Goal: Task Accomplishment & Management: Manage account settings

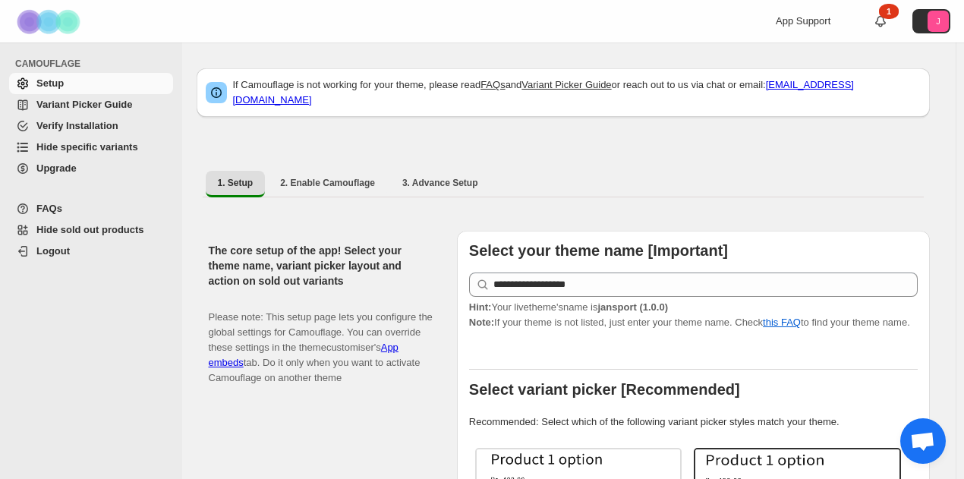
click at [85, 147] on span "Hide specific variants" at bounding box center [87, 146] width 102 height 11
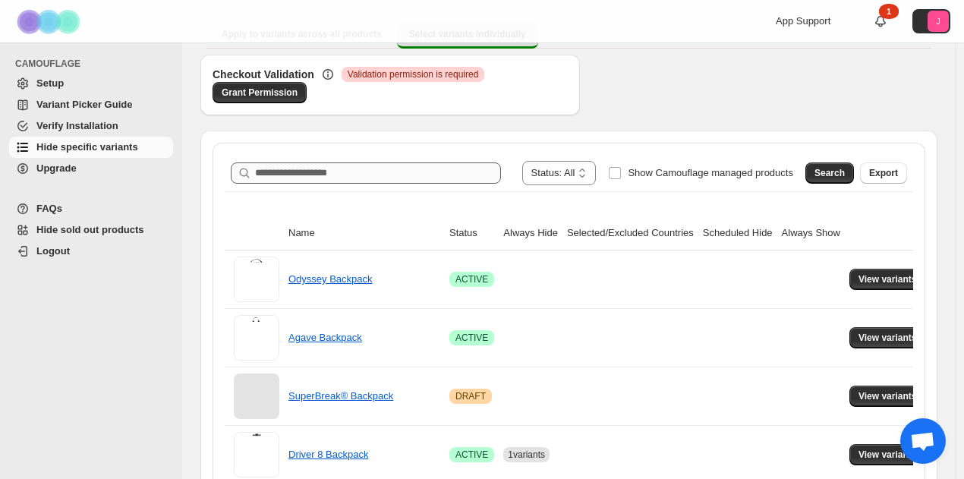
scroll to position [152, 0]
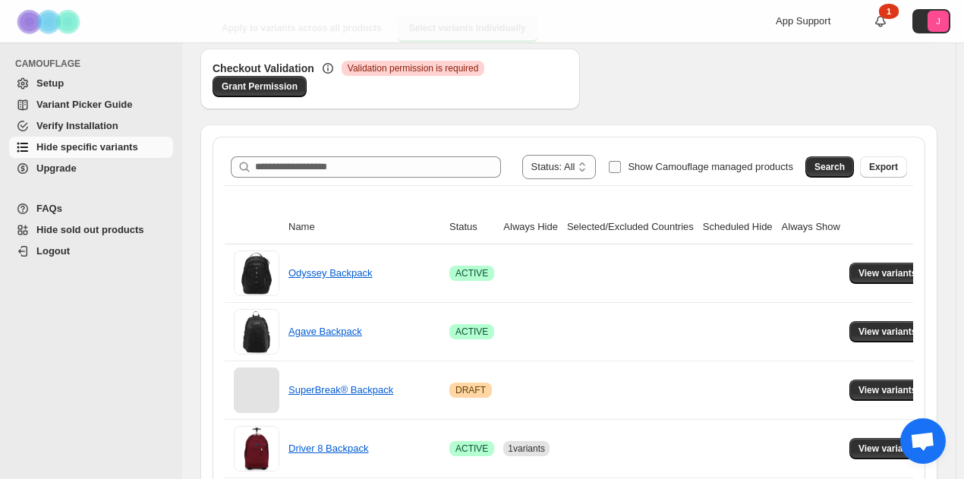
click at [755, 171] on span "Show Camouflage managed products" at bounding box center [711, 166] width 166 height 11
click at [825, 166] on button "Search" at bounding box center [830, 166] width 49 height 21
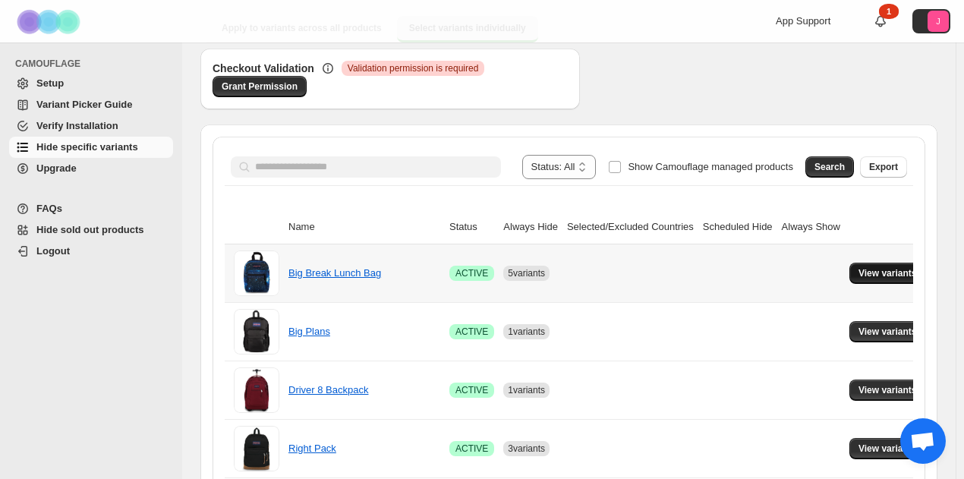
click at [875, 271] on span "View variants" at bounding box center [888, 273] width 58 height 12
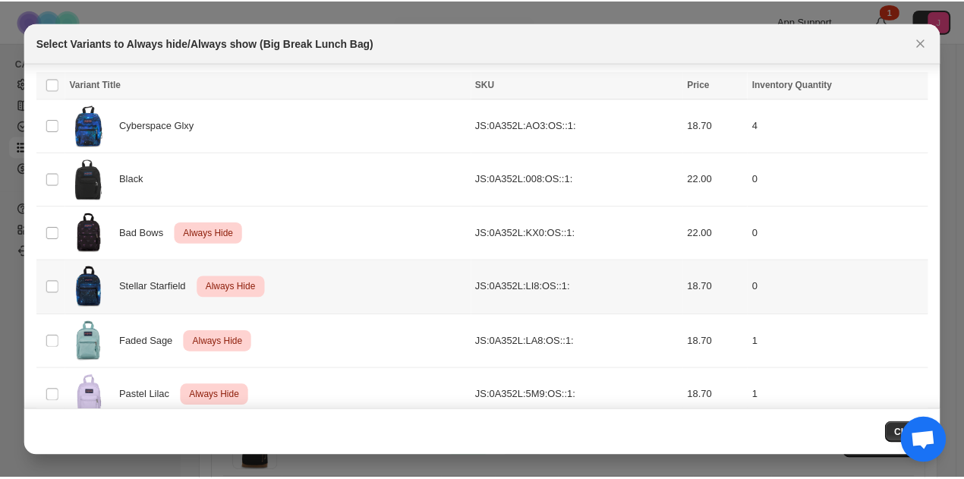
scroll to position [110, 0]
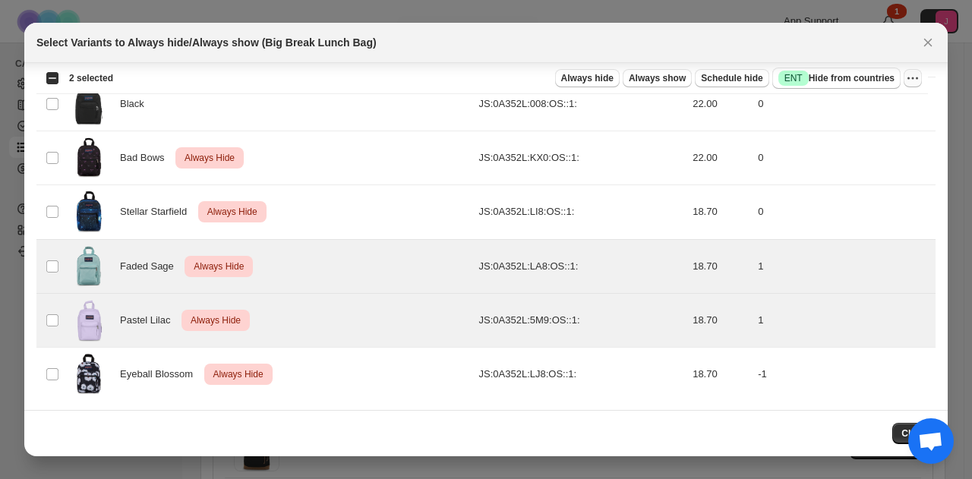
click at [911, 77] on icon "More actions" at bounding box center [912, 78] width 15 height 15
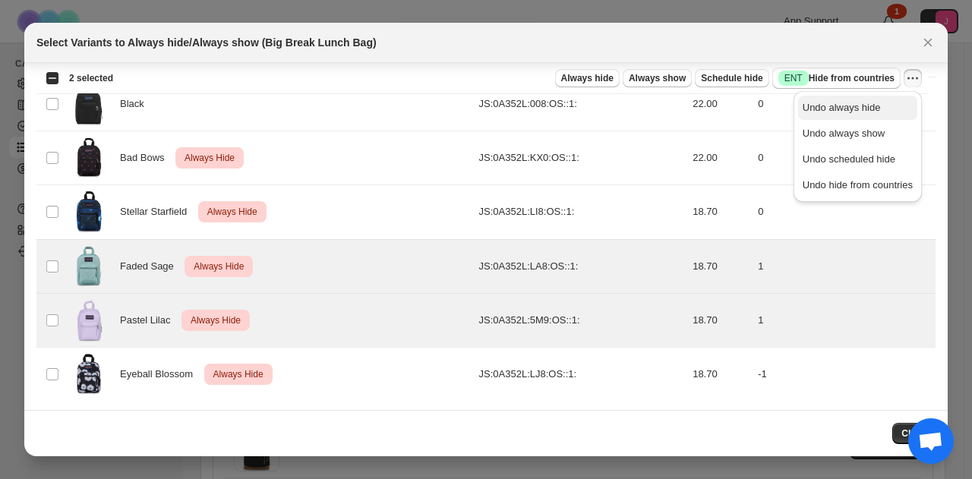
click at [868, 104] on span "Undo always hide" at bounding box center [842, 107] width 78 height 11
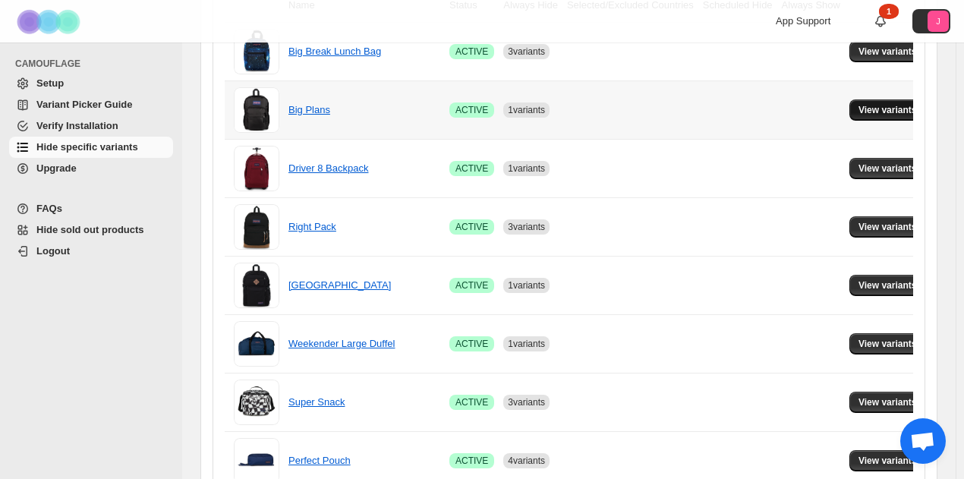
scroll to position [380, 0]
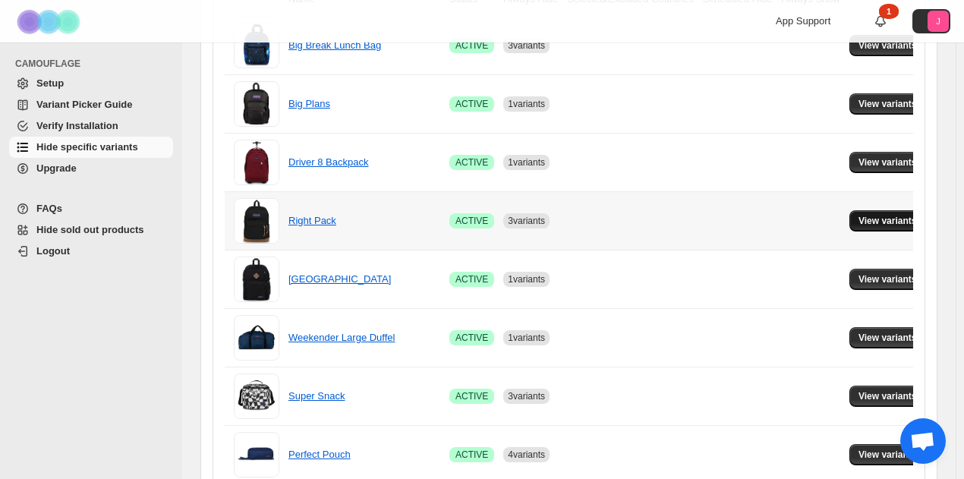
click at [863, 215] on span "View variants" at bounding box center [888, 221] width 58 height 12
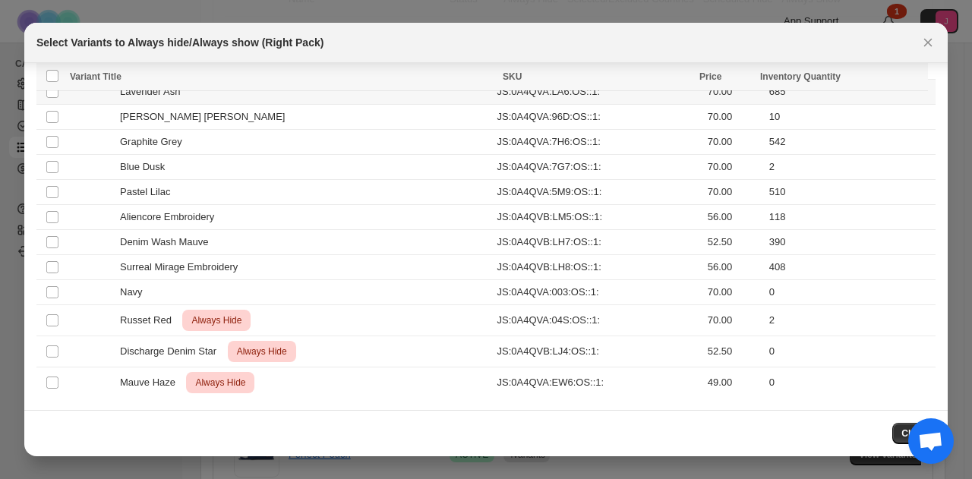
scroll to position [1131, 0]
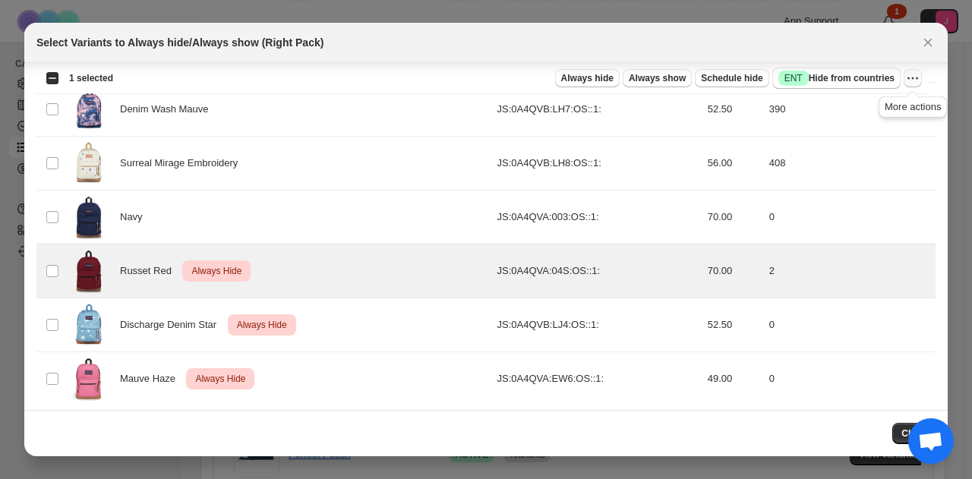
click at [917, 78] on icon "More actions" at bounding box center [917, 78] width 2 height 2
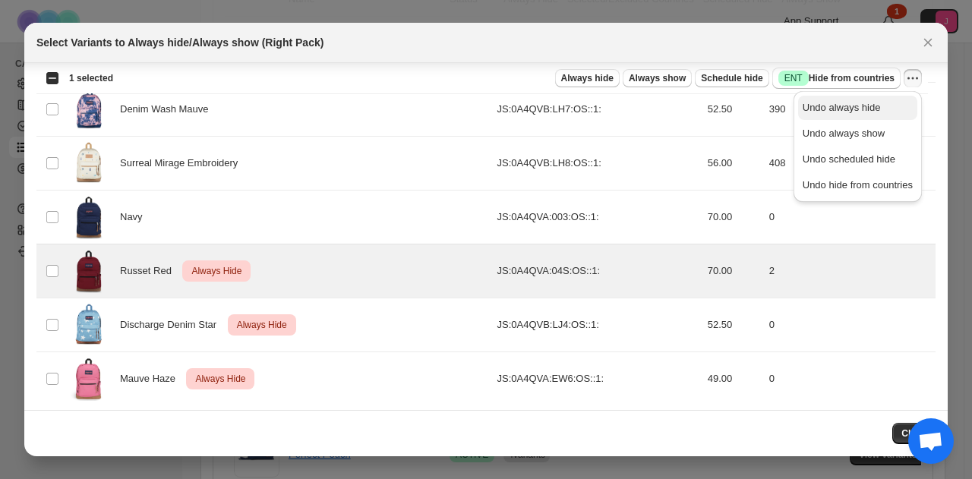
click at [873, 106] on span "Undo always hide" at bounding box center [842, 107] width 78 height 11
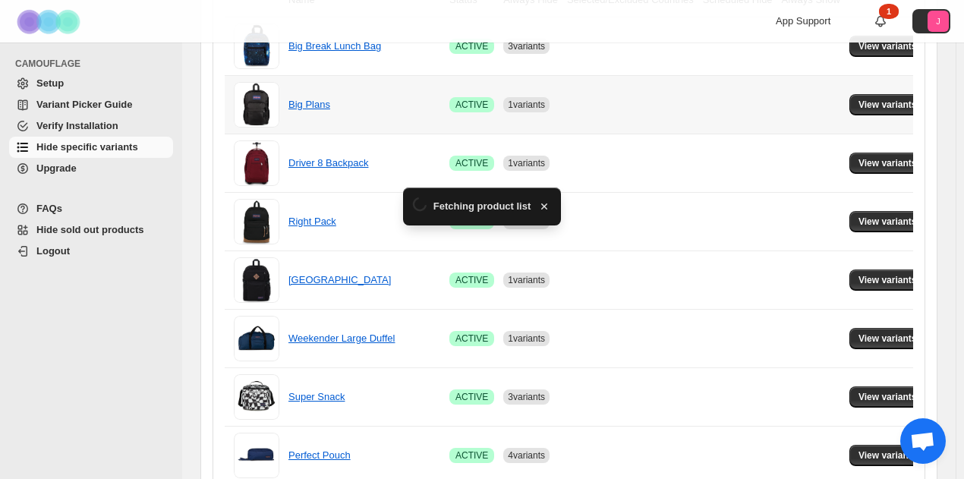
scroll to position [380, 0]
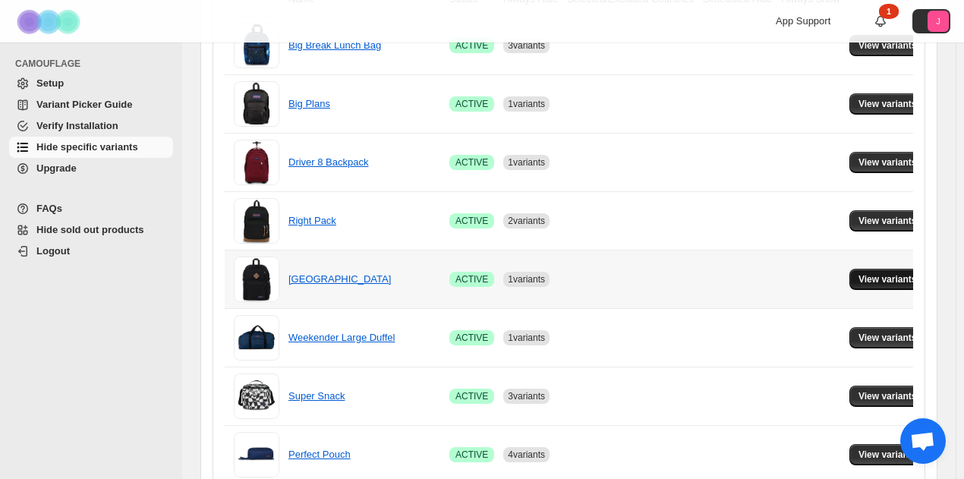
click at [865, 278] on span "View variants" at bounding box center [888, 279] width 58 height 12
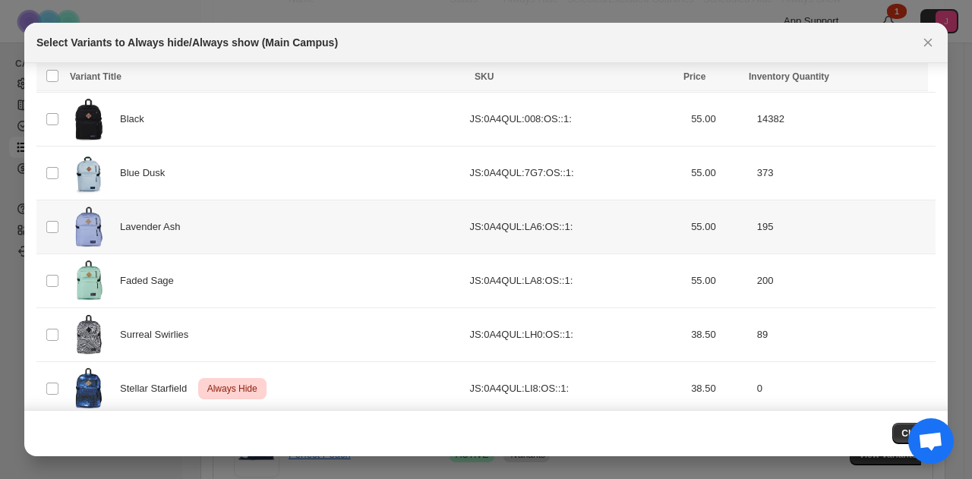
scroll to position [325, 0]
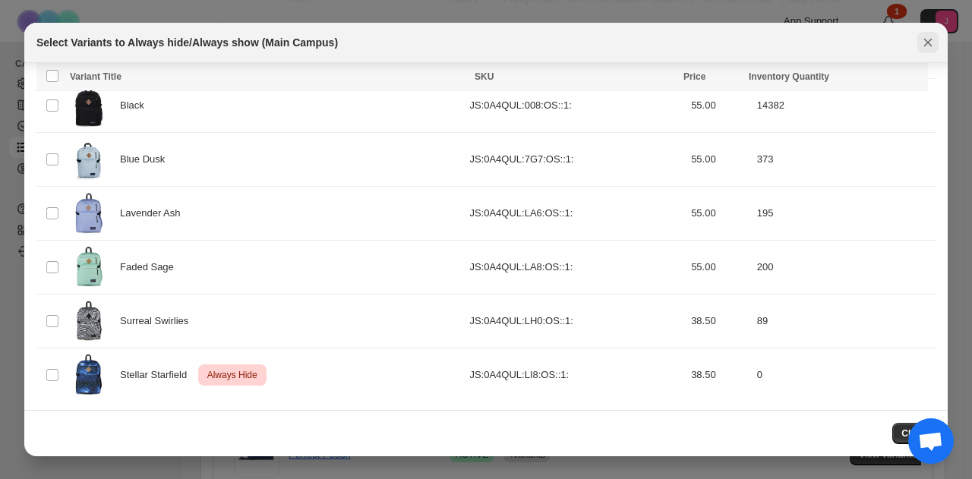
click at [923, 39] on icon "Close" at bounding box center [927, 42] width 15 height 15
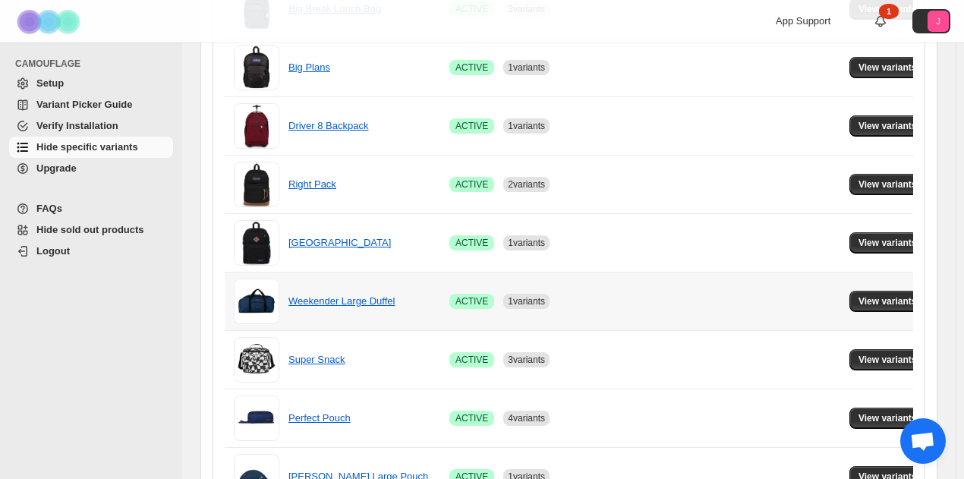
scroll to position [532, 0]
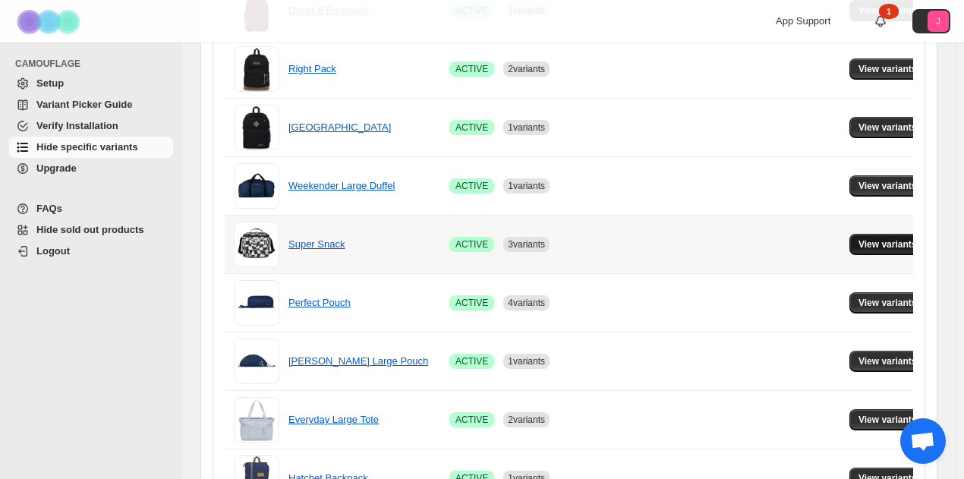
click at [888, 235] on button "View variants" at bounding box center [888, 244] width 77 height 21
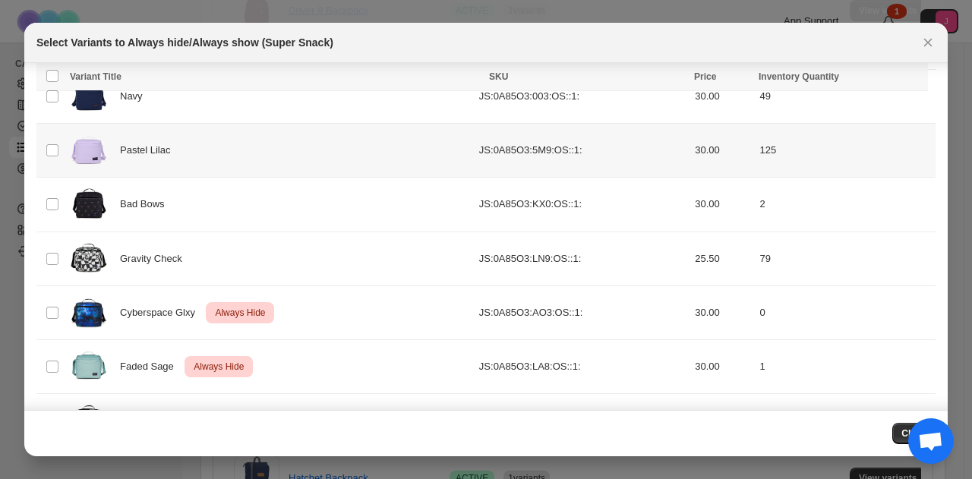
scroll to position [164, 0]
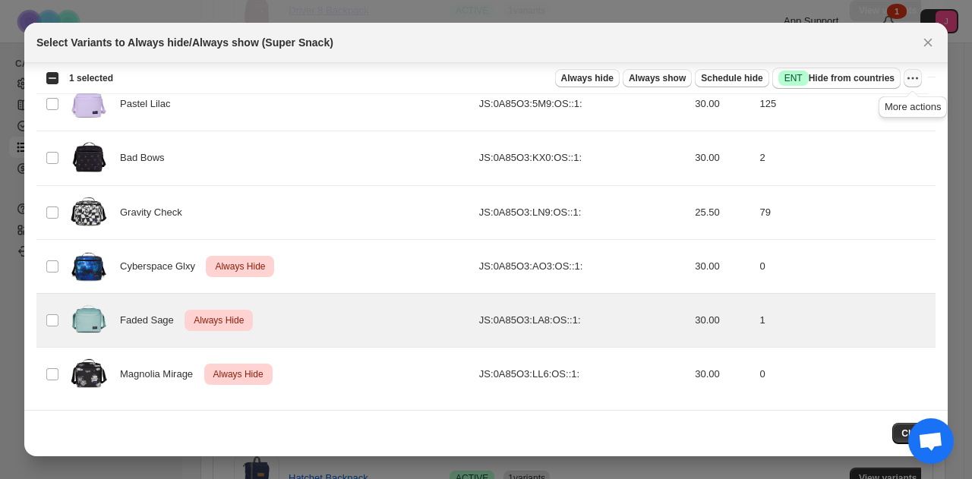
click at [916, 77] on icon "More actions" at bounding box center [912, 78] width 15 height 15
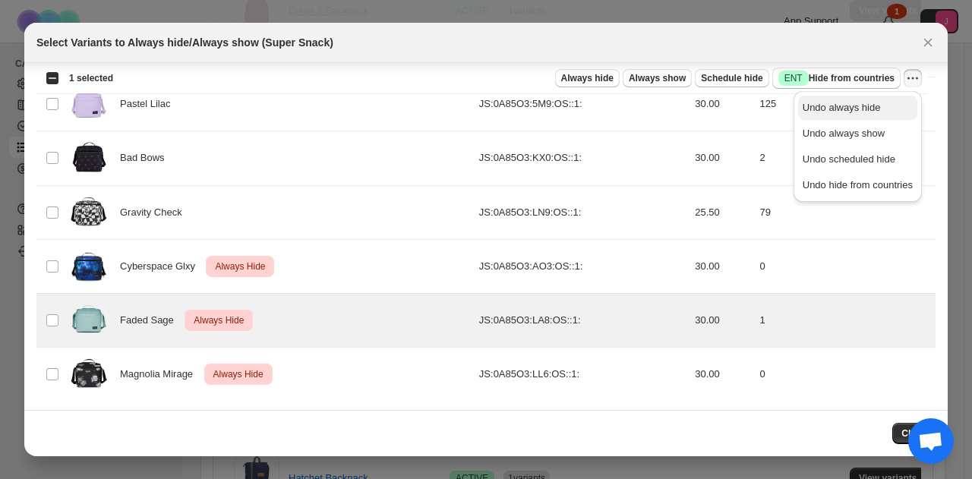
click at [884, 101] on span "Undo always hide" at bounding box center [858, 107] width 110 height 15
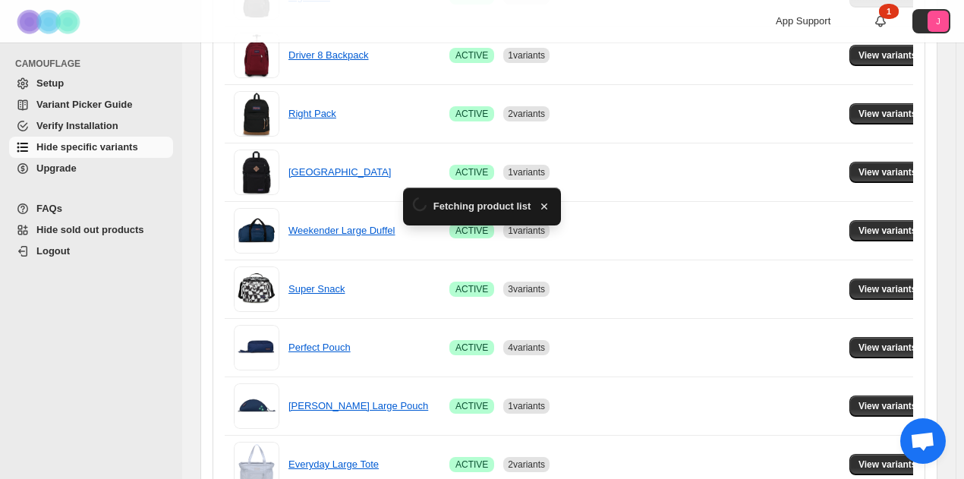
scroll to position [532, 0]
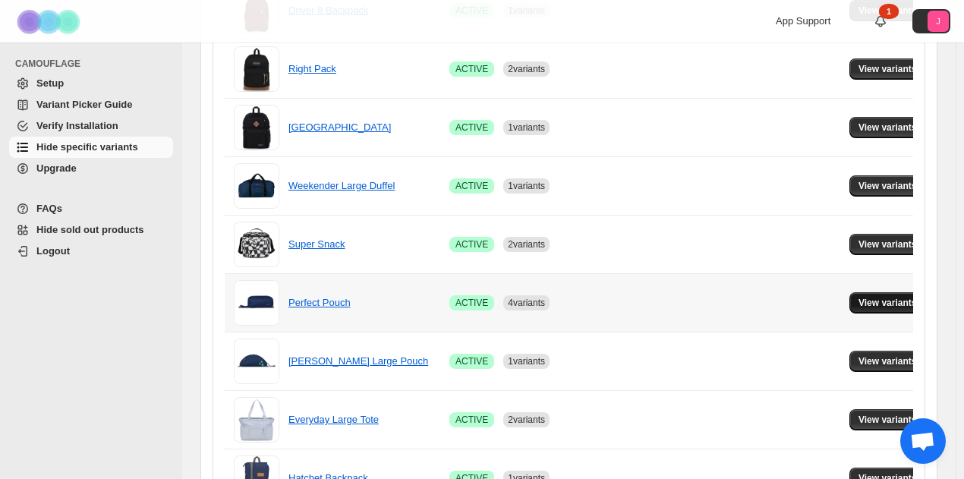
click at [859, 305] on span "View variants" at bounding box center [888, 303] width 58 height 12
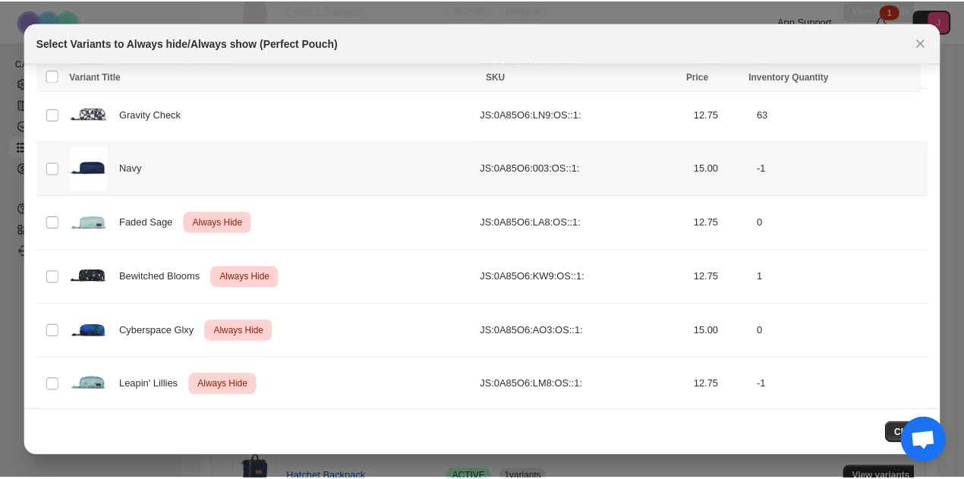
scroll to position [541, 0]
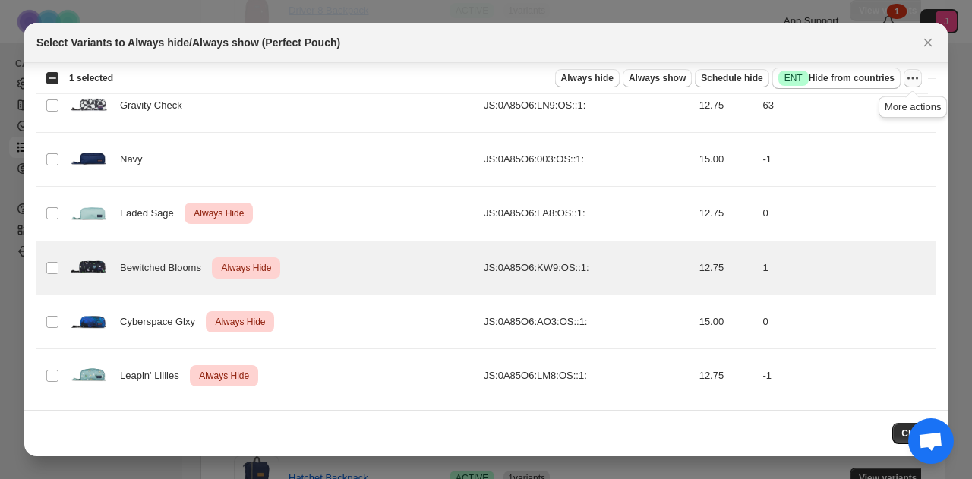
click at [918, 78] on icon "More actions" at bounding box center [912, 78] width 15 height 15
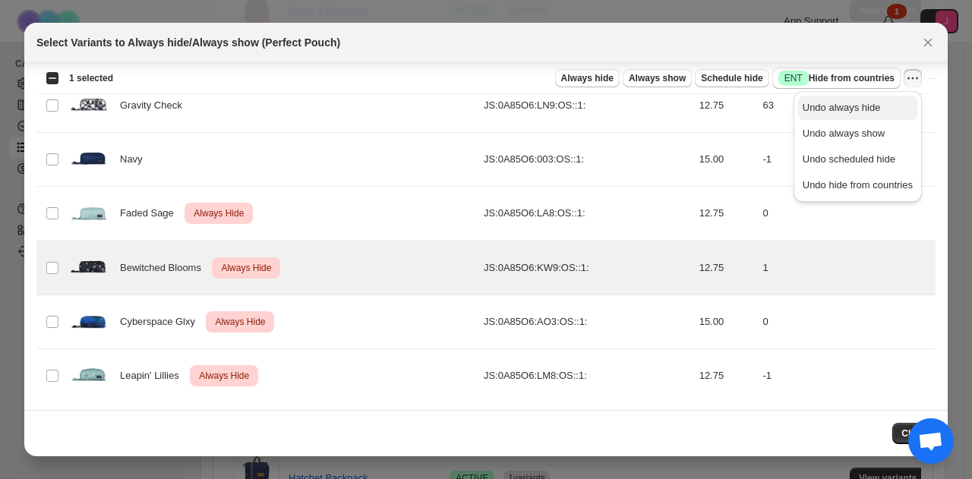
click at [890, 99] on button "Undo always hide" at bounding box center [857, 108] width 119 height 24
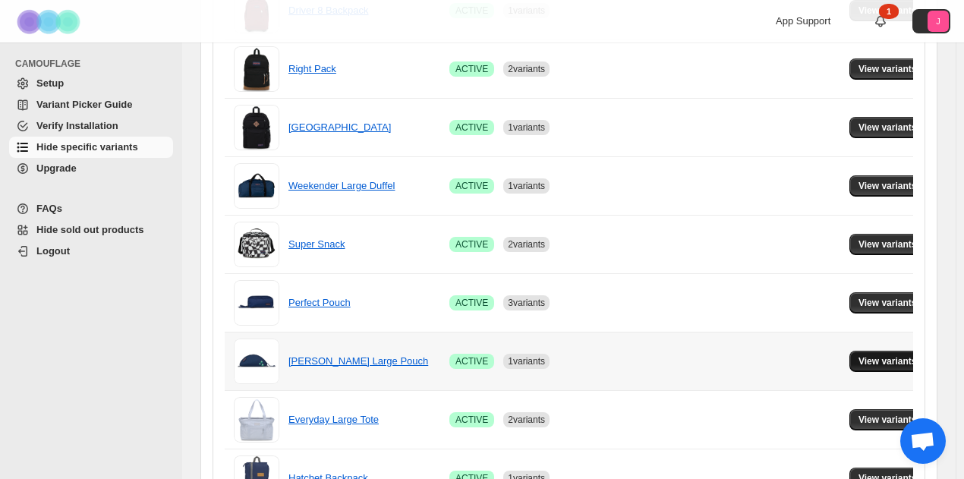
scroll to position [683, 0]
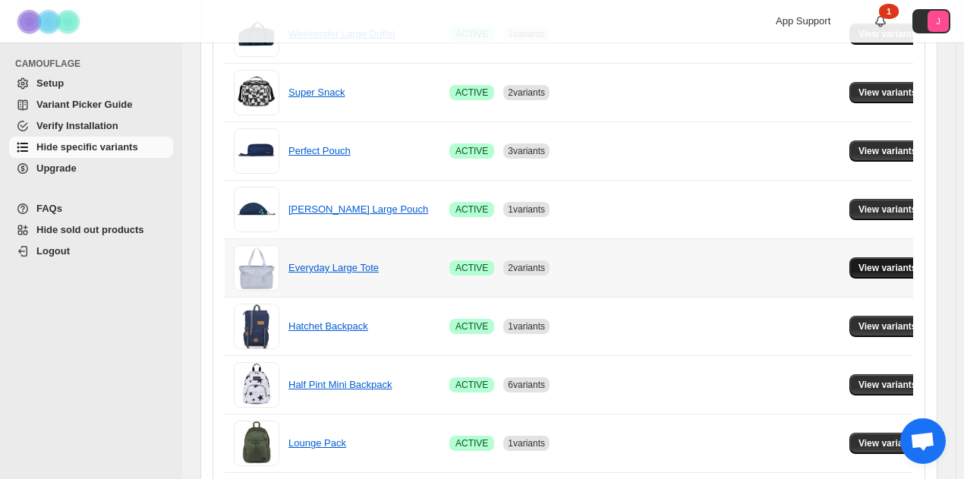
click at [864, 263] on span "View variants" at bounding box center [888, 268] width 58 height 12
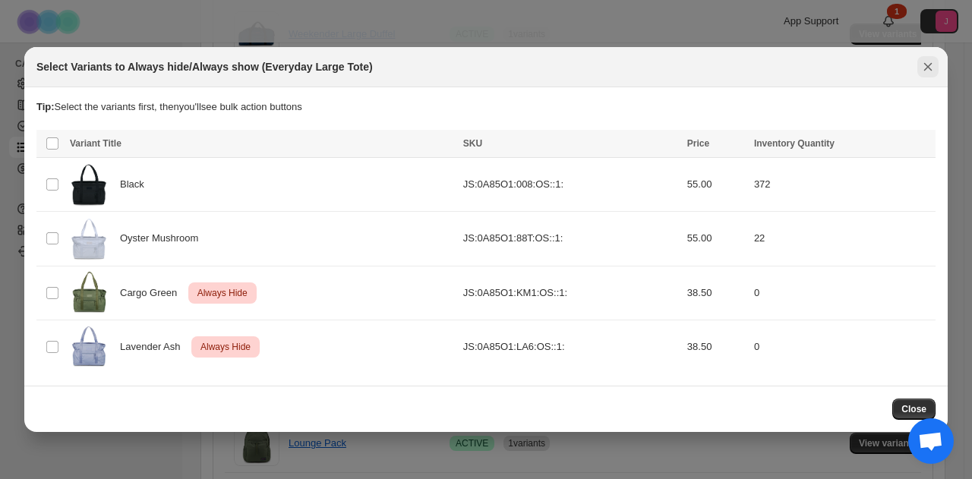
click at [924, 63] on icon "Close" at bounding box center [927, 66] width 15 height 15
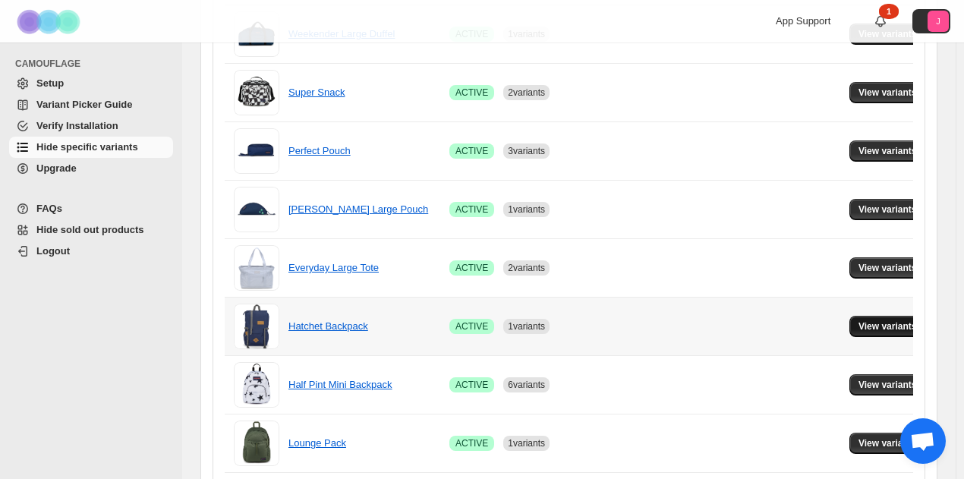
click at [881, 321] on span "View variants" at bounding box center [888, 326] width 58 height 12
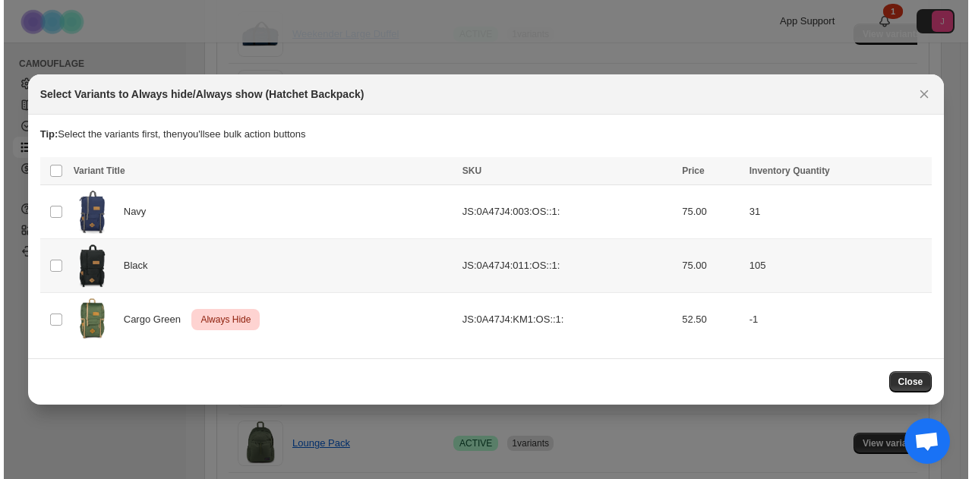
scroll to position [0, 0]
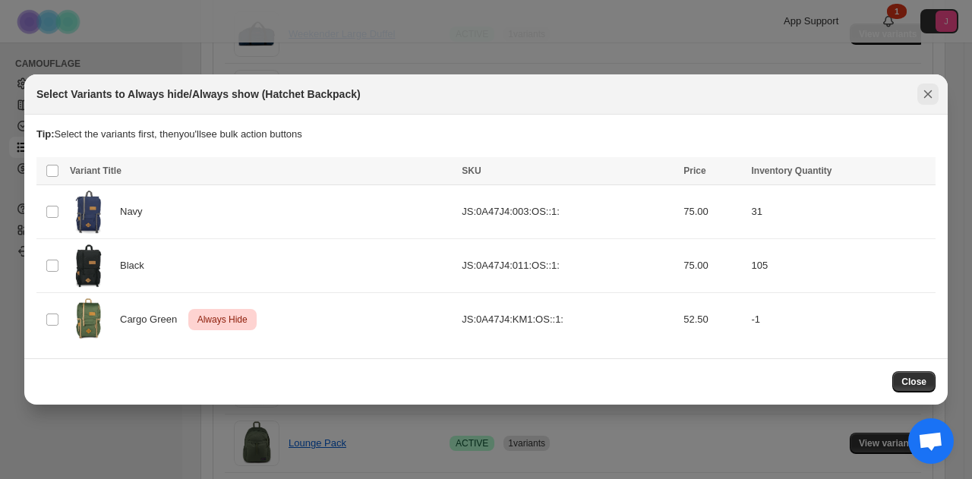
click at [925, 94] on icon "Close" at bounding box center [927, 94] width 15 height 15
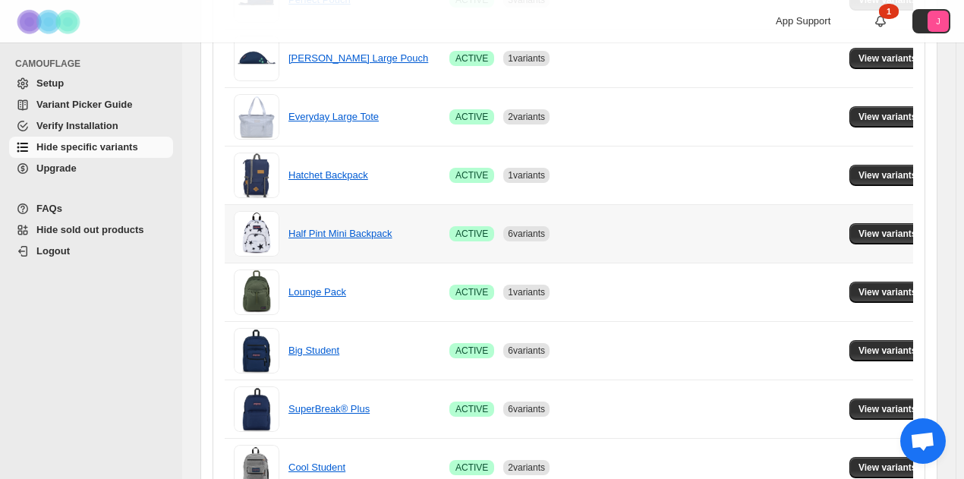
scroll to position [835, 0]
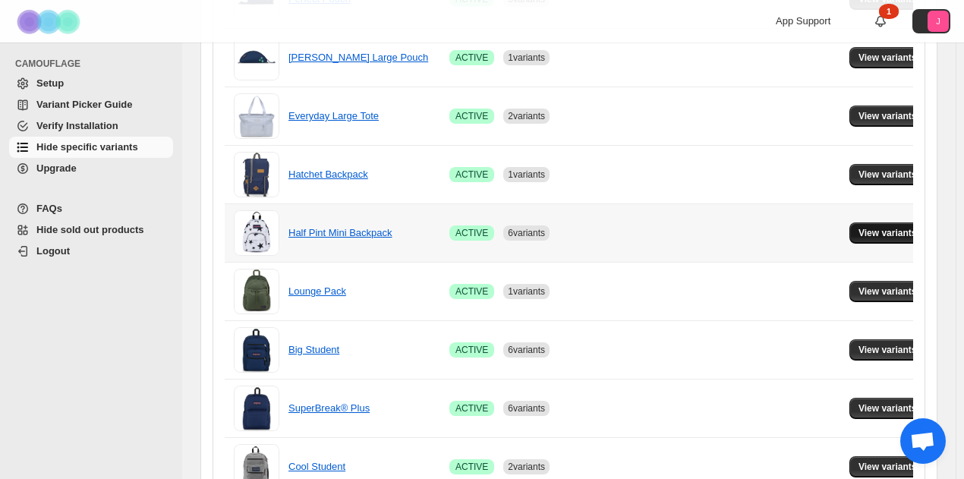
click at [891, 227] on span "View variants" at bounding box center [888, 233] width 58 height 12
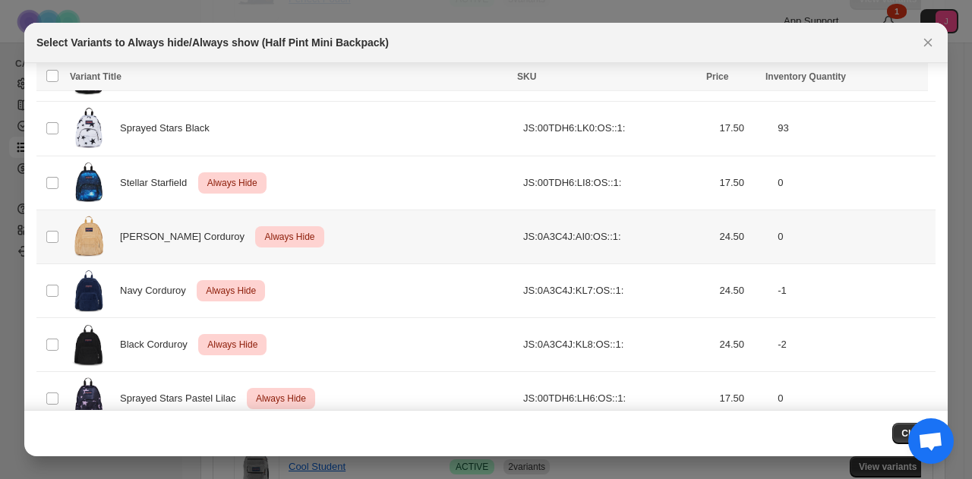
scroll to position [702, 0]
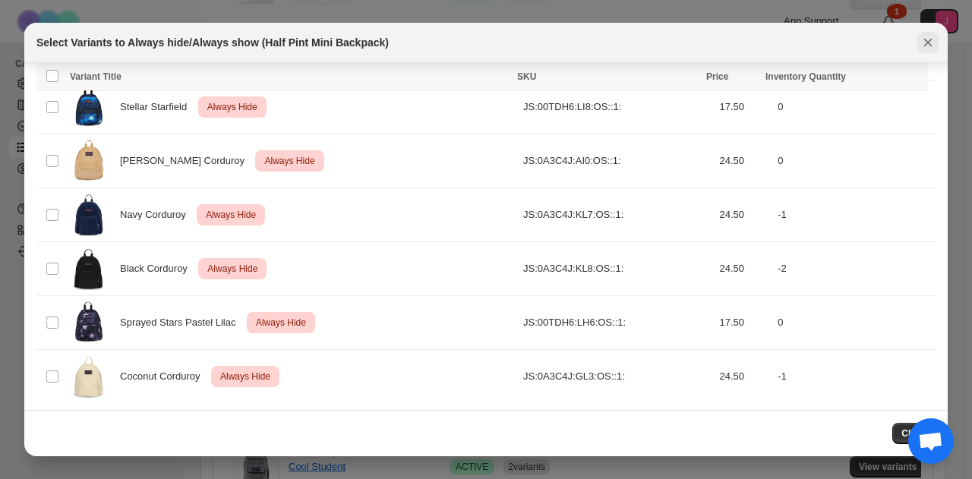
click at [929, 45] on icon "Close" at bounding box center [927, 42] width 15 height 15
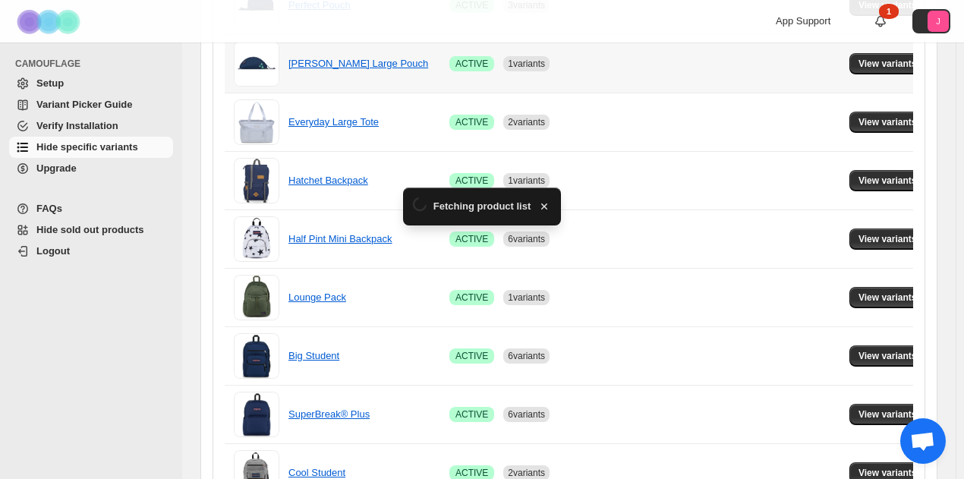
scroll to position [835, 0]
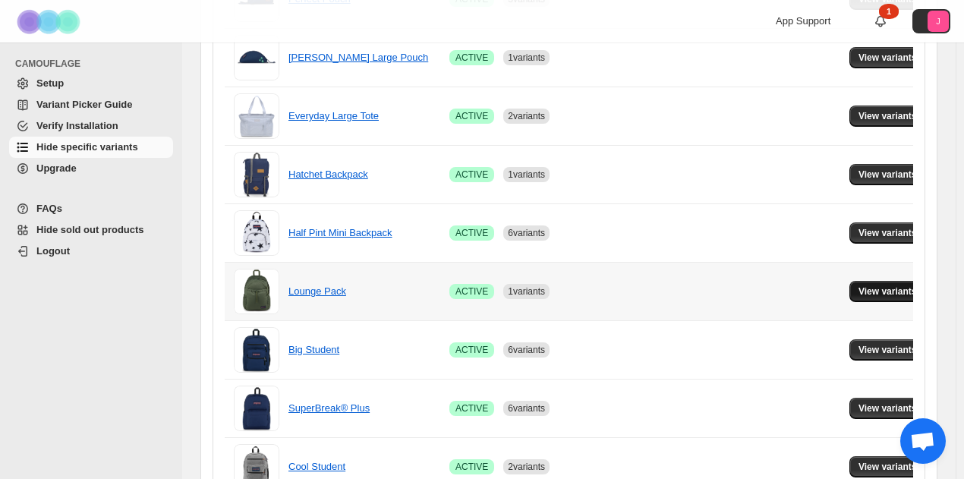
click at [867, 286] on span "View variants" at bounding box center [888, 292] width 58 height 12
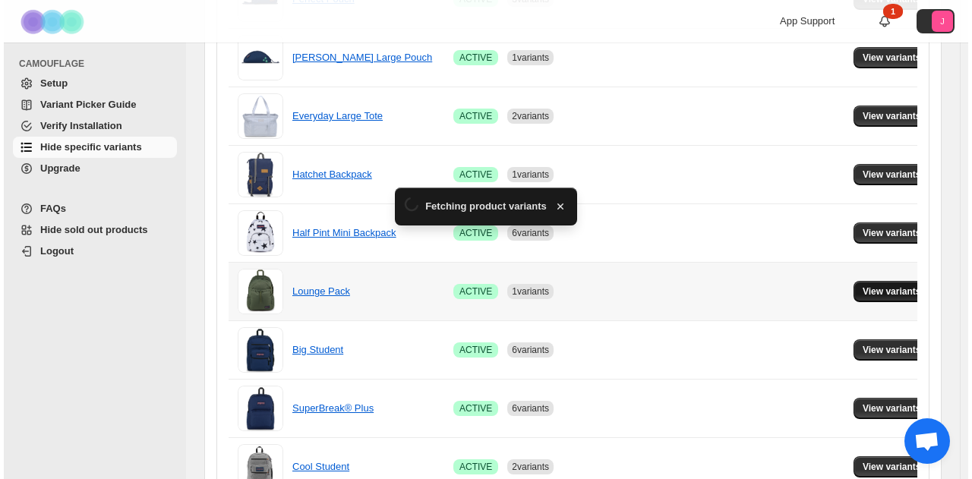
scroll to position [0, 0]
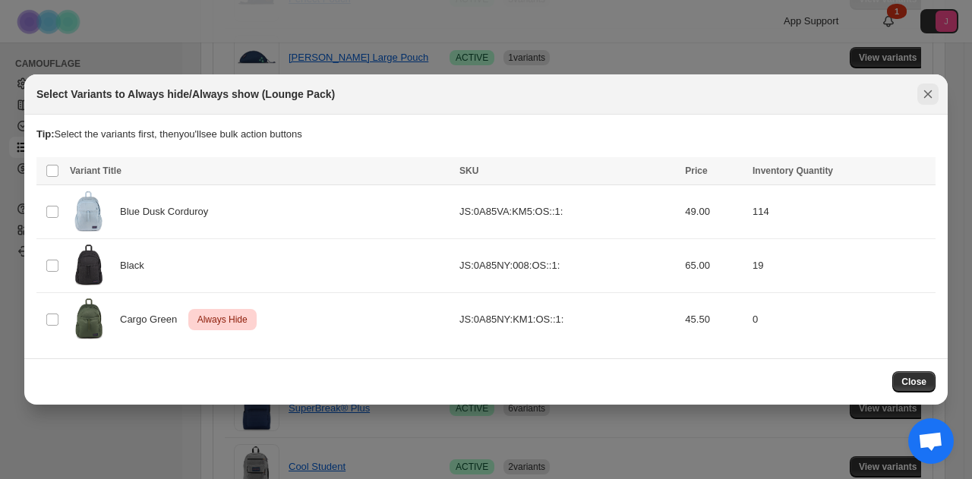
click at [926, 90] on icon "Close" at bounding box center [927, 94] width 15 height 15
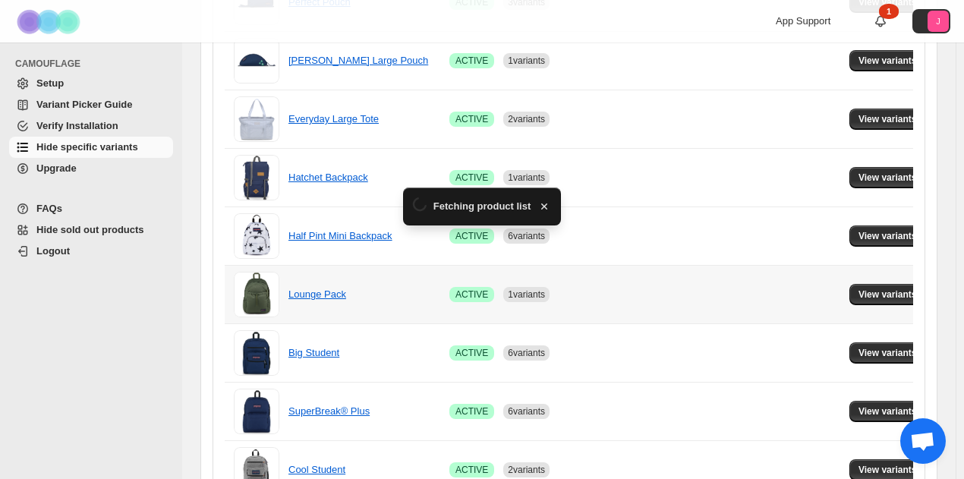
scroll to position [835, 0]
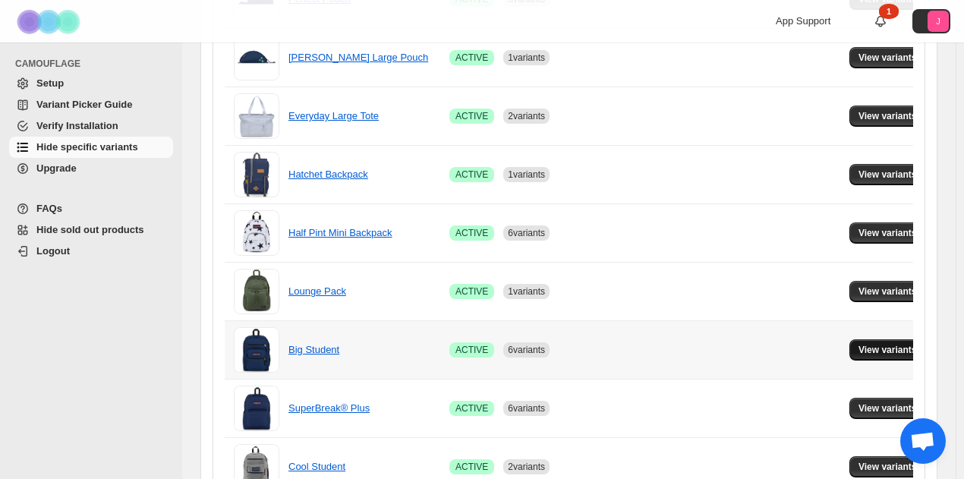
click at [866, 344] on span "View variants" at bounding box center [888, 350] width 58 height 12
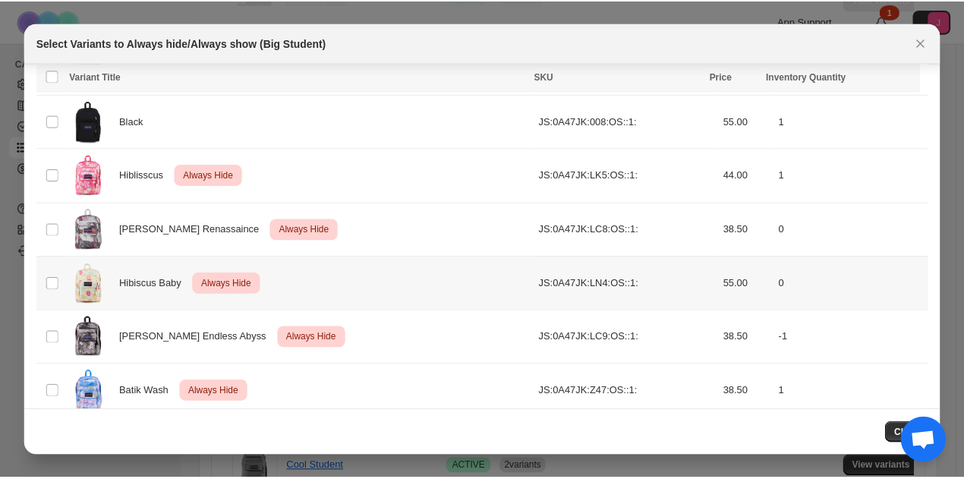
scroll to position [1508, 0]
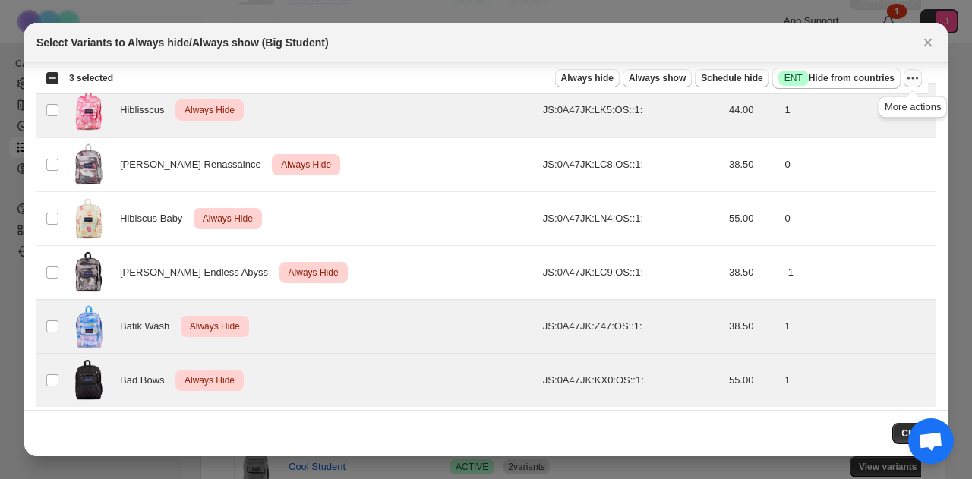
click at [920, 75] on icon "More actions" at bounding box center [912, 78] width 15 height 15
click at [885, 109] on span "Undo always hide" at bounding box center [858, 107] width 110 height 15
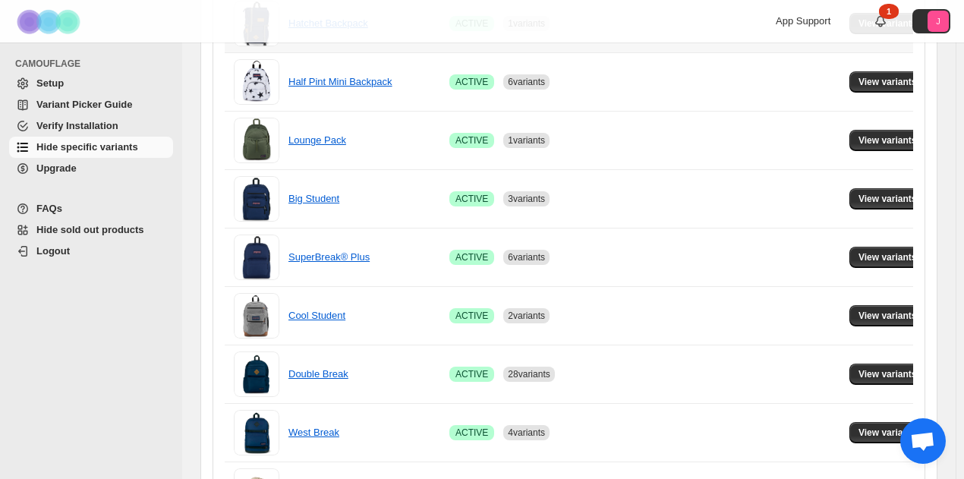
scroll to position [987, 0]
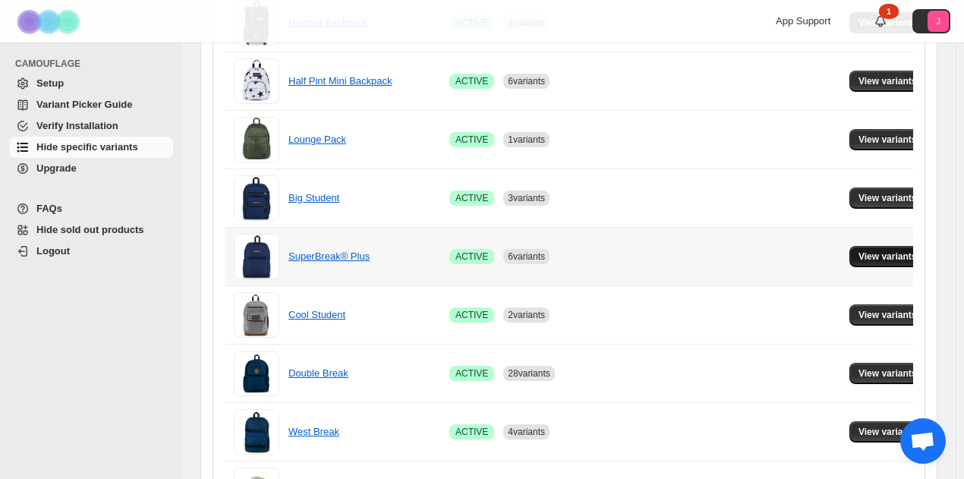
click at [872, 254] on span "View variants" at bounding box center [888, 257] width 58 height 12
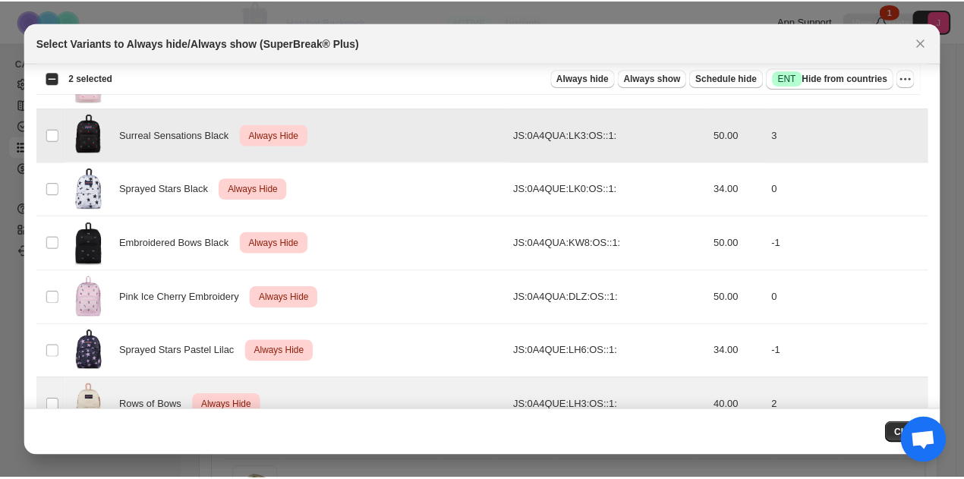
scroll to position [1831, 0]
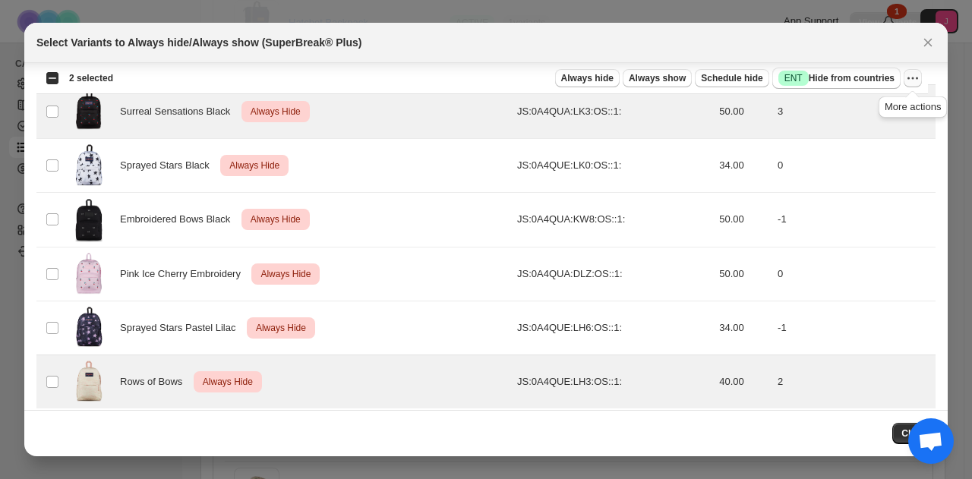
click at [916, 78] on icon "More actions" at bounding box center [912, 78] width 15 height 15
click at [863, 107] on span "Undo always hide" at bounding box center [842, 107] width 78 height 11
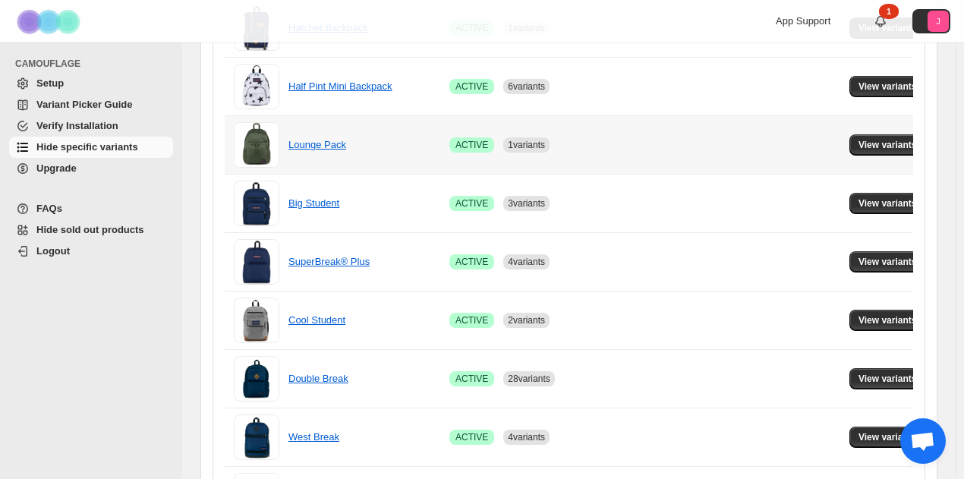
scroll to position [987, 0]
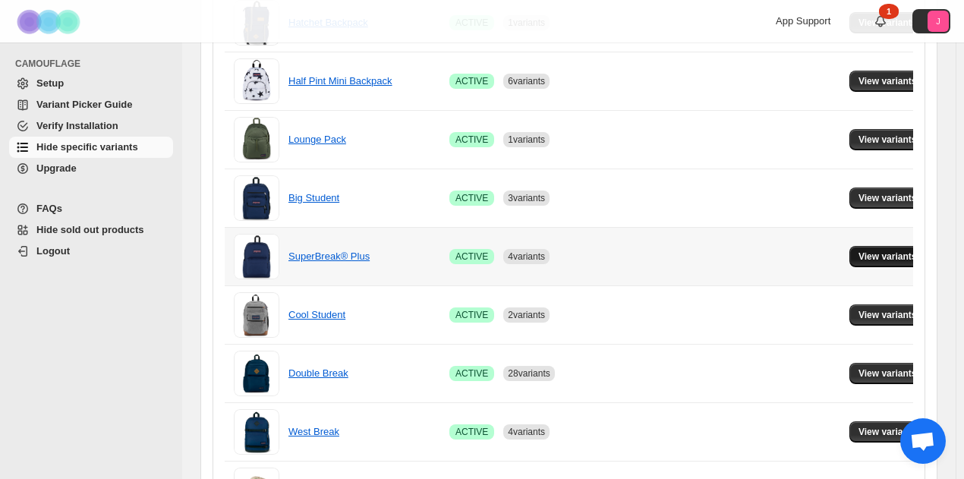
click at [902, 251] on span "View variants" at bounding box center [888, 257] width 58 height 12
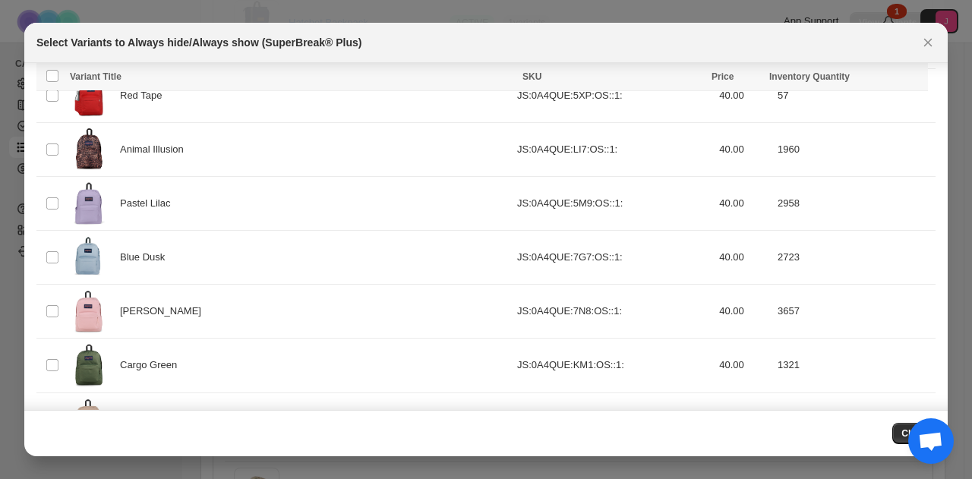
scroll to position [407, 0]
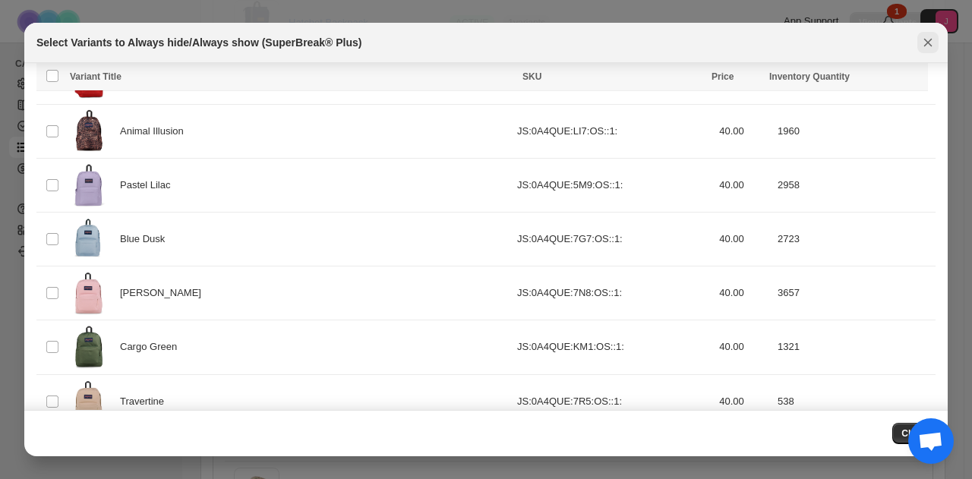
click at [933, 45] on icon "Close" at bounding box center [927, 42] width 15 height 15
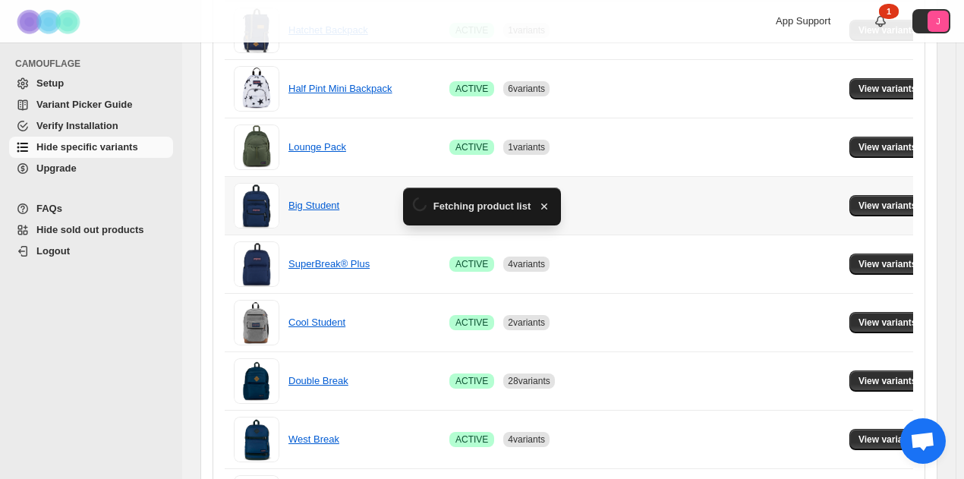
scroll to position [987, 0]
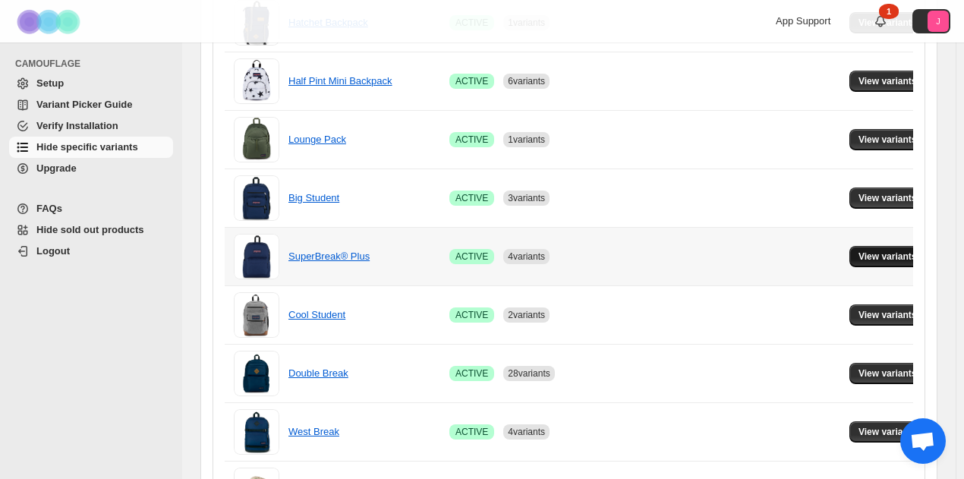
click at [869, 256] on span "View variants" at bounding box center [888, 257] width 58 height 12
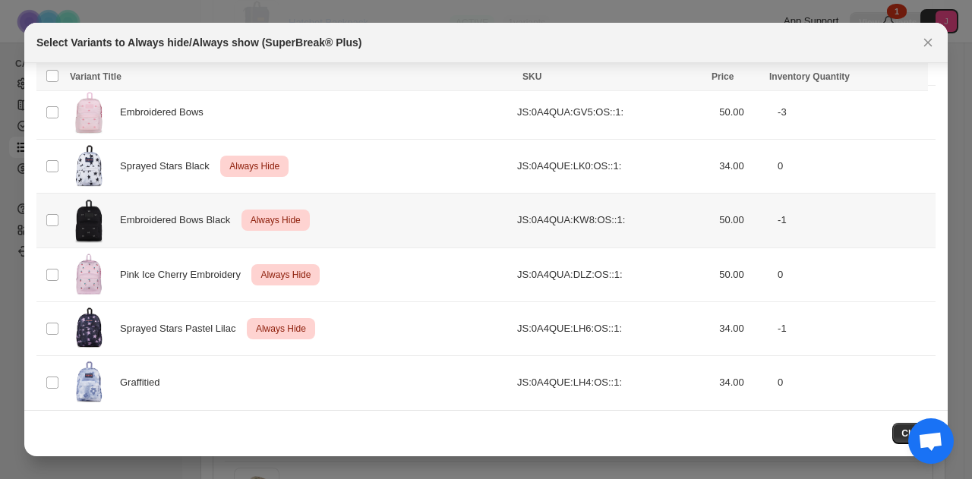
scroll to position [1831, 0]
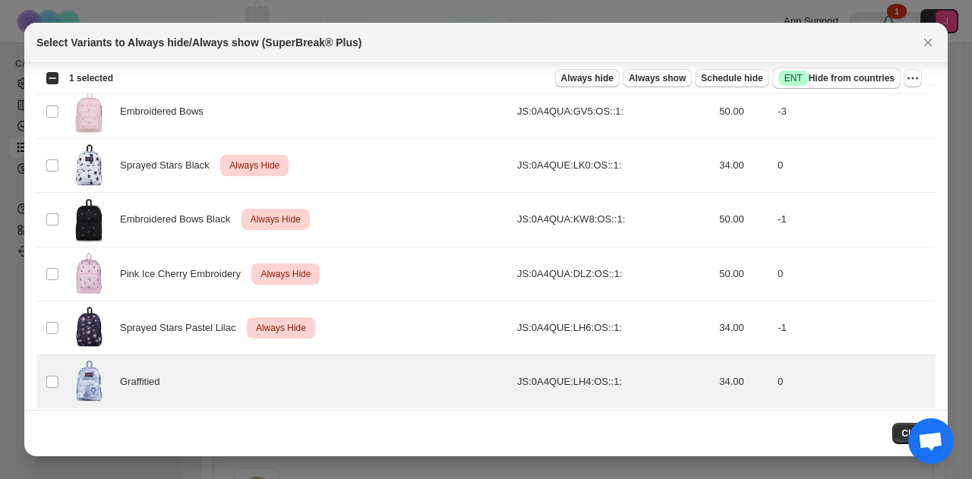
click at [608, 75] on span "Always hide" at bounding box center [587, 78] width 52 height 12
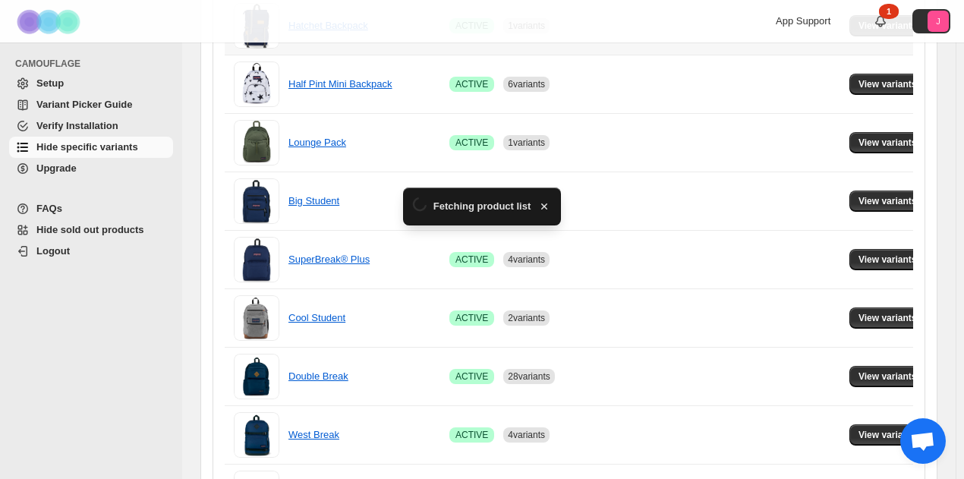
scroll to position [987, 0]
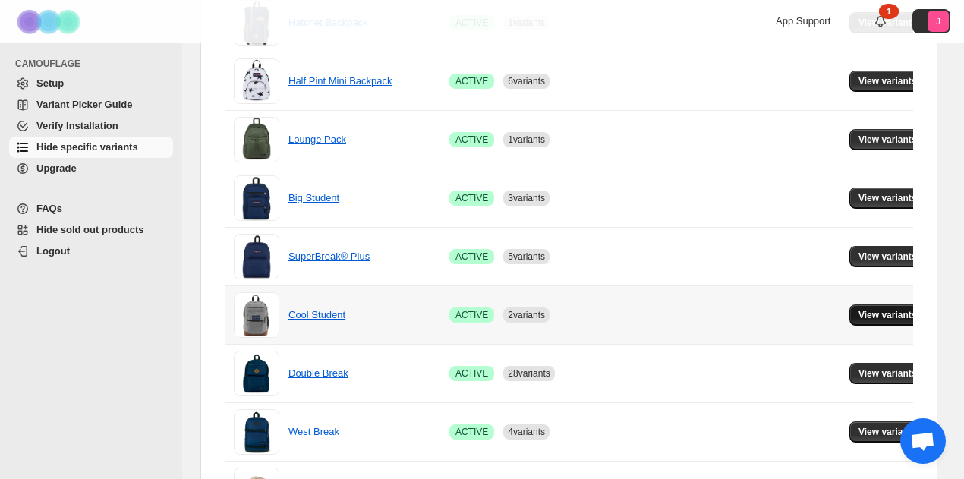
click at [859, 309] on span "View variants" at bounding box center [888, 315] width 58 height 12
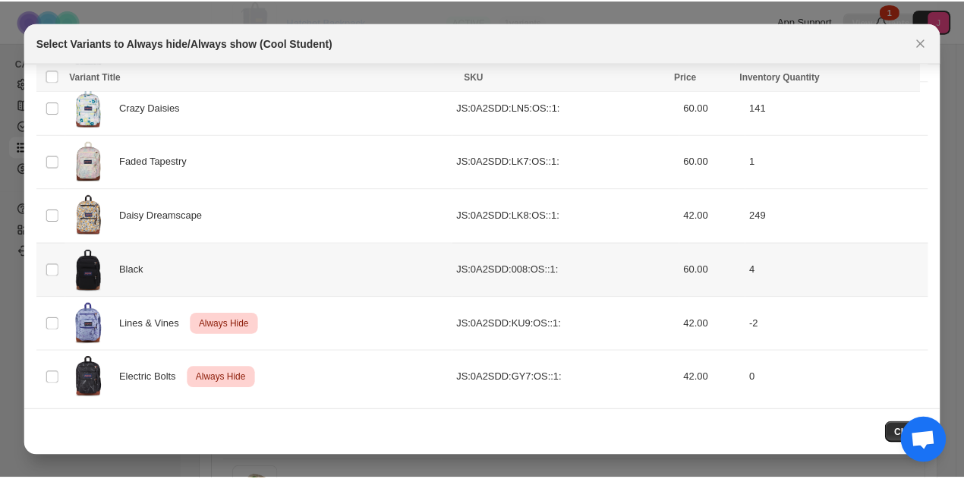
scroll to position [541, 0]
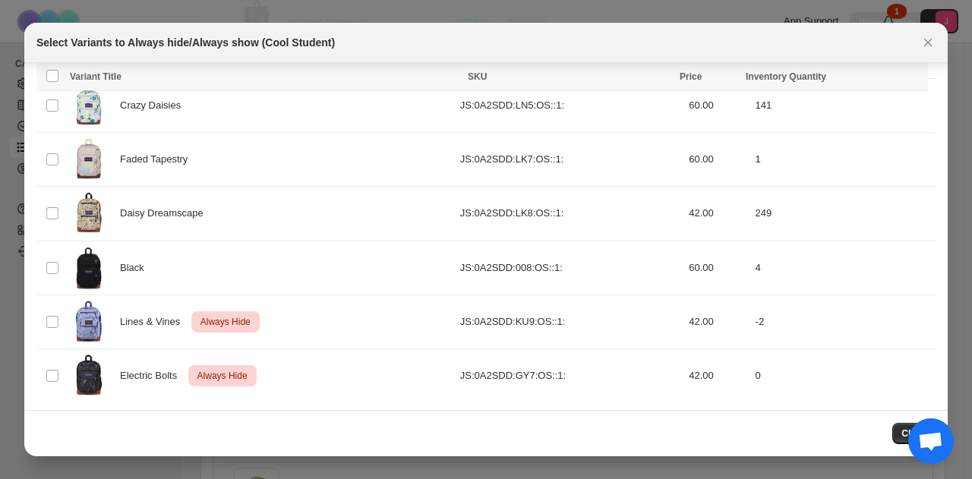
drag, startPoint x: 929, startPoint y: 46, endPoint x: 235, endPoint y: -81, distance: 705.5
click at [235, 0] on html "**********" at bounding box center [486, 239] width 972 height 479
click at [932, 42] on icon "Close" at bounding box center [927, 42] width 15 height 15
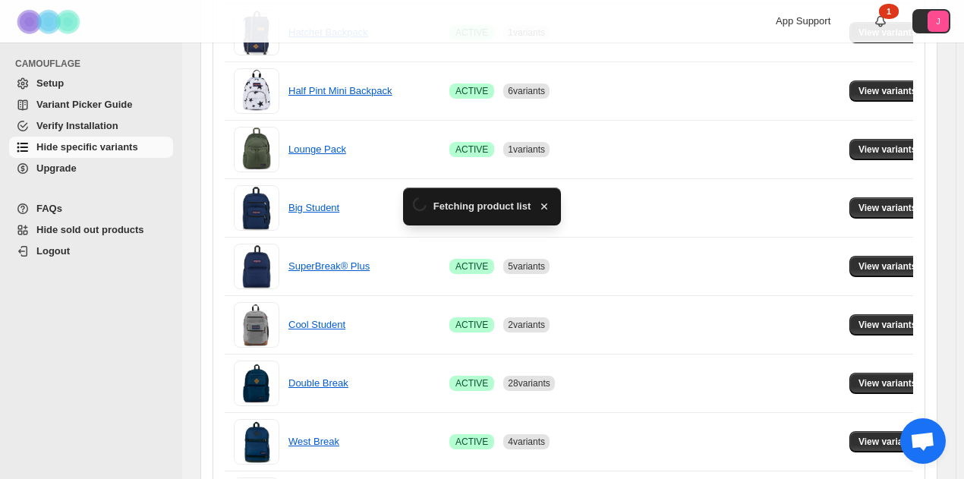
scroll to position [987, 0]
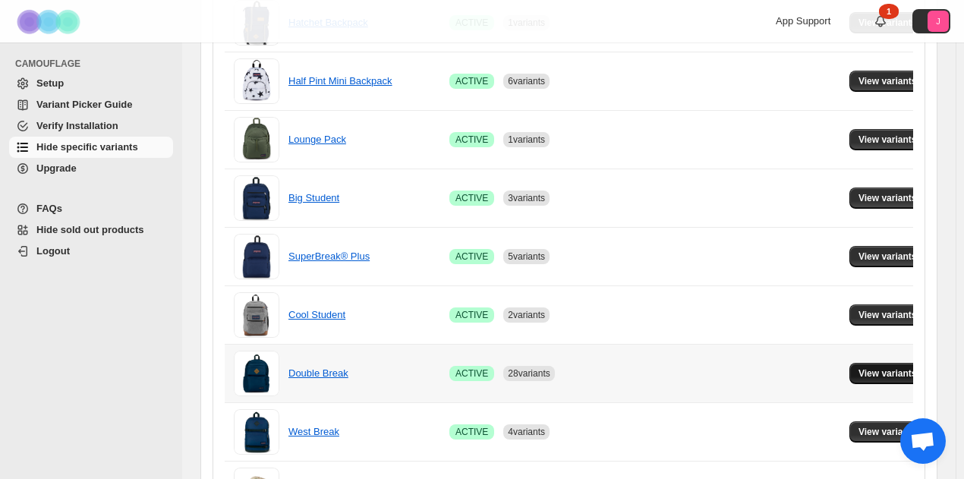
click at [884, 375] on button "View variants" at bounding box center [888, 373] width 77 height 21
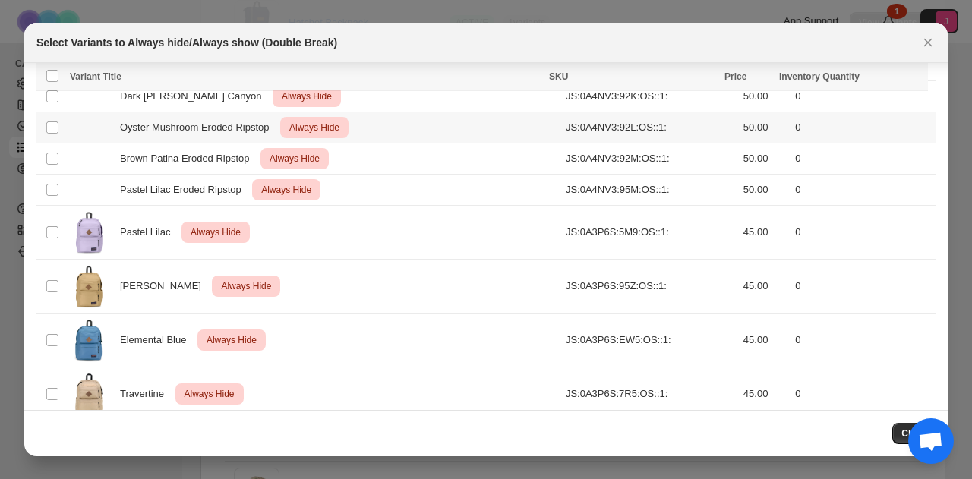
scroll to position [1035, 0]
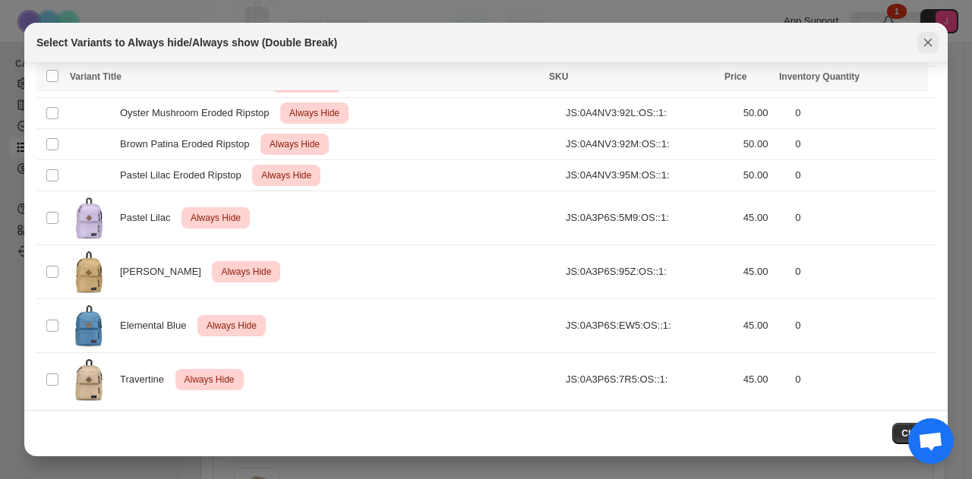
click at [929, 45] on icon "Close" at bounding box center [928, 43] width 8 height 8
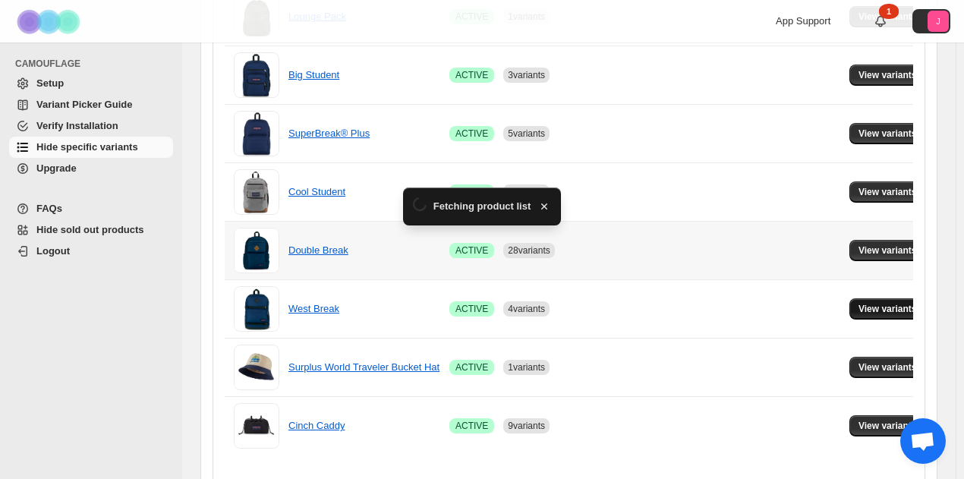
scroll to position [1150, 0]
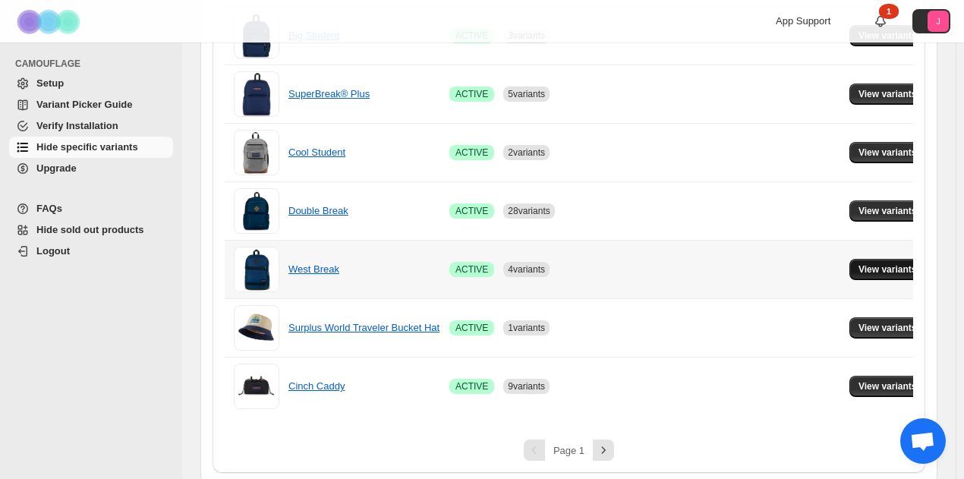
click at [891, 268] on span "View variants" at bounding box center [888, 269] width 58 height 12
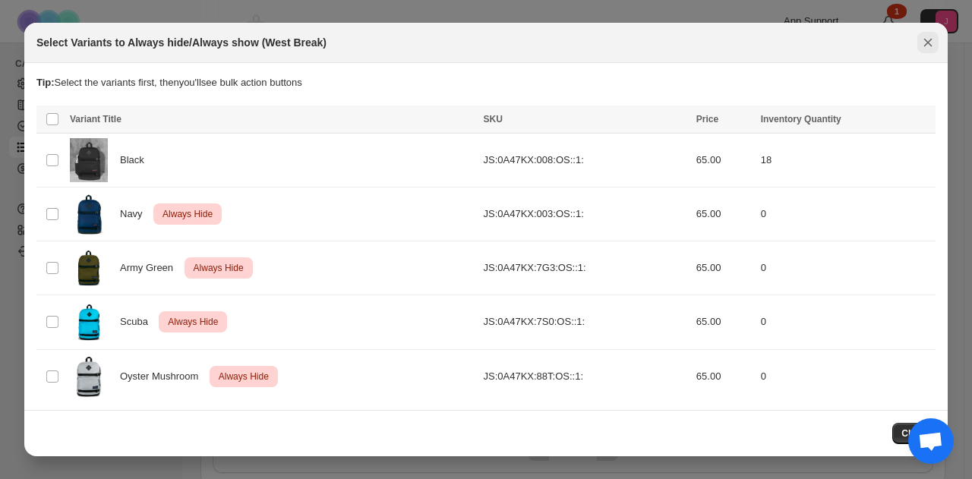
click at [924, 37] on icon "Close" at bounding box center [927, 42] width 15 height 15
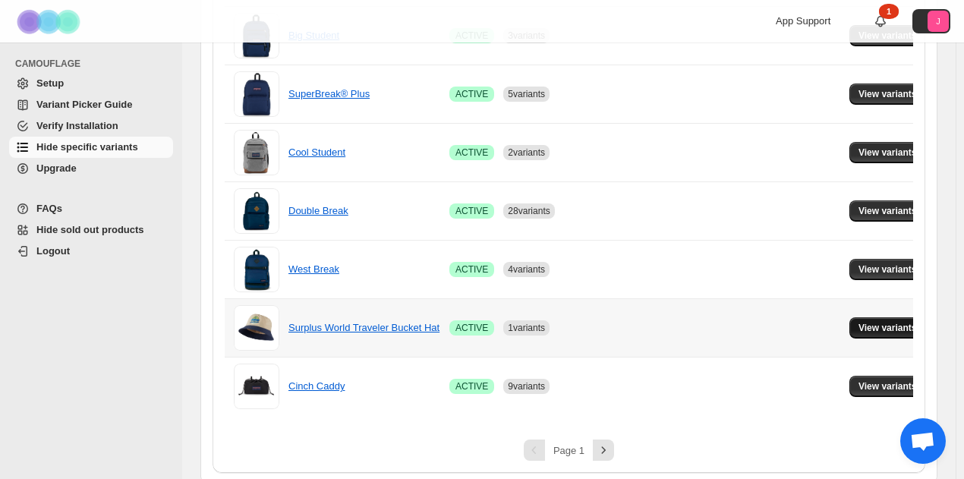
click at [898, 330] on button "View variants" at bounding box center [888, 327] width 77 height 21
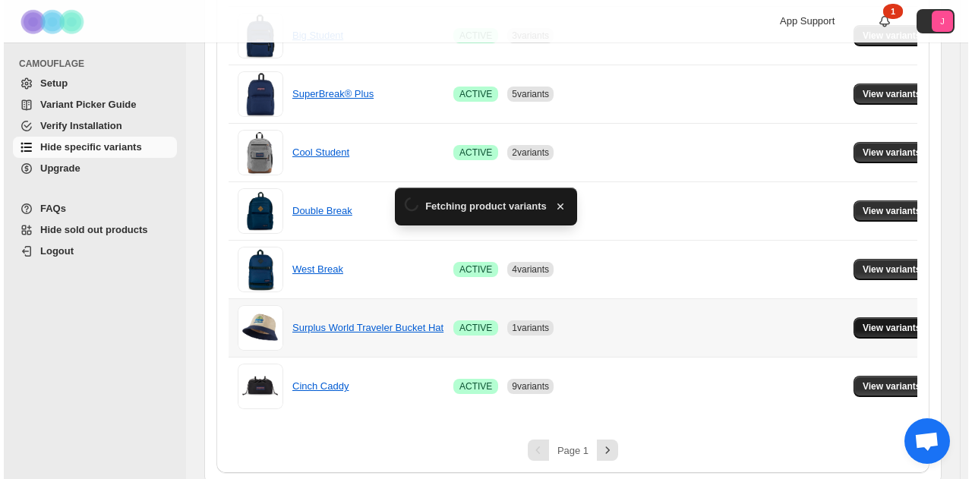
scroll to position [0, 0]
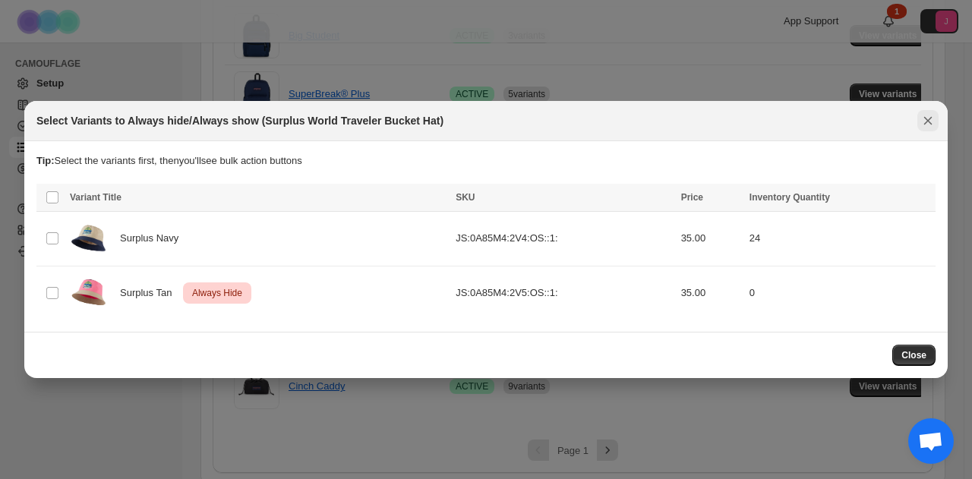
click at [926, 121] on icon "Close" at bounding box center [927, 120] width 15 height 15
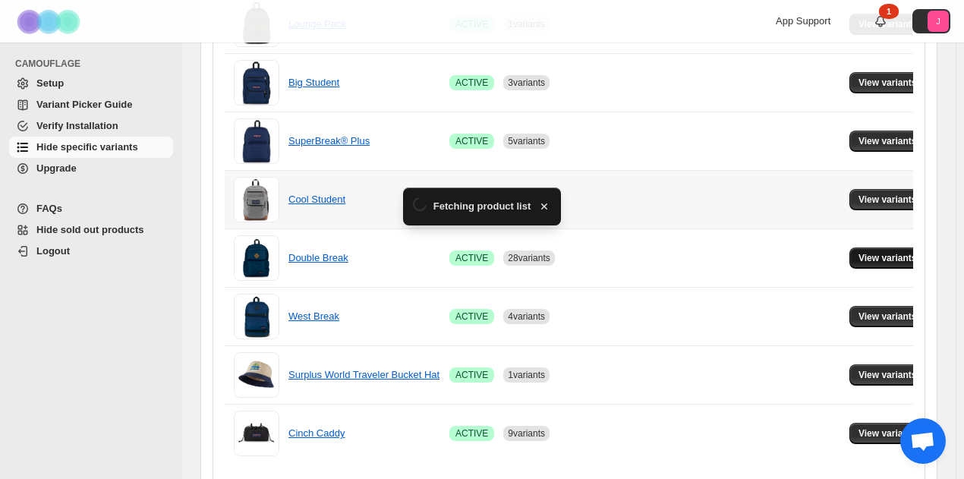
scroll to position [1150, 0]
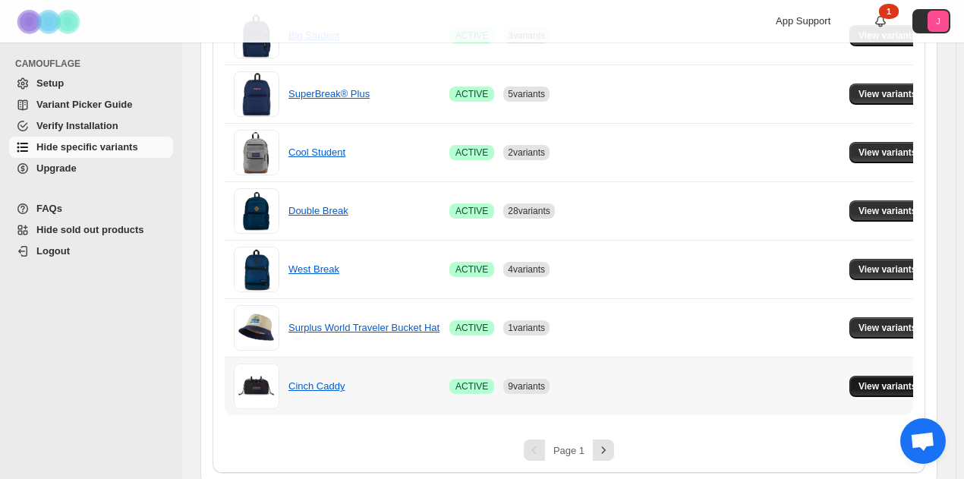
click at [894, 390] on button "View variants" at bounding box center [888, 386] width 77 height 21
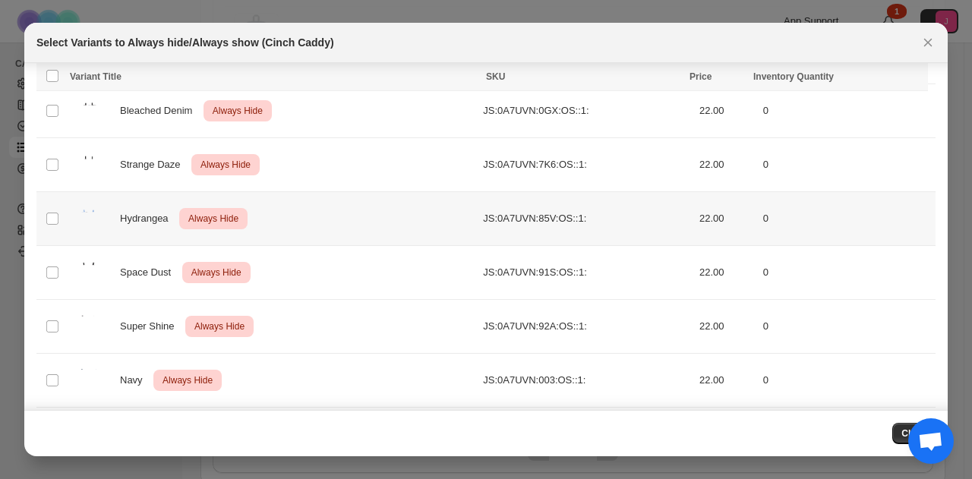
scroll to position [433, 0]
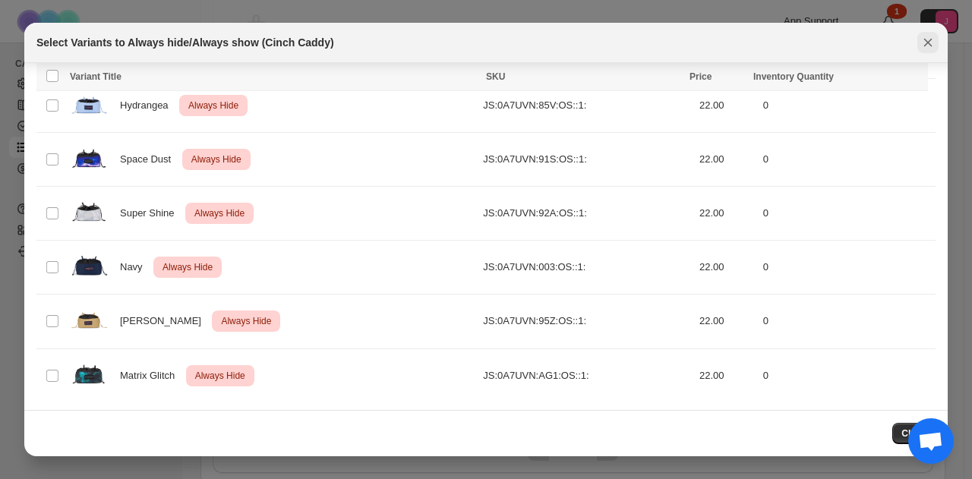
click at [926, 45] on icon "Close" at bounding box center [927, 42] width 15 height 15
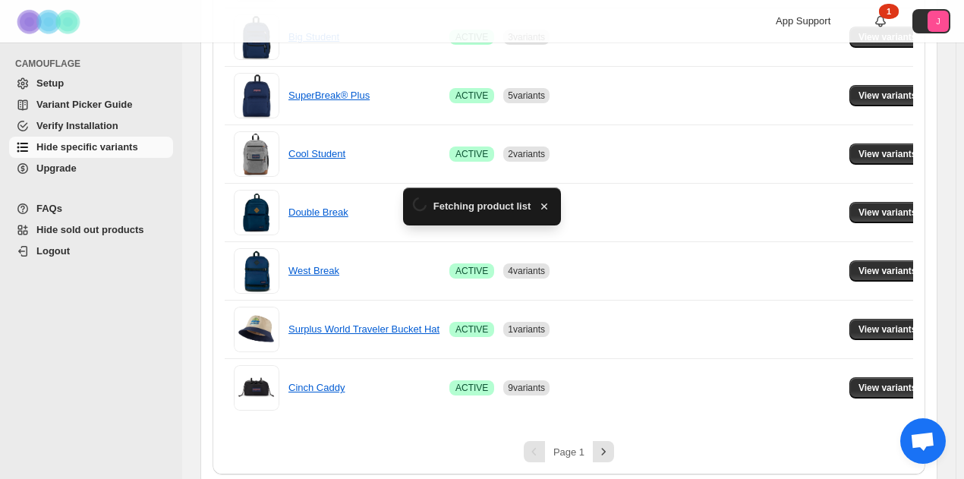
scroll to position [1150, 0]
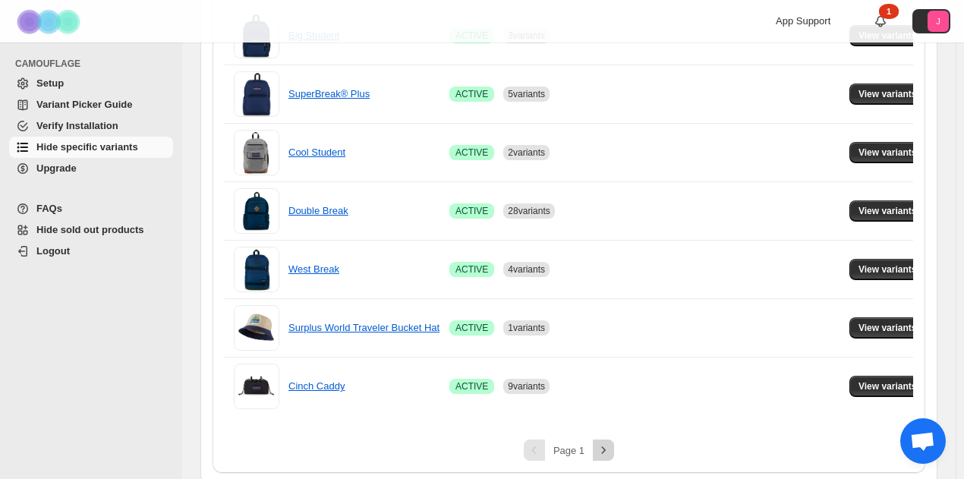
click at [611, 446] on icon "Next" at bounding box center [603, 450] width 15 height 15
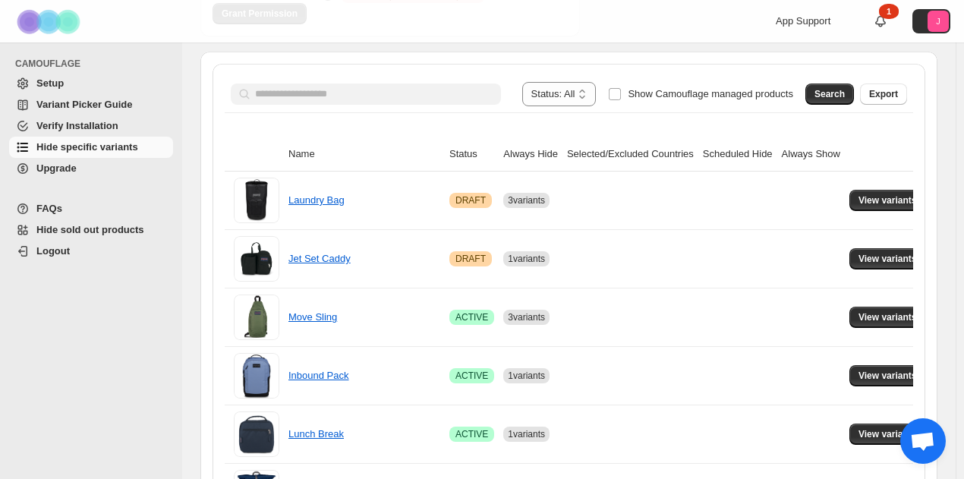
scroll to position [228, 0]
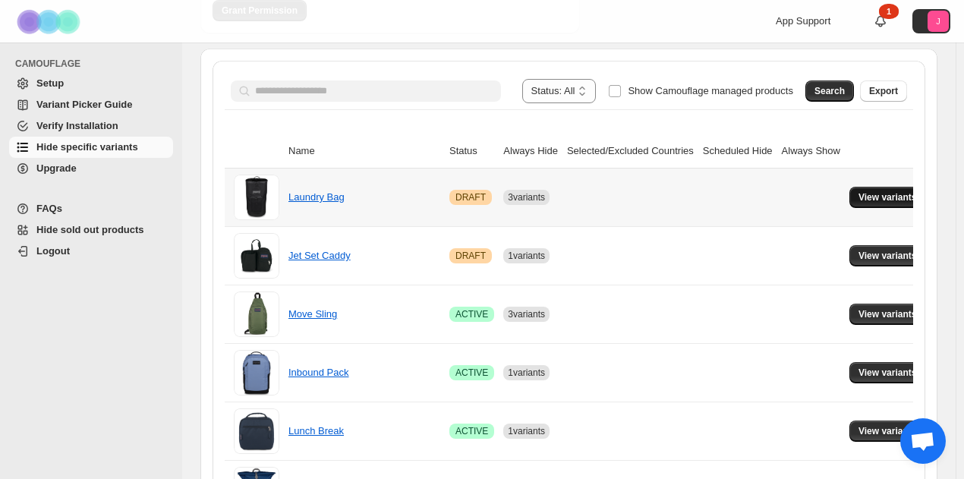
click at [882, 195] on span "View variants" at bounding box center [888, 197] width 58 height 12
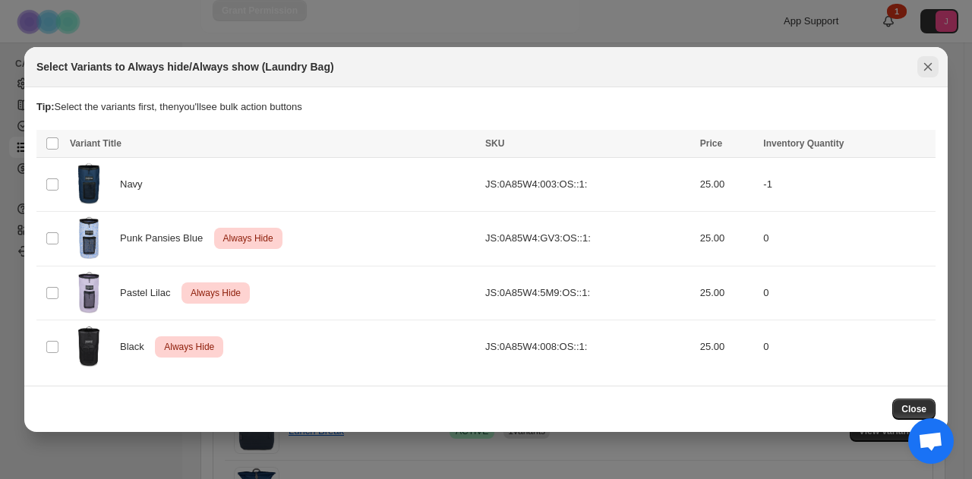
click at [931, 74] on icon "Close" at bounding box center [927, 66] width 15 height 15
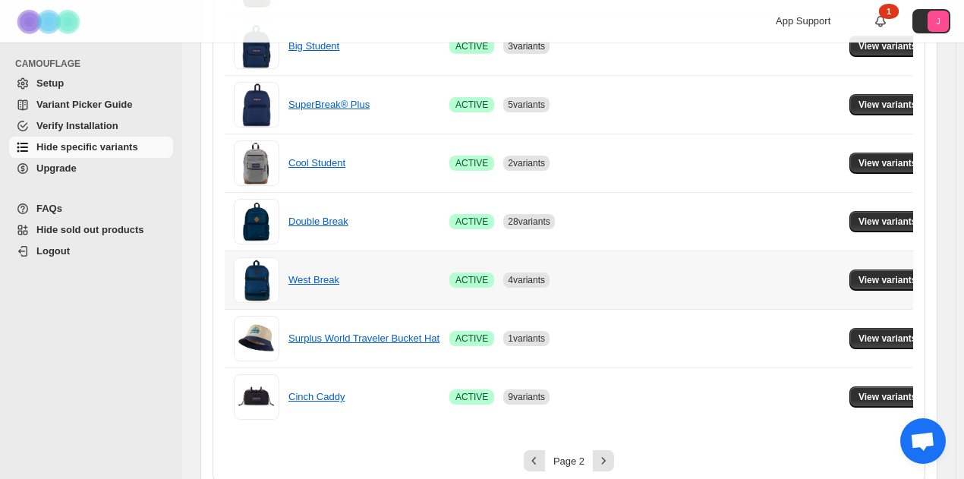
scroll to position [1150, 0]
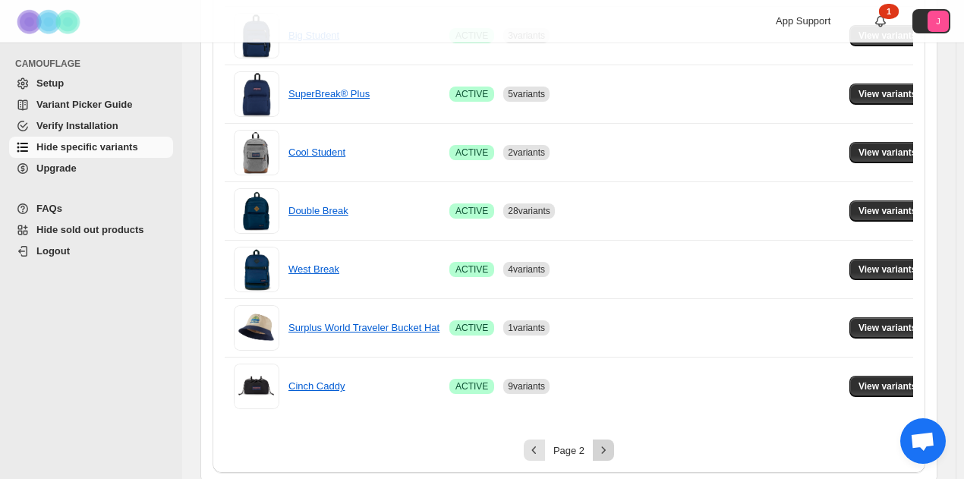
click at [611, 443] on icon "Next" at bounding box center [603, 450] width 15 height 15
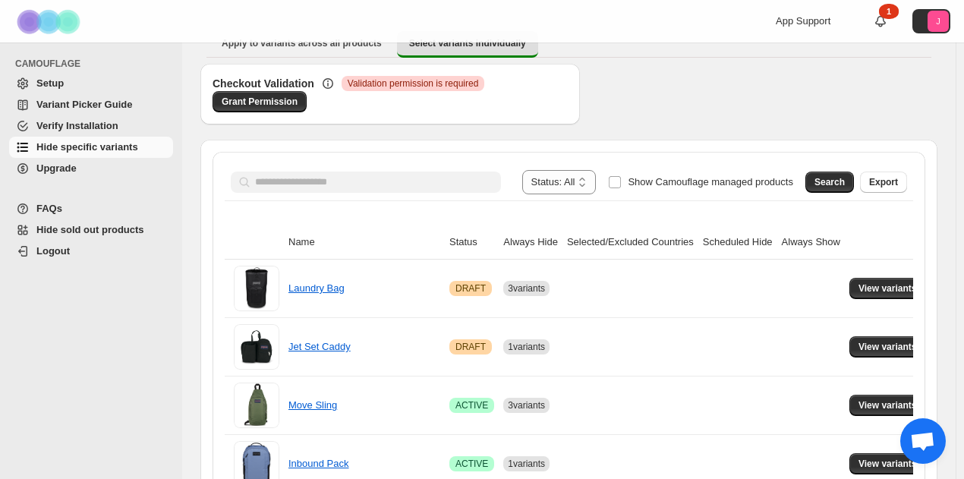
scroll to position [170, 0]
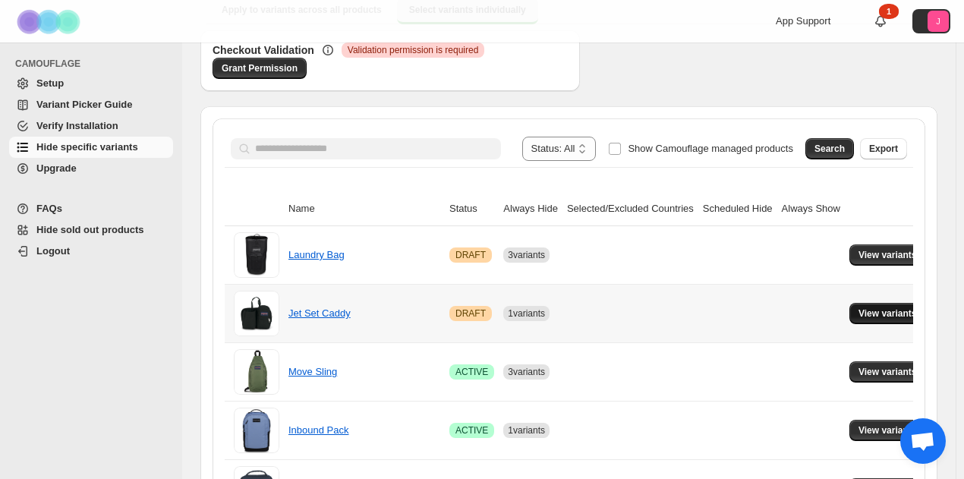
click at [885, 313] on span "View variants" at bounding box center [888, 314] width 58 height 12
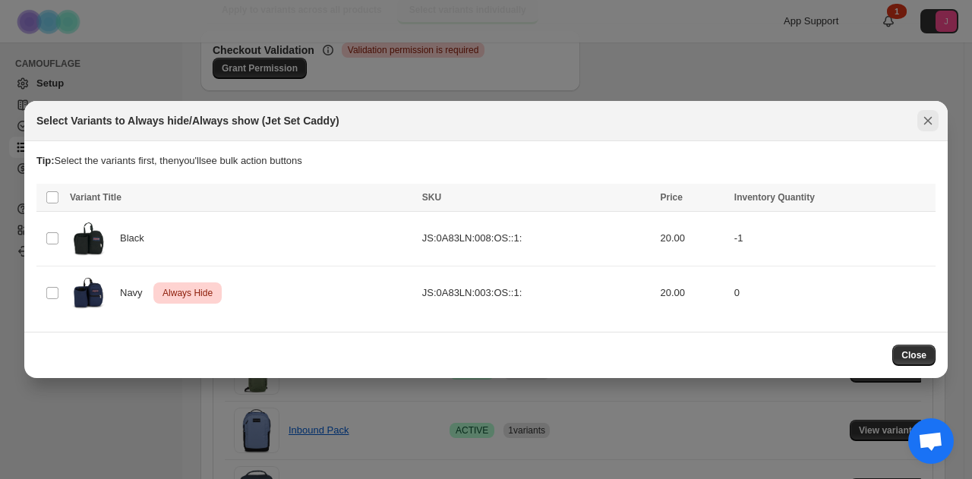
click at [926, 116] on icon "Close" at bounding box center [927, 120] width 15 height 15
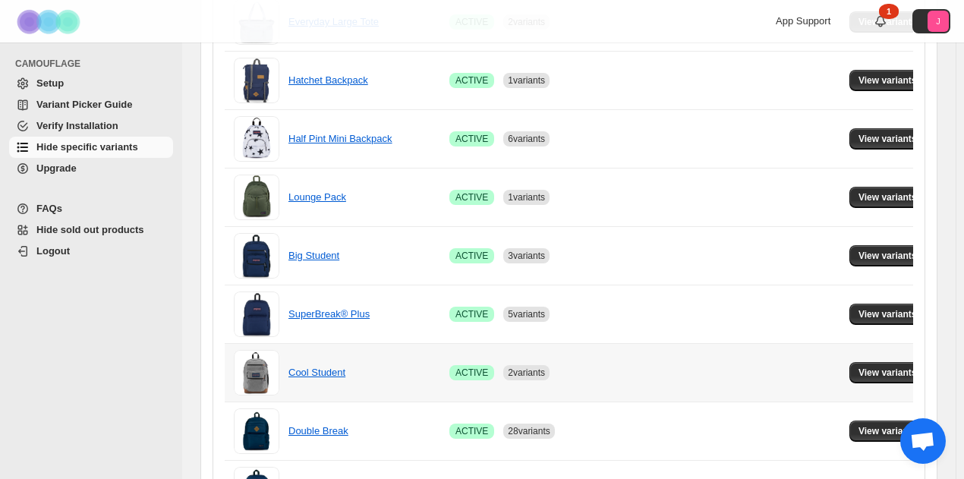
scroll to position [1150, 0]
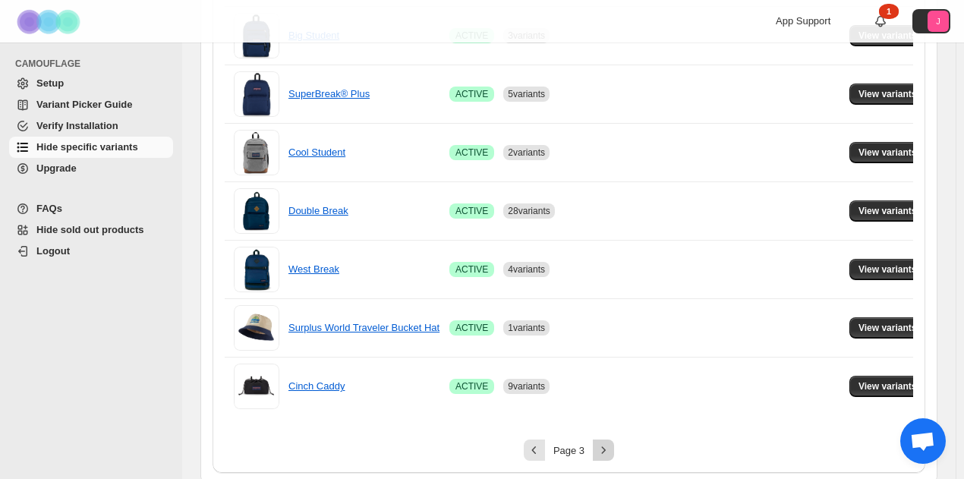
click at [604, 443] on icon "Next" at bounding box center [603, 450] width 15 height 15
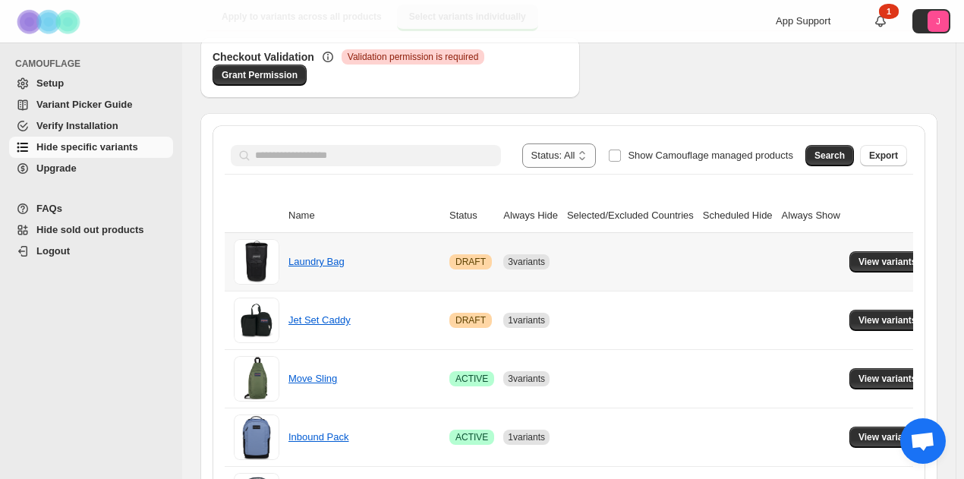
scroll to position [246, 0]
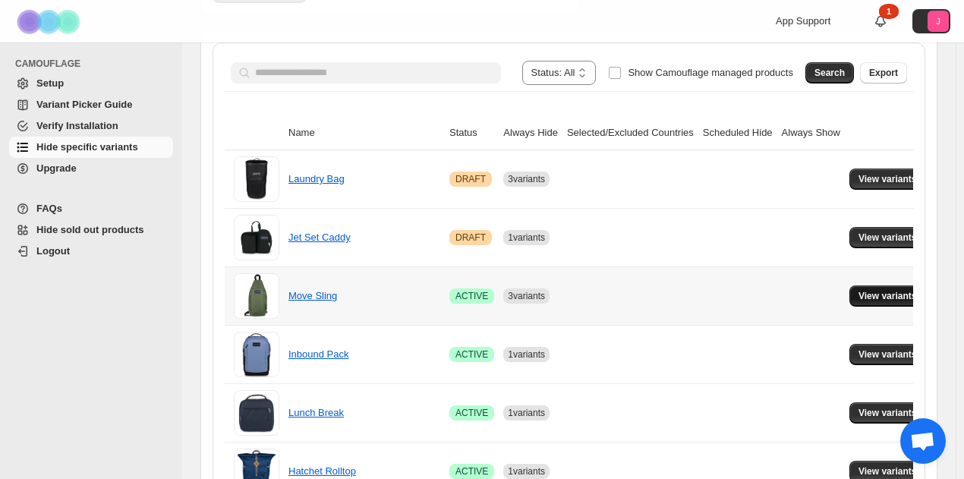
click at [889, 298] on span "View variants" at bounding box center [888, 296] width 58 height 12
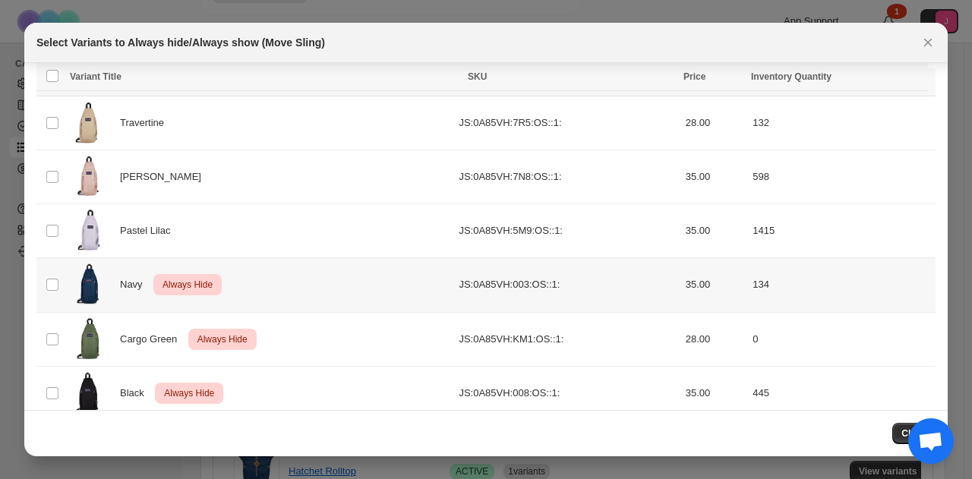
scroll to position [0, 0]
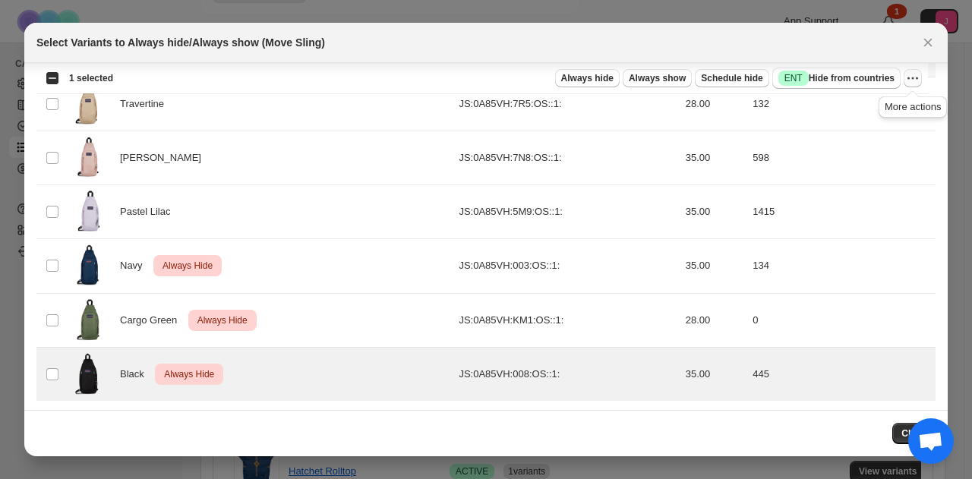
click at [917, 75] on icon "More actions" at bounding box center [912, 78] width 15 height 15
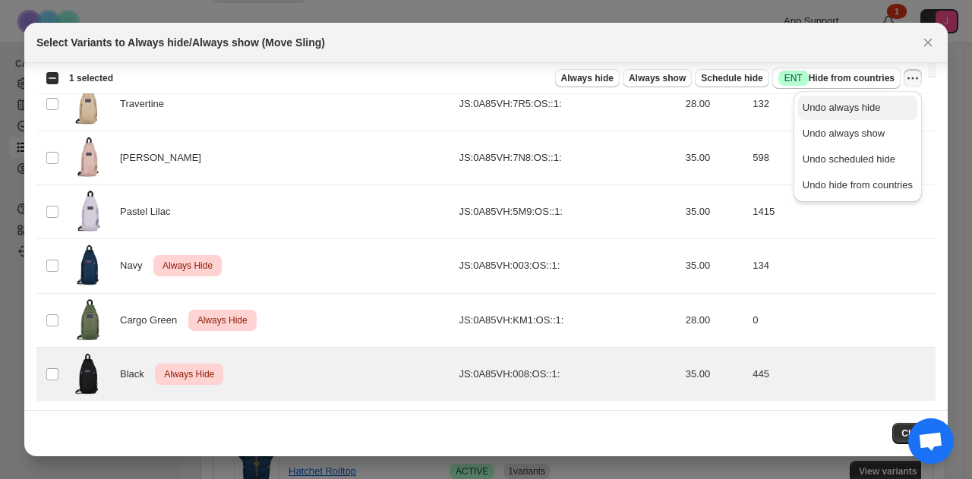
click at [896, 99] on button "Undo always hide" at bounding box center [857, 108] width 119 height 24
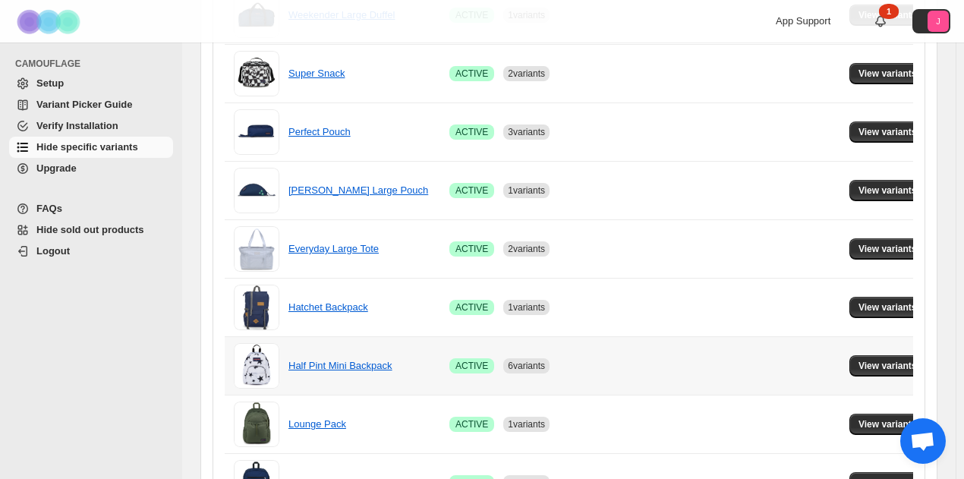
scroll to position [1150, 0]
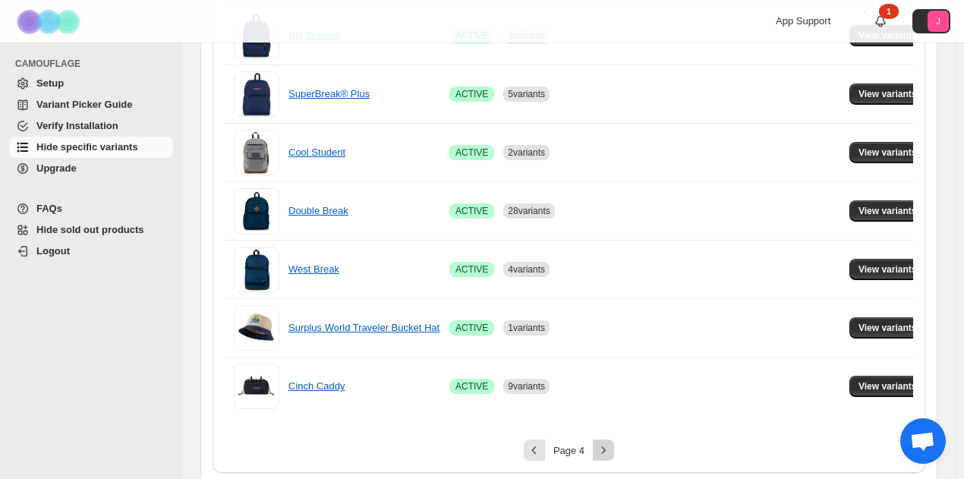
click at [611, 446] on icon "Next" at bounding box center [603, 450] width 15 height 15
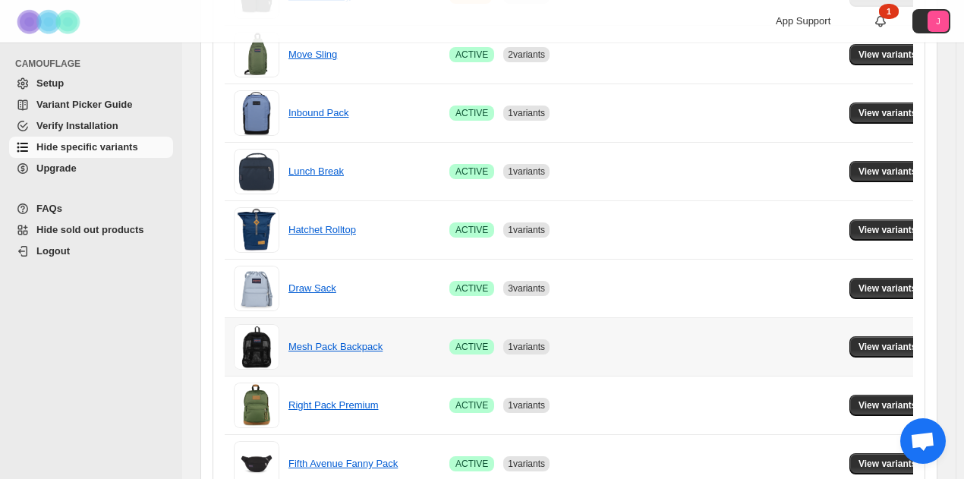
scroll to position [246, 0]
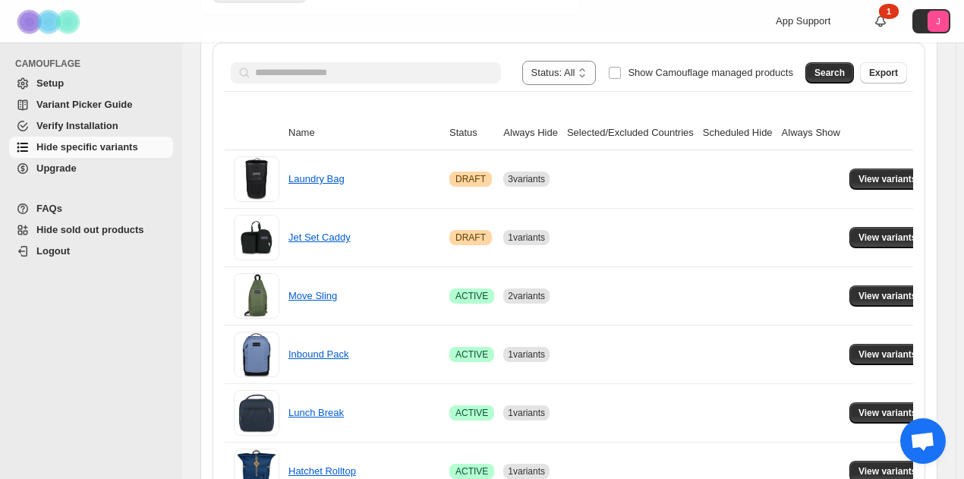
click at [922, 302] on div "**********" at bounding box center [569, 447] width 713 height 808
click at [880, 301] on button "View variants" at bounding box center [888, 296] width 77 height 21
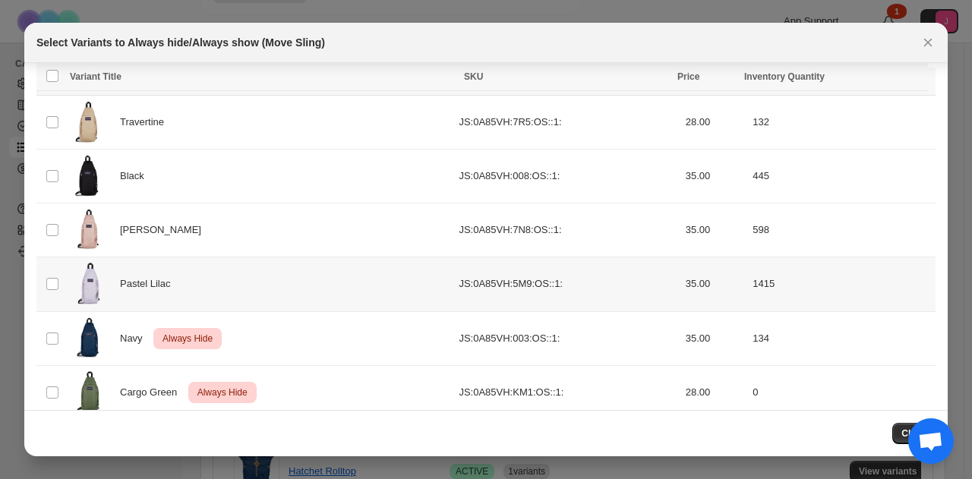
scroll to position [56, 0]
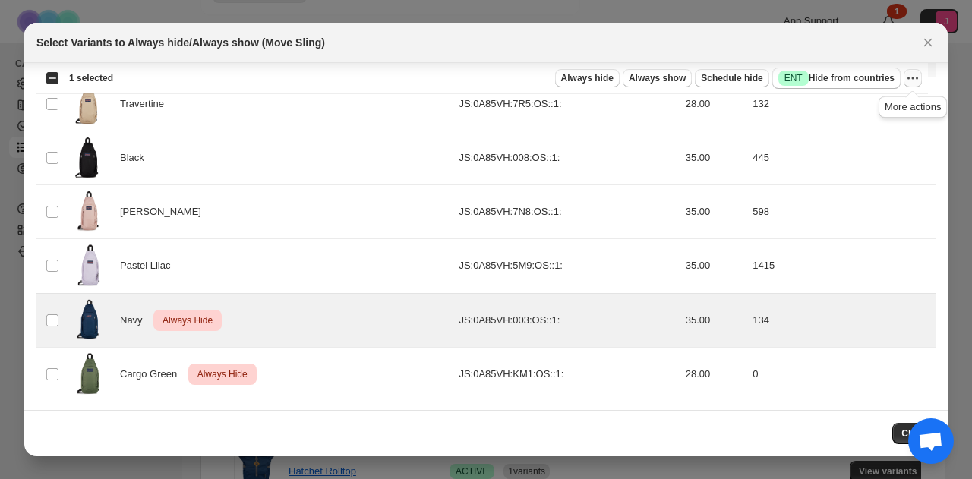
click at [913, 77] on icon "More actions" at bounding box center [912, 78] width 15 height 15
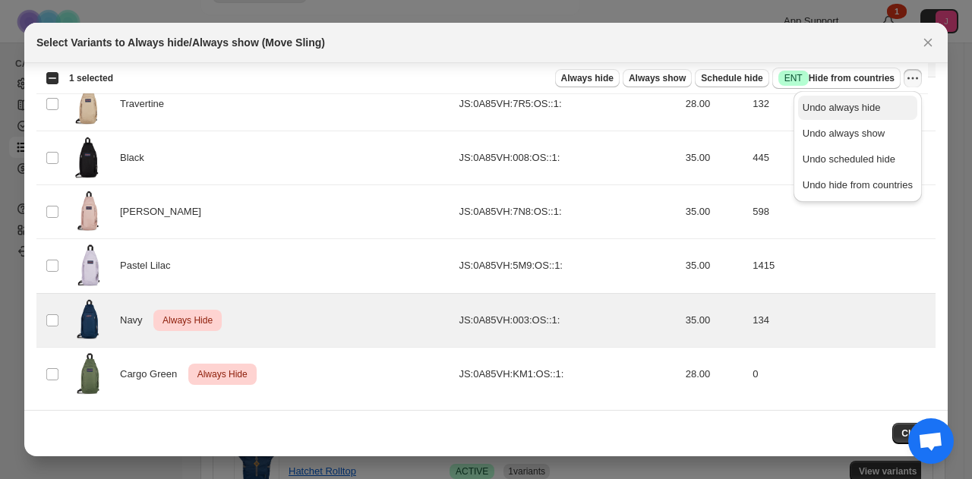
click at [829, 109] on span "Undo always hide" at bounding box center [842, 107] width 78 height 11
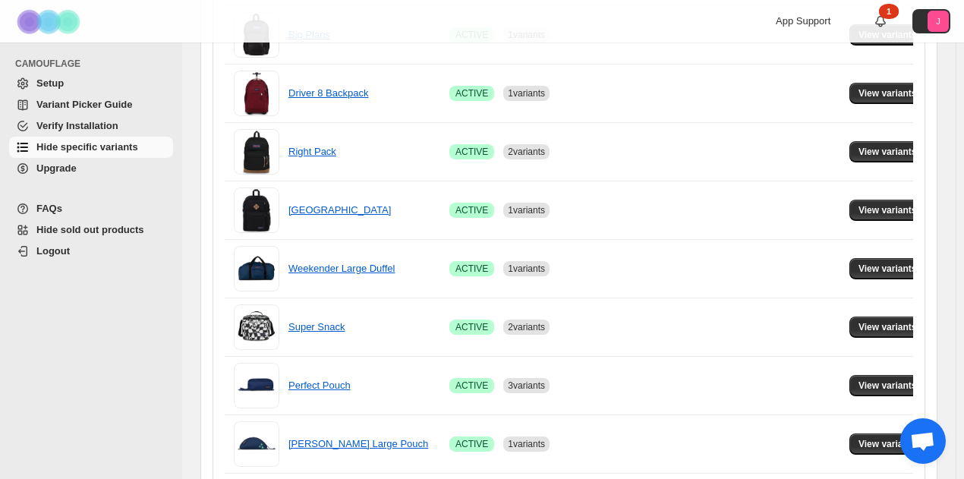
scroll to position [1150, 0]
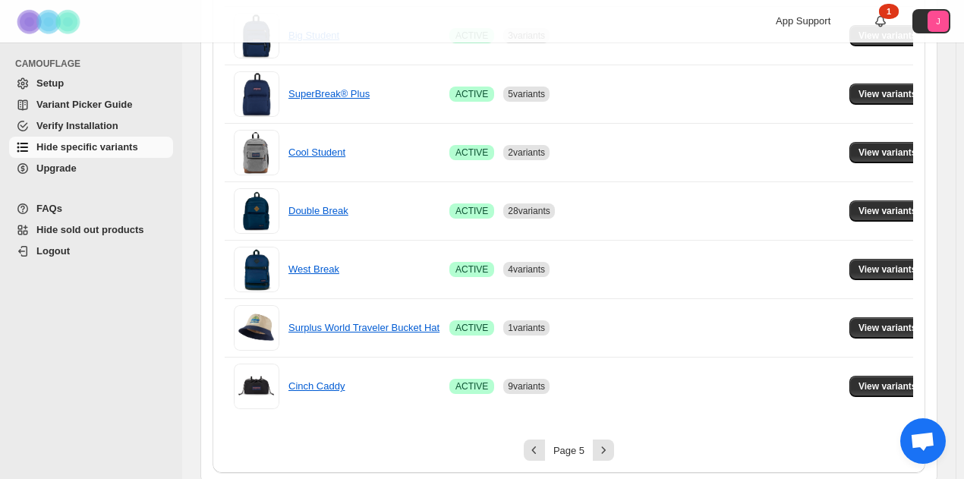
click at [614, 446] on button "Next" at bounding box center [603, 450] width 21 height 21
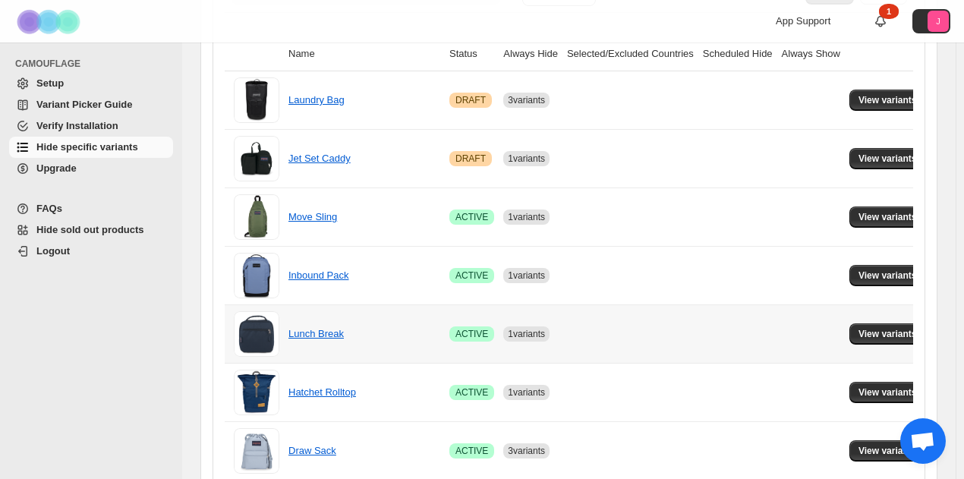
scroll to position [322, 0]
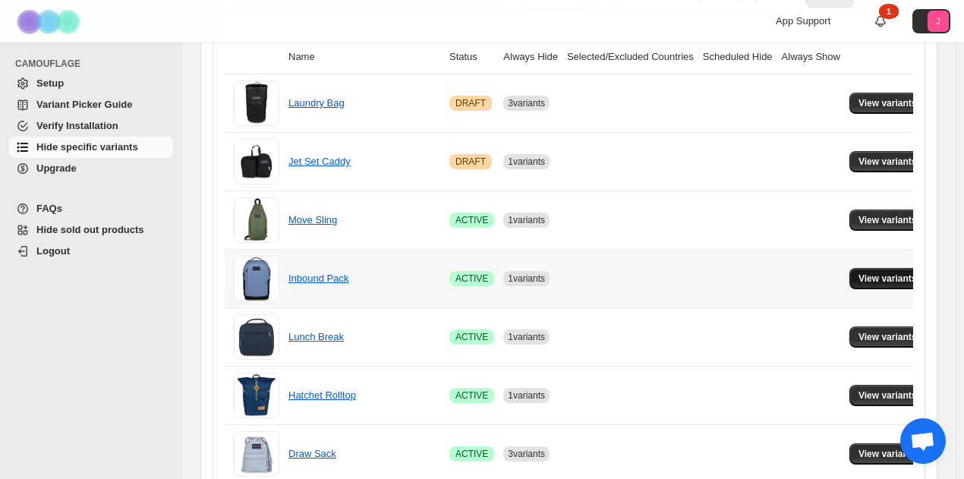
click at [879, 276] on span "View variants" at bounding box center [888, 279] width 58 height 12
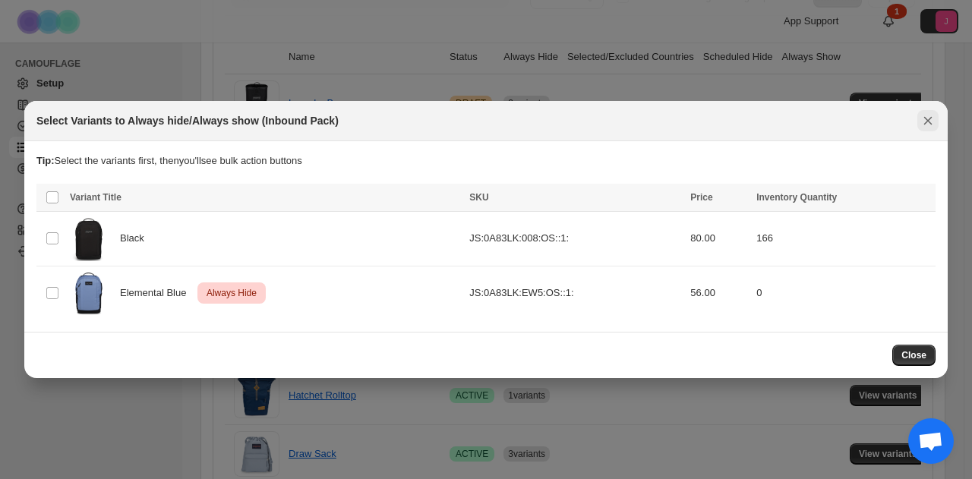
click at [930, 118] on icon "Close" at bounding box center [927, 120] width 15 height 15
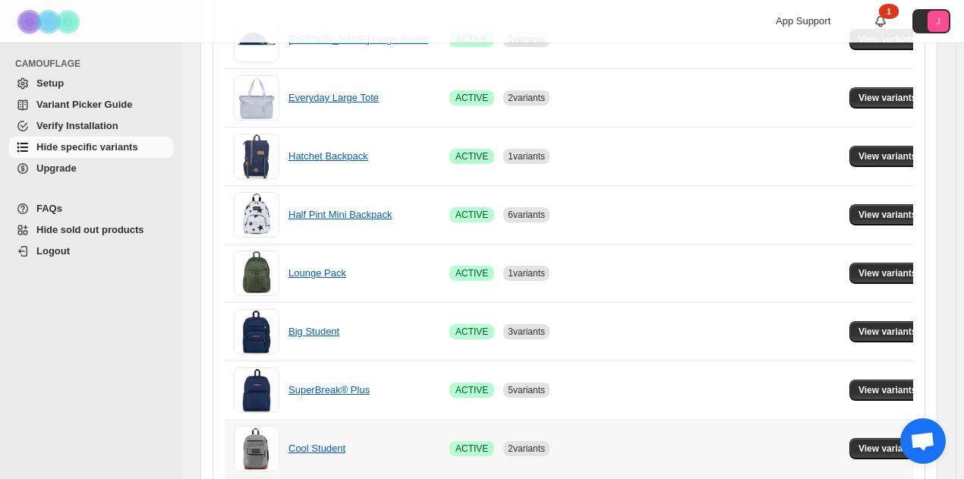
scroll to position [1150, 0]
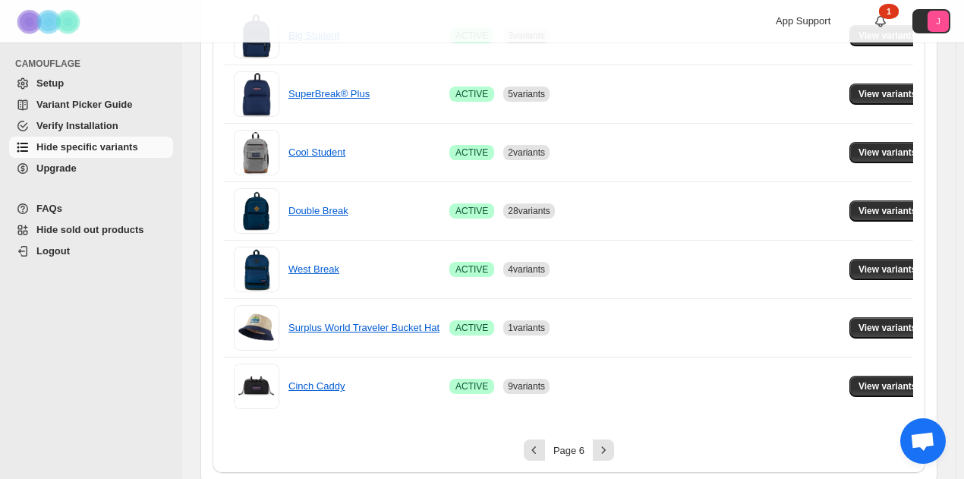
click at [607, 446] on icon "Next" at bounding box center [603, 450] width 15 height 15
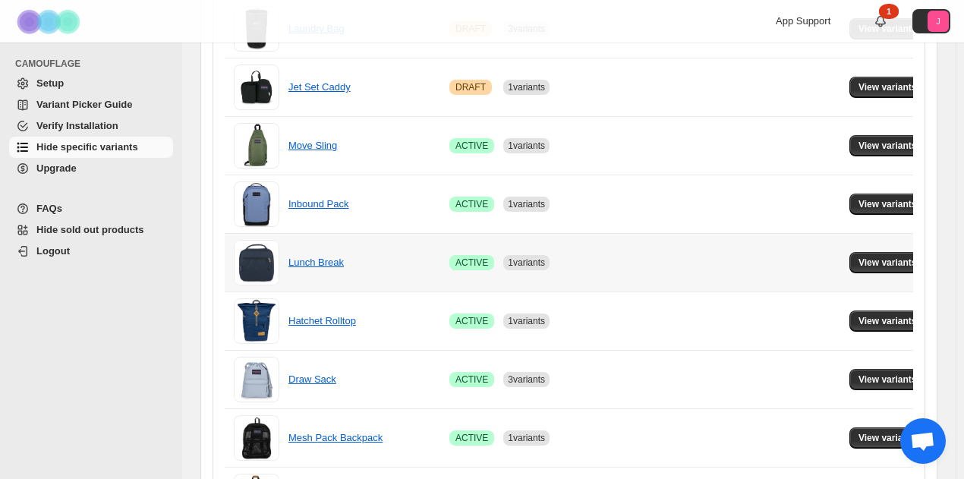
scroll to position [398, 0]
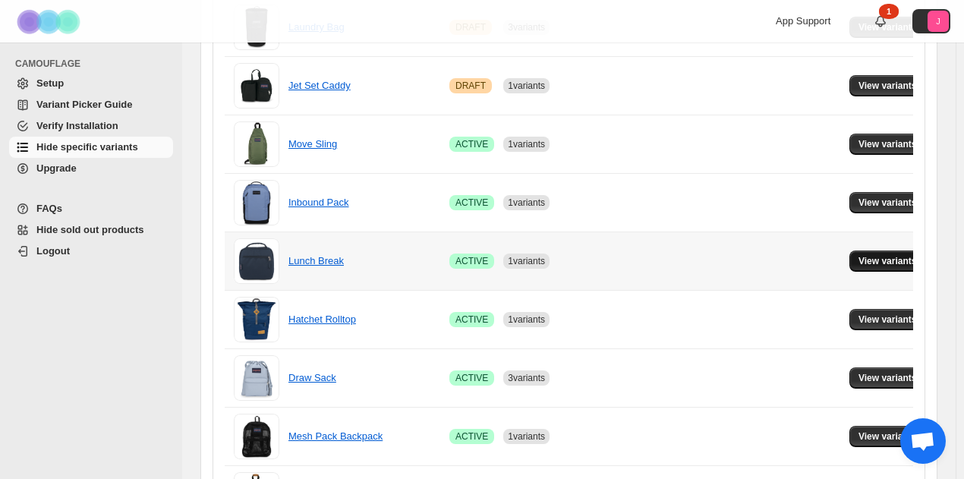
click at [878, 253] on button "View variants" at bounding box center [888, 261] width 77 height 21
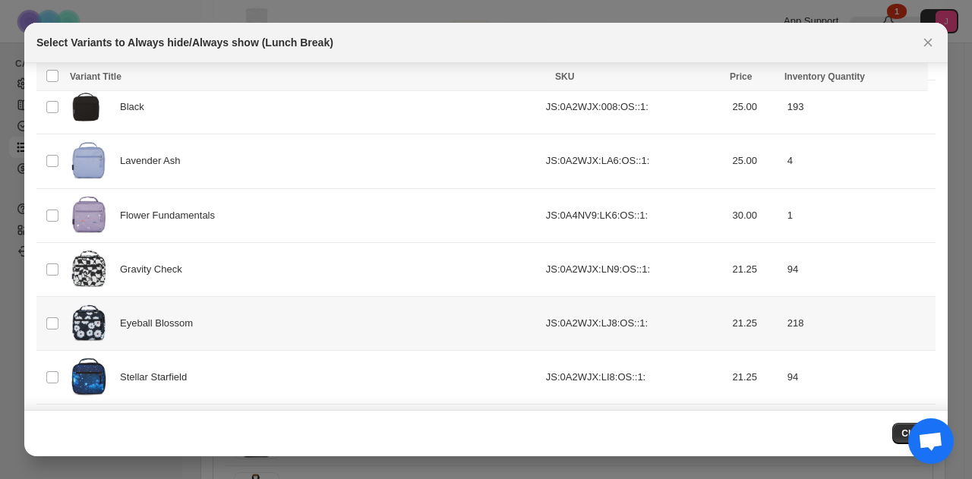
scroll to position [142, 0]
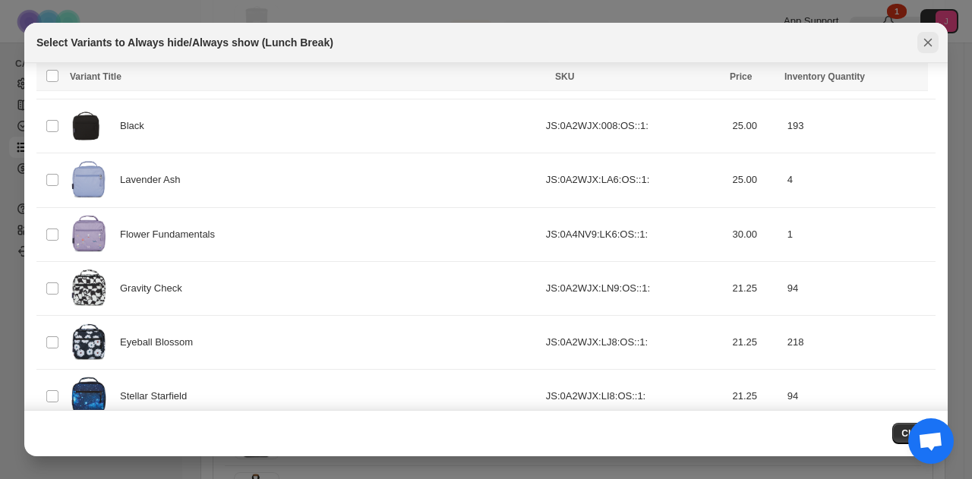
click at [921, 39] on icon "Close" at bounding box center [927, 42] width 15 height 15
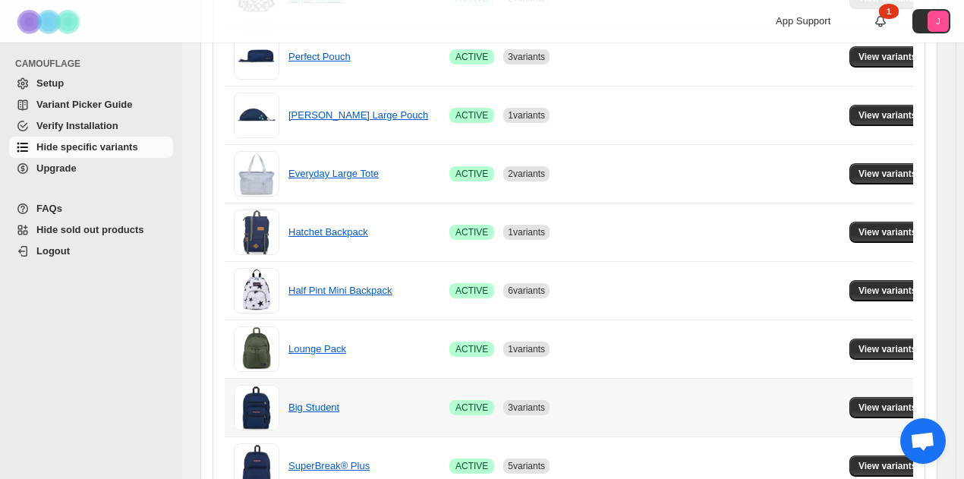
scroll to position [1150, 0]
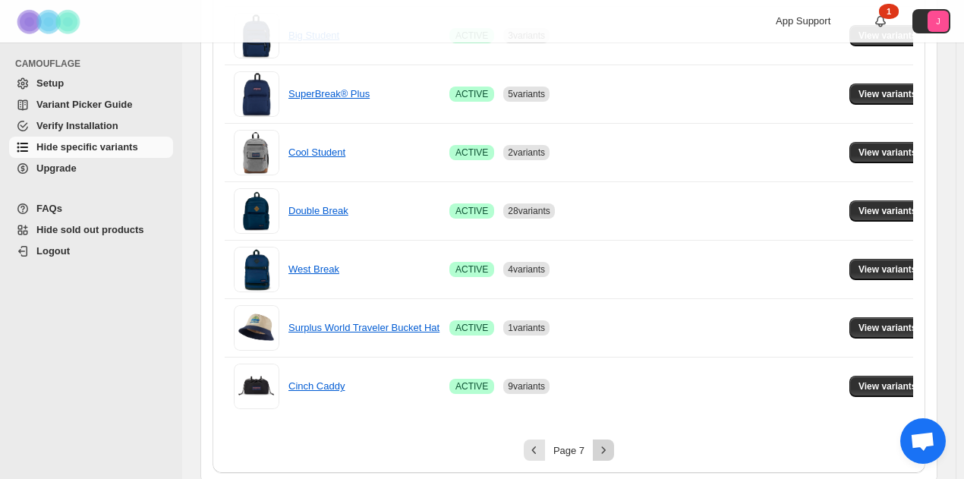
click at [598, 448] on button "Next" at bounding box center [603, 450] width 21 height 21
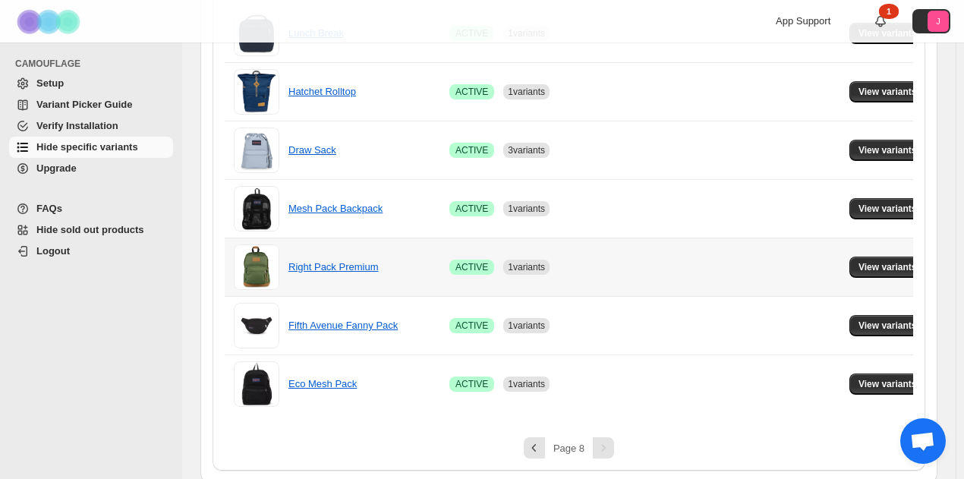
scroll to position [550, 0]
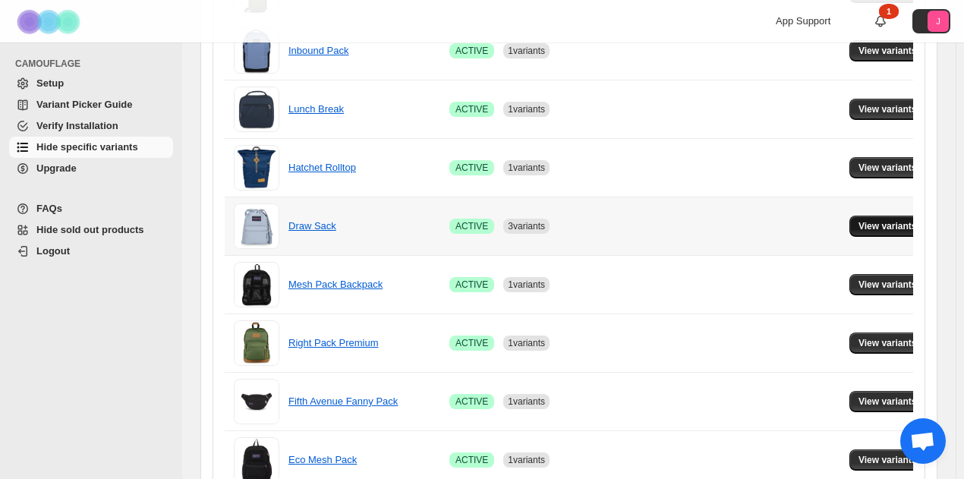
click at [876, 226] on span "View variants" at bounding box center [888, 226] width 58 height 12
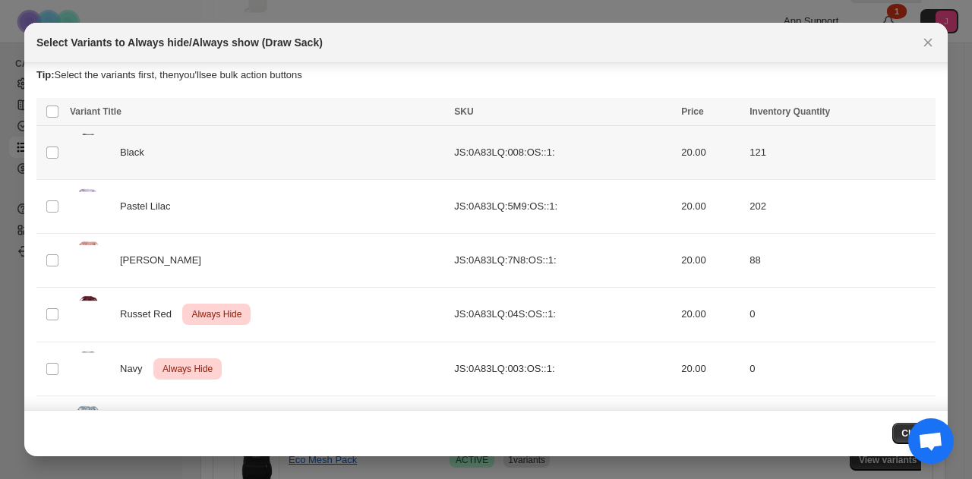
scroll to position [56, 0]
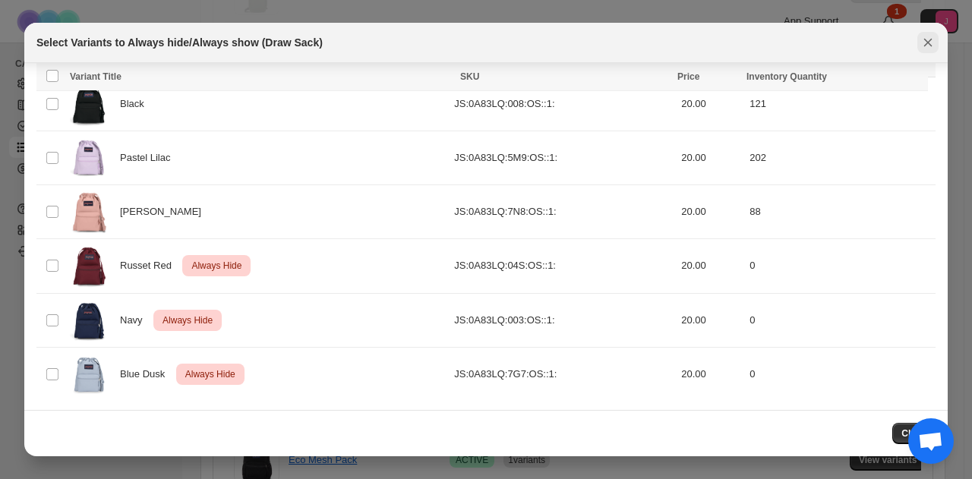
click at [922, 43] on icon "Close" at bounding box center [927, 42] width 15 height 15
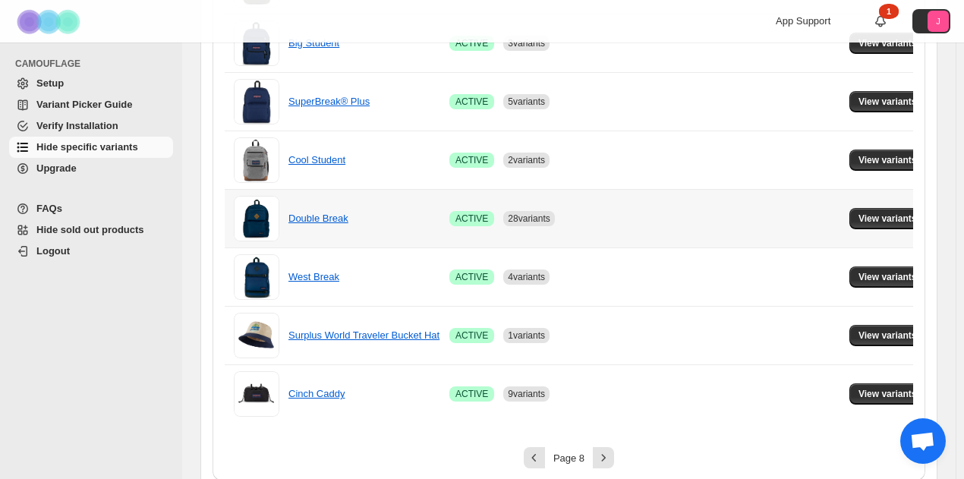
scroll to position [1150, 0]
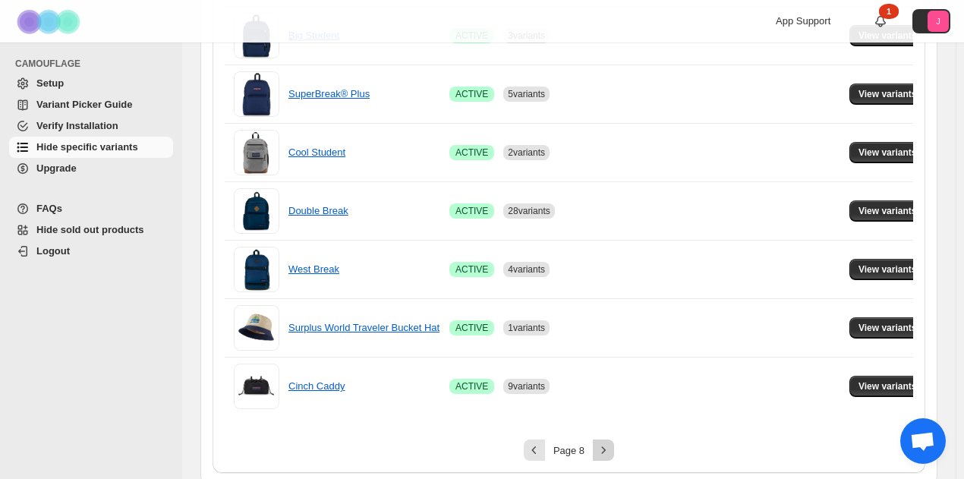
click at [609, 446] on icon "Next" at bounding box center [603, 450] width 15 height 15
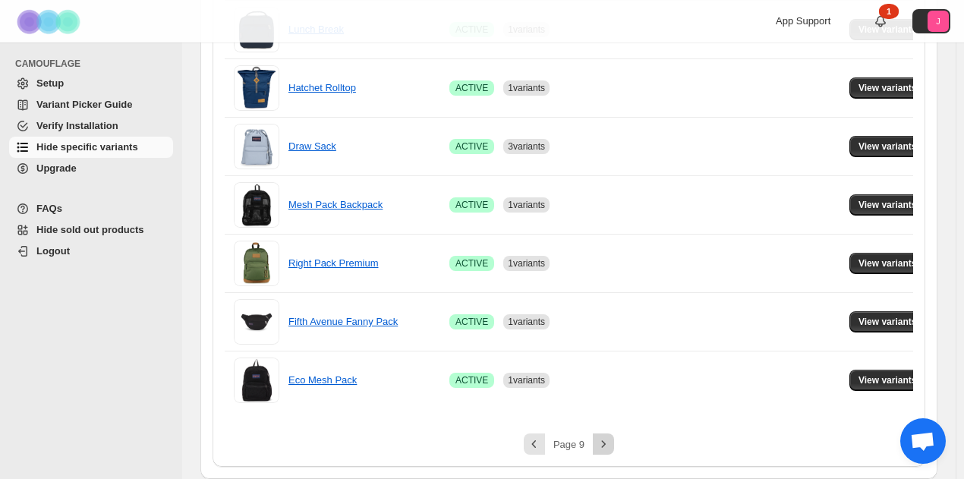
scroll to position [626, 0]
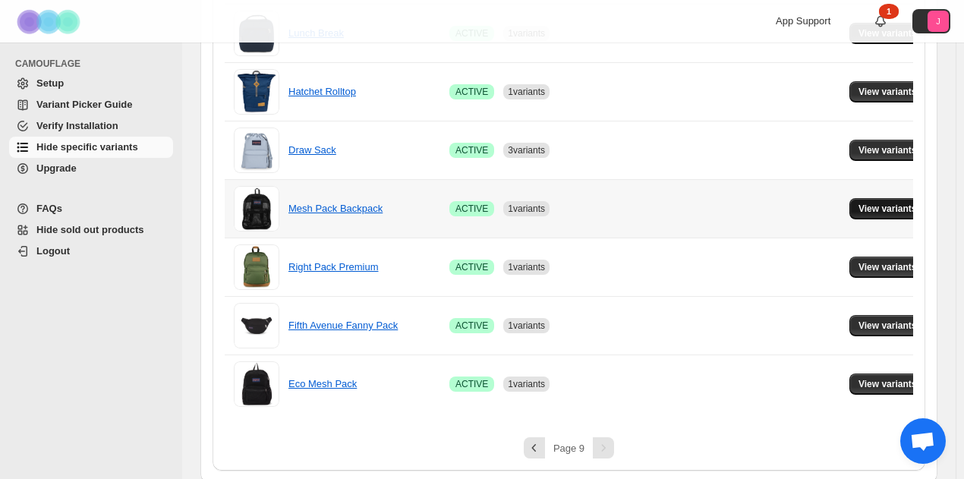
click at [879, 198] on button "View variants" at bounding box center [888, 208] width 77 height 21
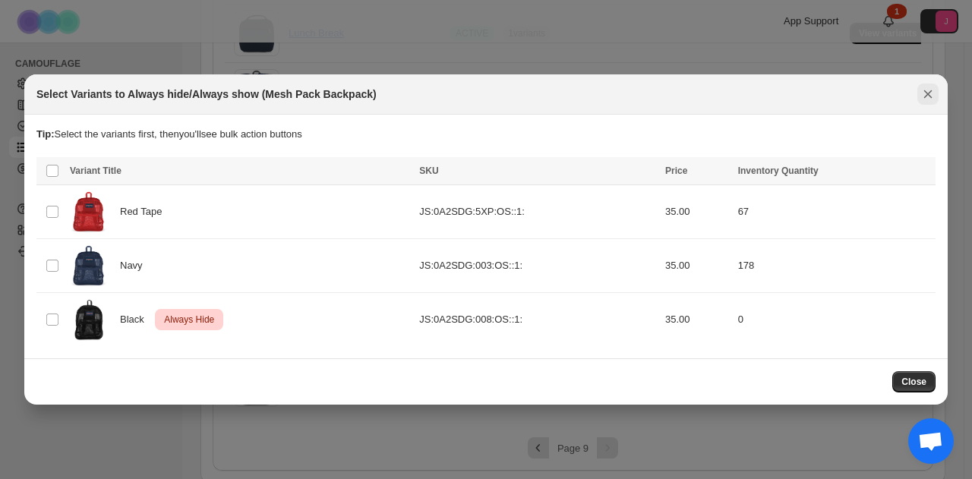
click at [924, 92] on icon "Close" at bounding box center [928, 94] width 8 height 8
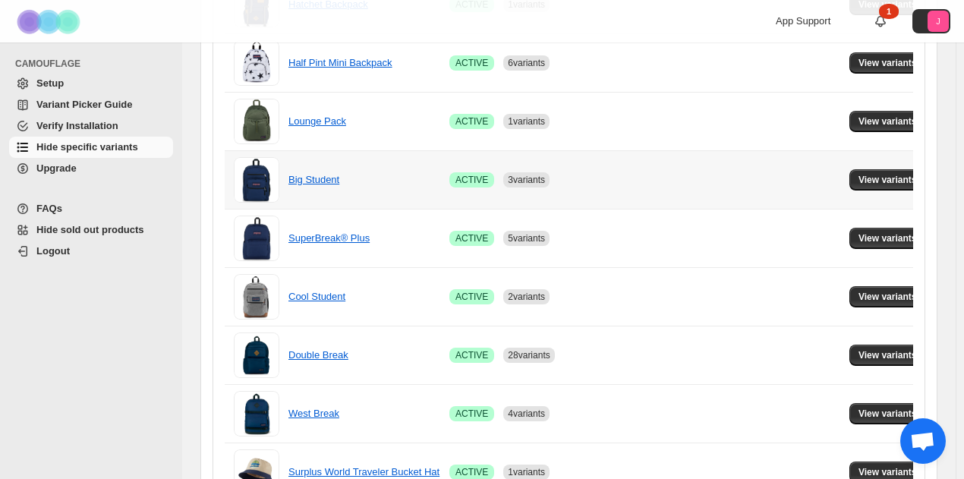
scroll to position [1150, 0]
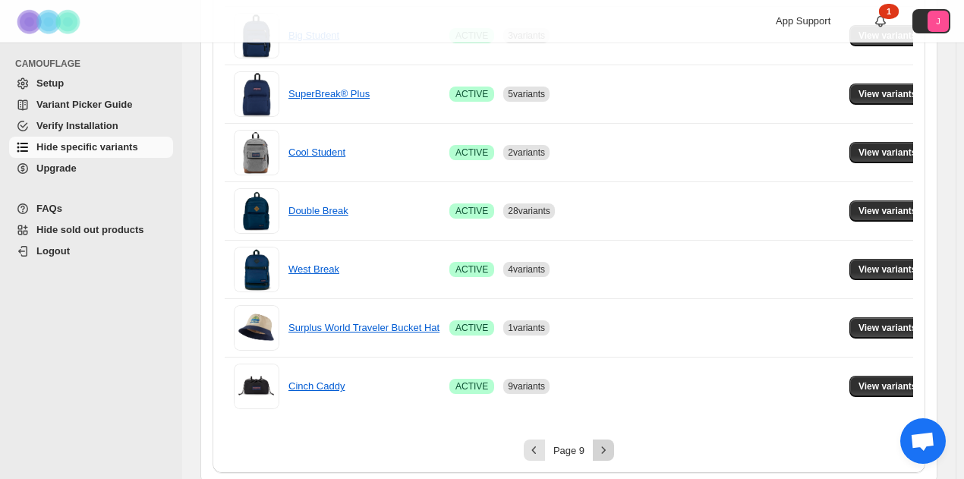
click at [608, 443] on icon "Next" at bounding box center [603, 450] width 15 height 15
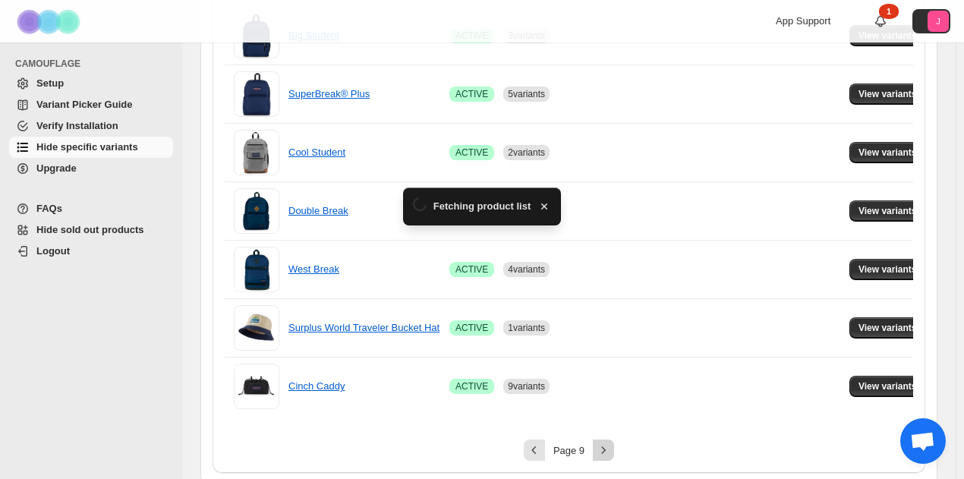
scroll to position [626, 0]
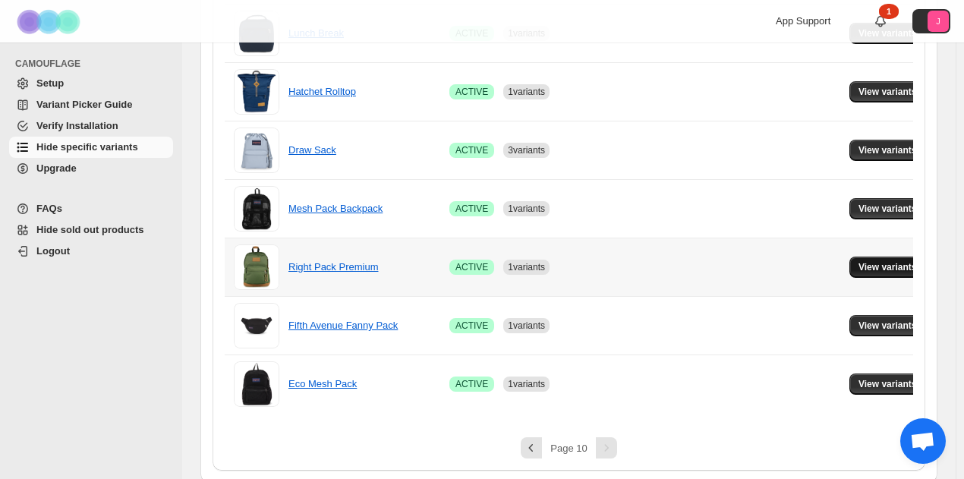
click at [855, 257] on button "View variants" at bounding box center [888, 267] width 77 height 21
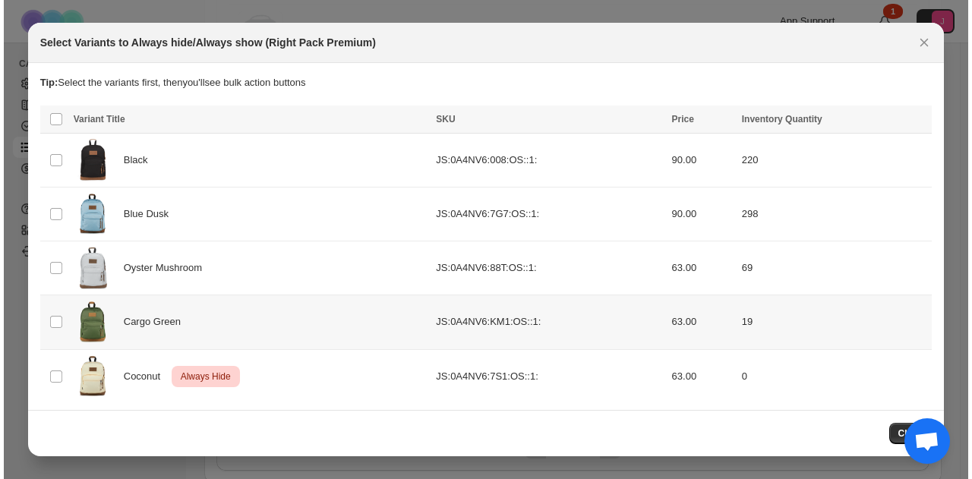
scroll to position [0, 0]
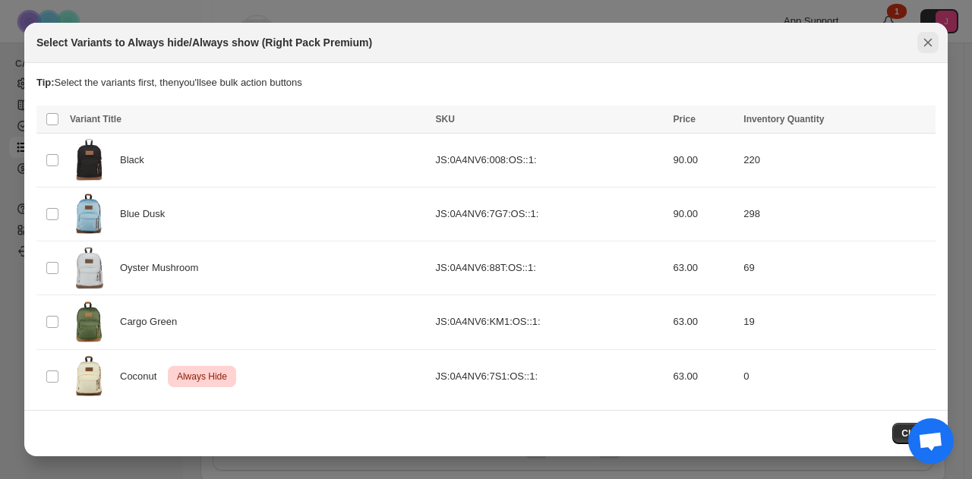
click at [929, 43] on icon "Close" at bounding box center [927, 42] width 15 height 15
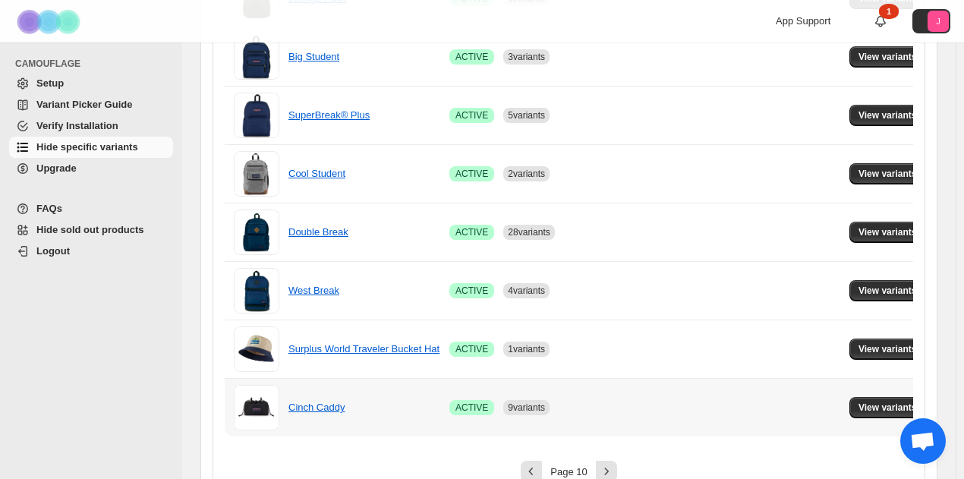
scroll to position [1150, 0]
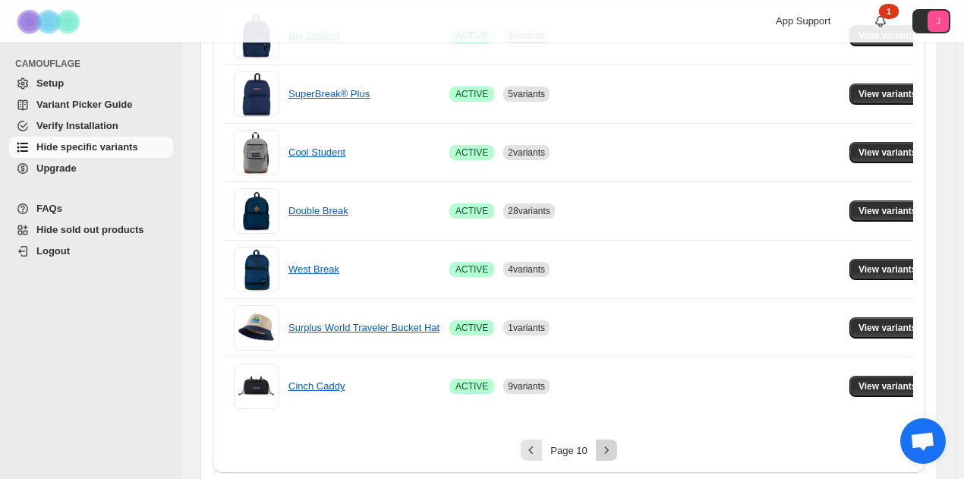
click at [604, 440] on button "Next" at bounding box center [606, 450] width 21 height 21
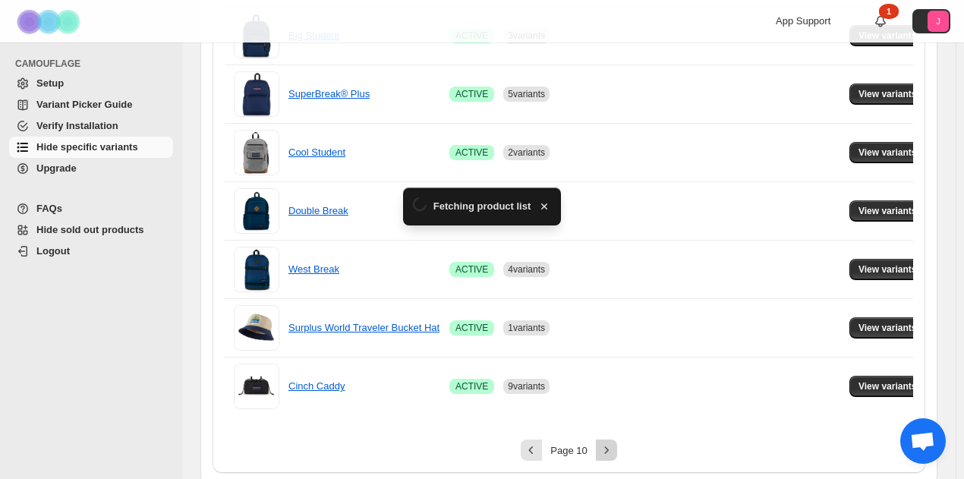
scroll to position [626, 0]
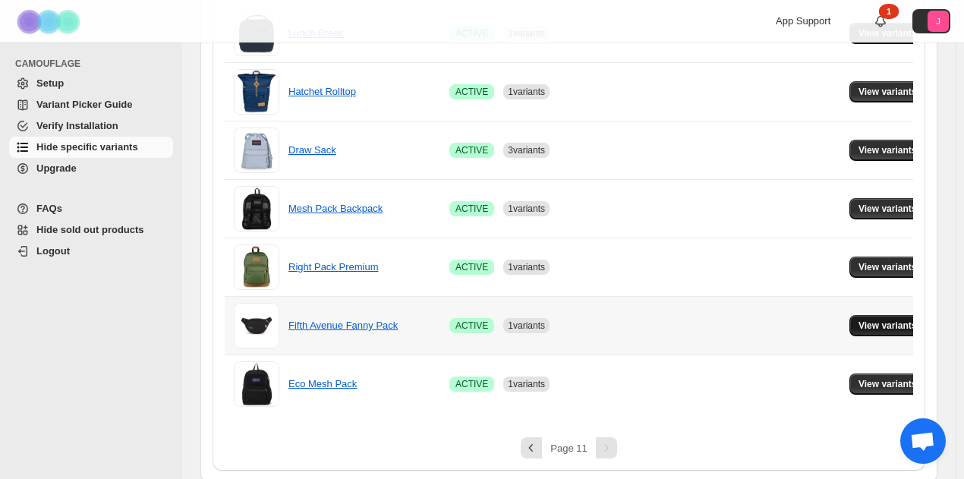
click at [882, 329] on button "View variants" at bounding box center [888, 325] width 77 height 21
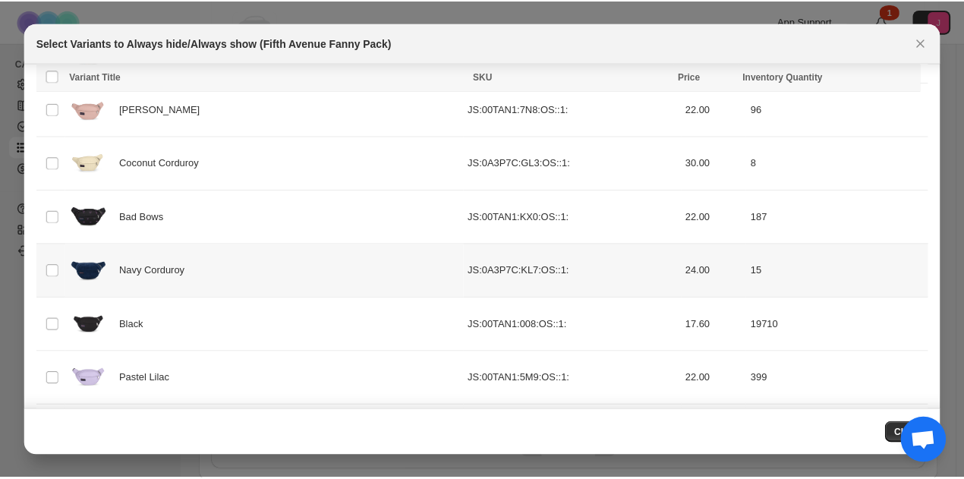
scroll to position [325, 0]
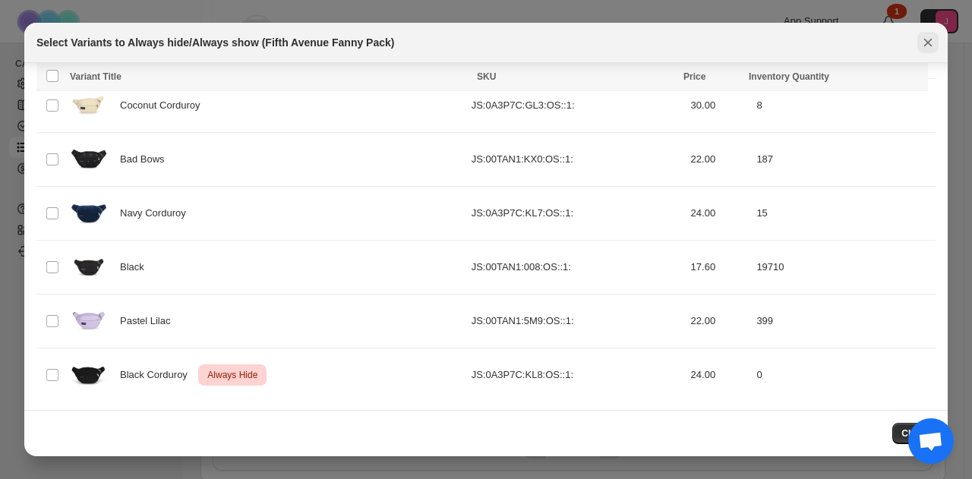
click at [929, 40] on icon "Close" at bounding box center [928, 43] width 8 height 8
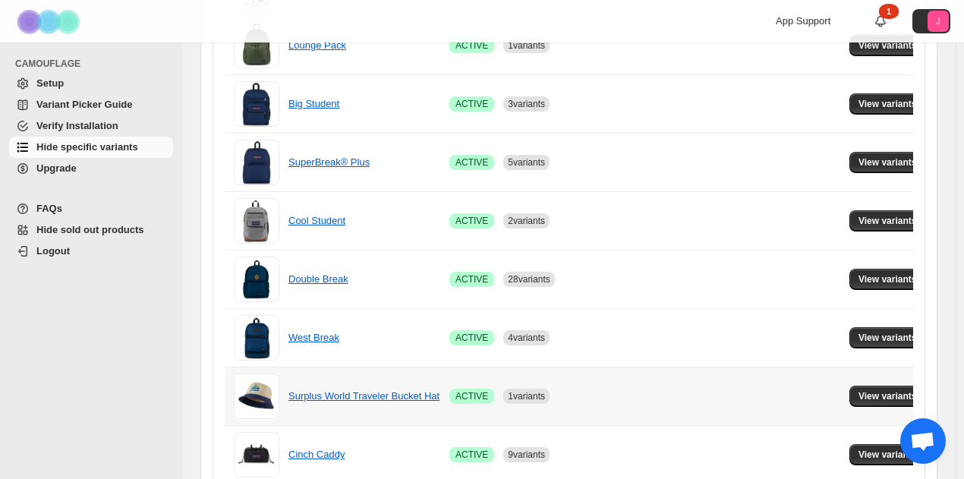
scroll to position [1150, 0]
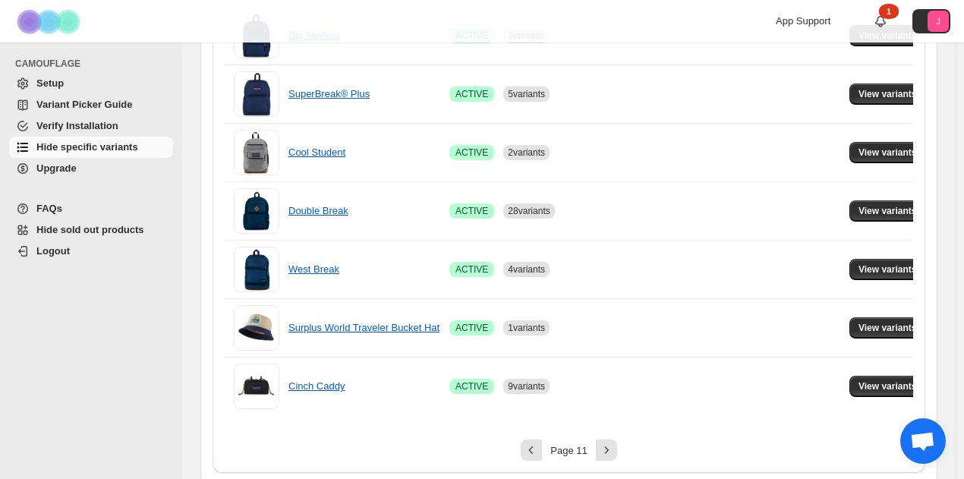
drag, startPoint x: 625, startPoint y: 435, endPoint x: 526, endPoint y: 455, distance: 100.7
click at [611, 444] on div "Page 11" at bounding box center [569, 450] width 689 height 21
click at [623, 444] on div "Page 11" at bounding box center [569, 450] width 689 height 21
click at [613, 443] on icon "Next" at bounding box center [606, 450] width 15 height 15
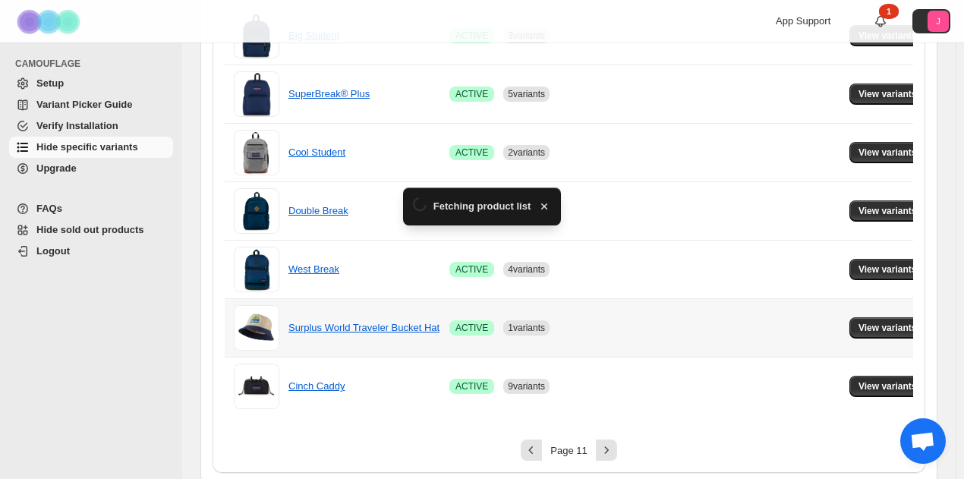
scroll to position [626, 0]
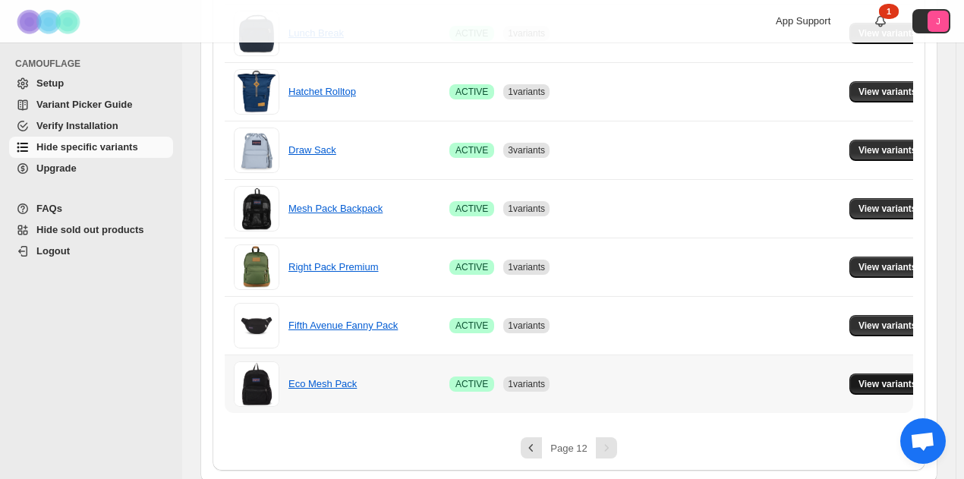
click at [859, 378] on span "View variants" at bounding box center [888, 384] width 58 height 12
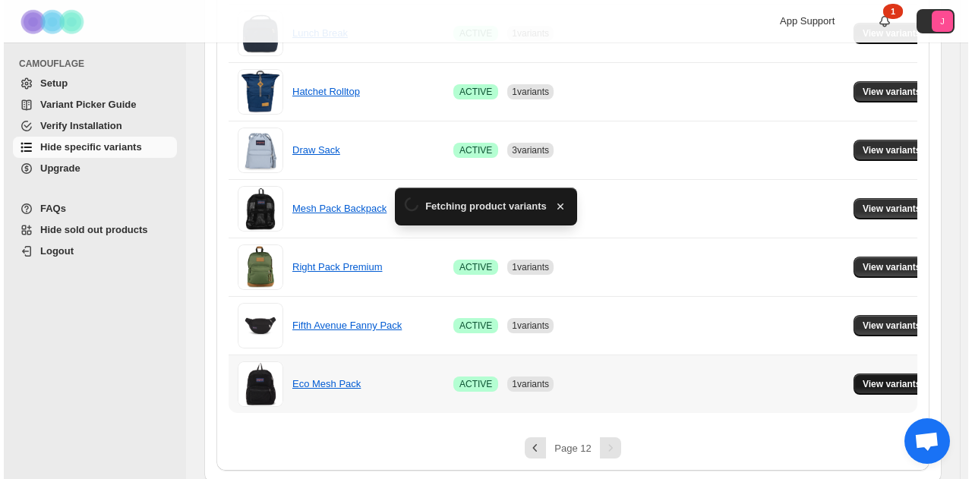
scroll to position [0, 0]
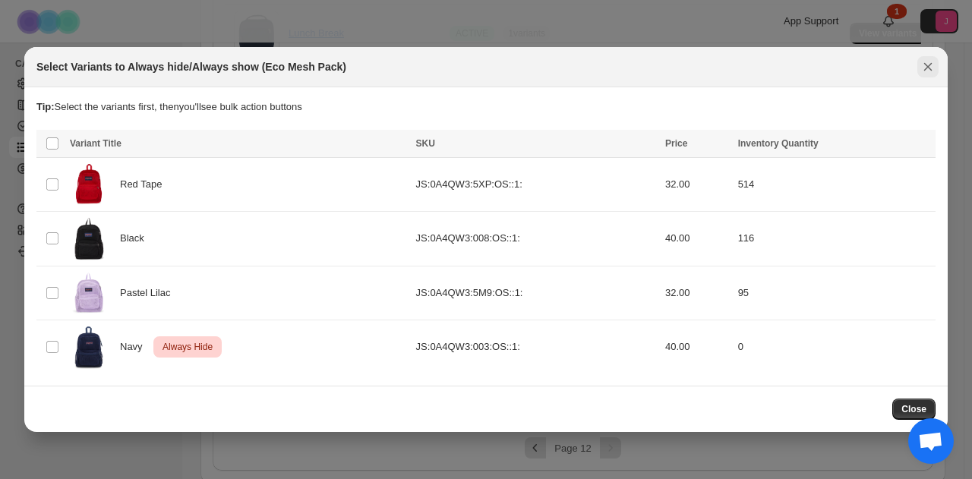
click at [917, 71] on button "Close" at bounding box center [927, 66] width 21 height 21
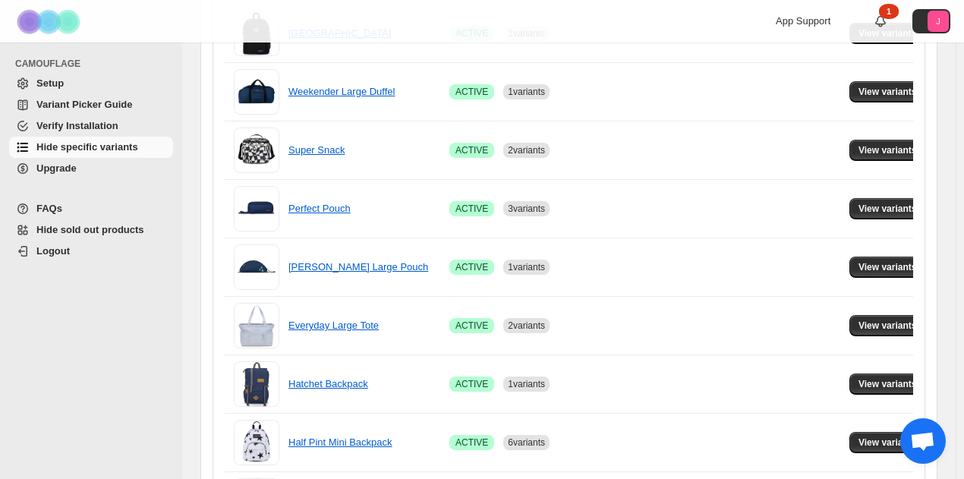
scroll to position [702, 0]
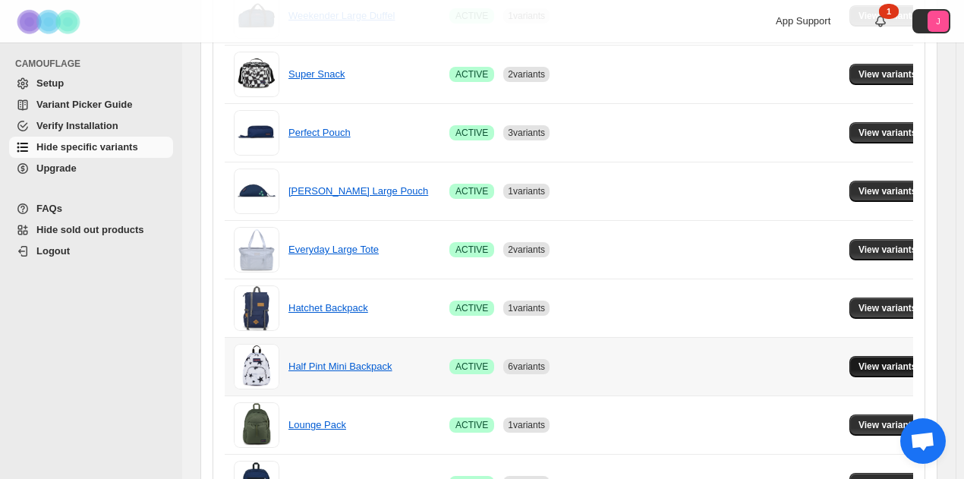
click at [901, 361] on span "View variants" at bounding box center [888, 367] width 58 height 12
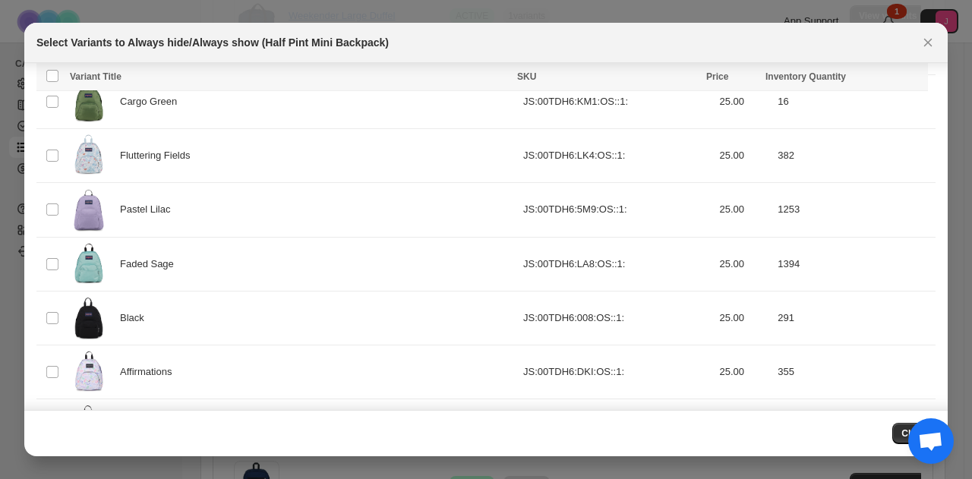
scroll to position [456, 0]
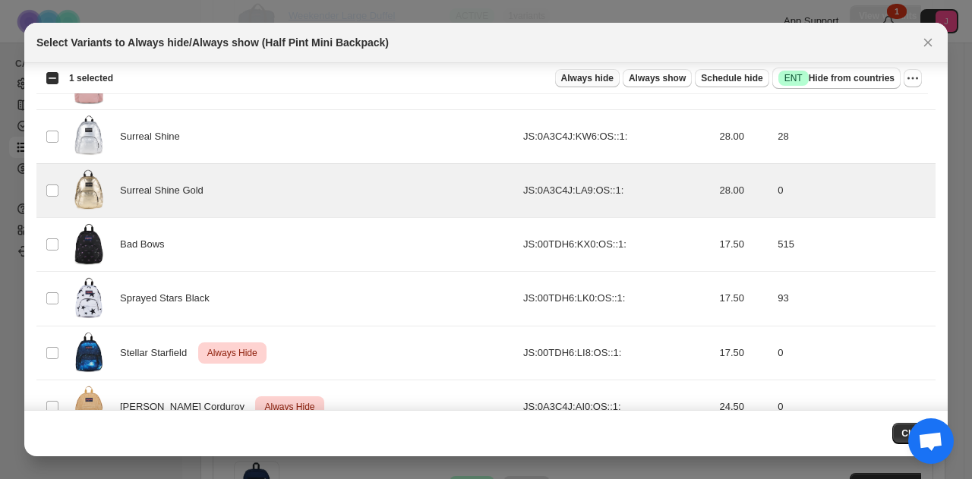
click at [604, 78] on span "Always hide" at bounding box center [587, 78] width 52 height 12
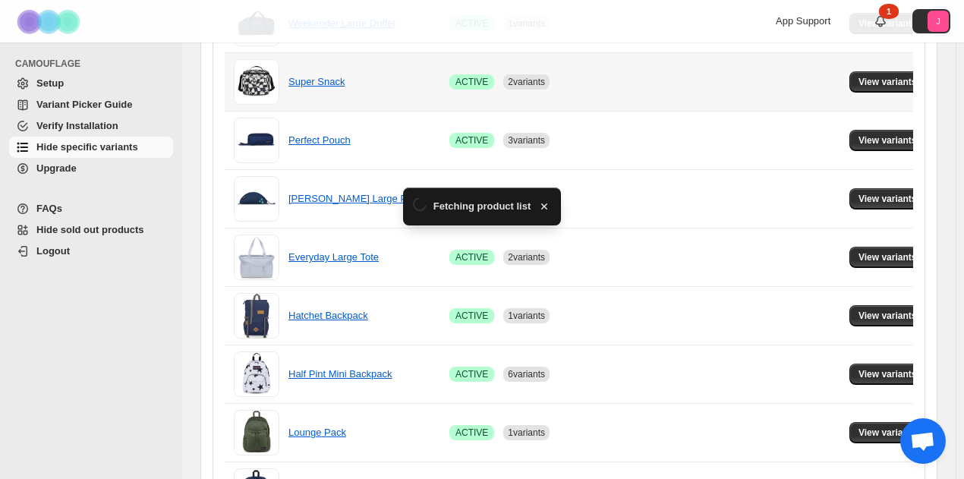
scroll to position [702, 0]
